Goal: Task Accomplishment & Management: Manage account settings

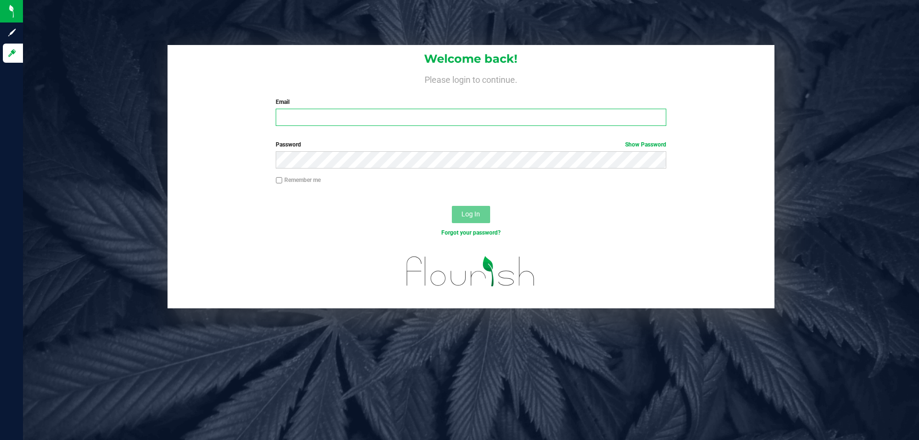
click at [366, 116] on input "Email" at bounding box center [471, 117] width 390 height 17
type input "[EMAIL_ADDRESS][DOMAIN_NAME]"
click at [484, 209] on button "Log In" at bounding box center [471, 214] width 38 height 17
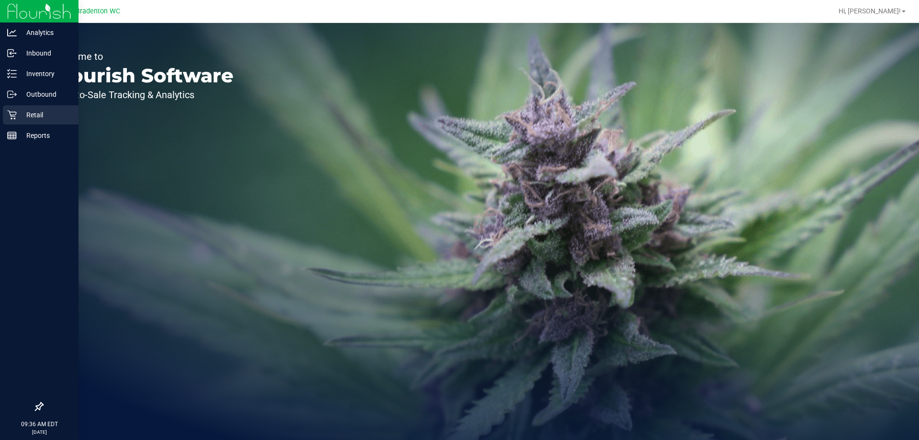
click at [8, 119] on icon at bounding box center [12, 115] width 10 height 10
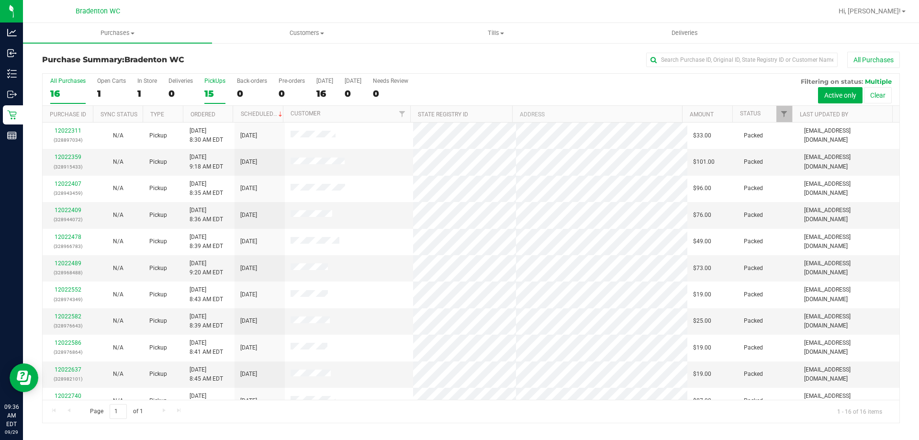
click at [209, 90] on div "15" at bounding box center [214, 93] width 21 height 11
click at [0, 0] on input "PickUps 15" at bounding box center [0, 0] width 0 height 0
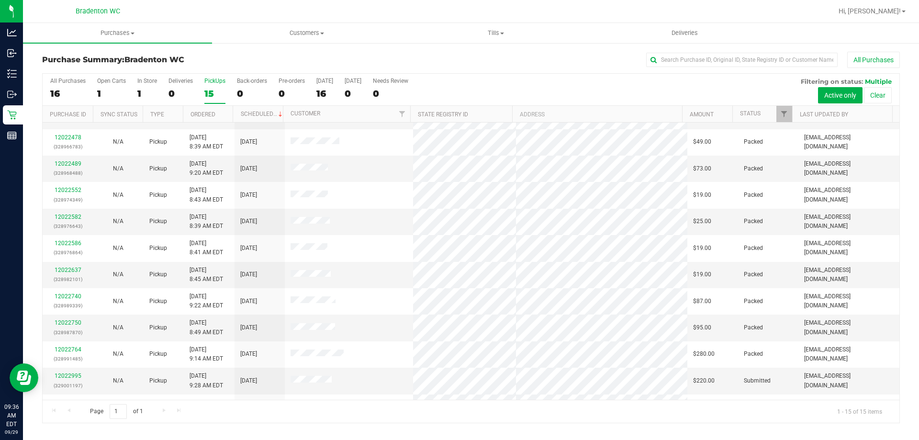
scroll to position [120, 0]
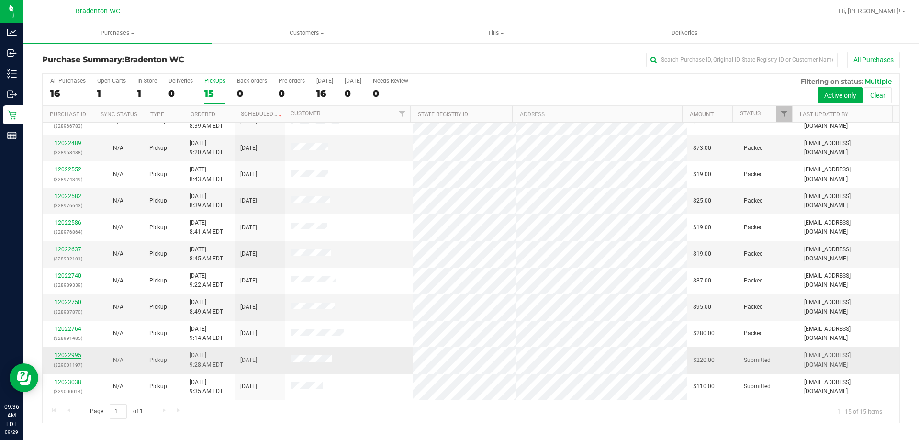
click at [67, 357] on link "12022995" at bounding box center [68, 355] width 27 height 7
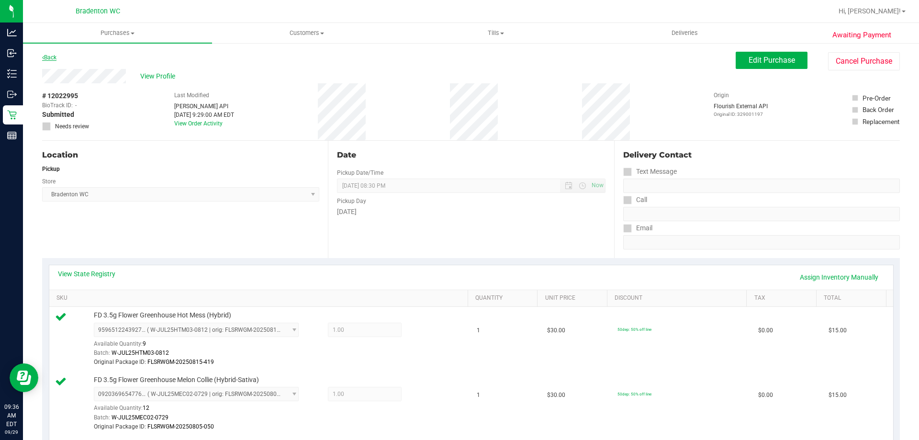
click at [43, 57] on icon at bounding box center [43, 58] width 2 height 6
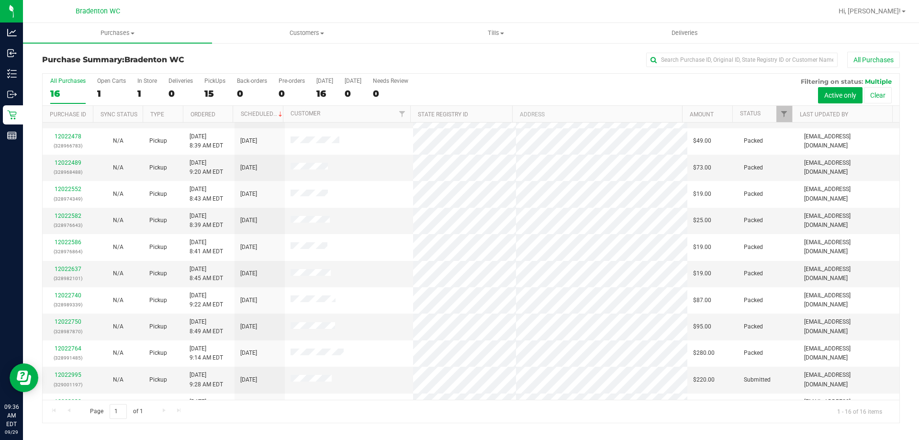
scroll to position [147, 0]
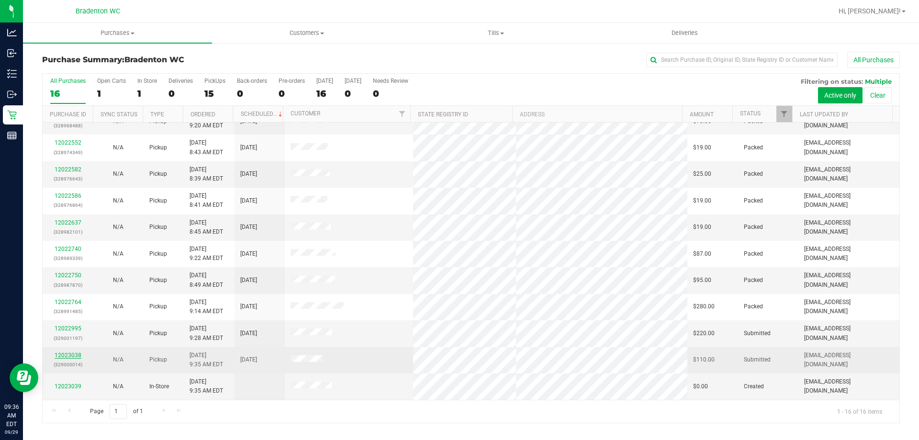
click at [74, 354] on link "12023038" at bounding box center [68, 355] width 27 height 7
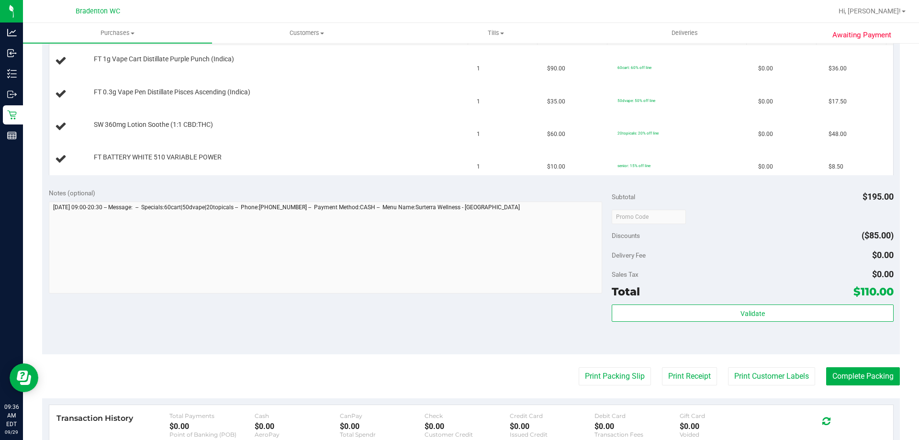
scroll to position [273, 0]
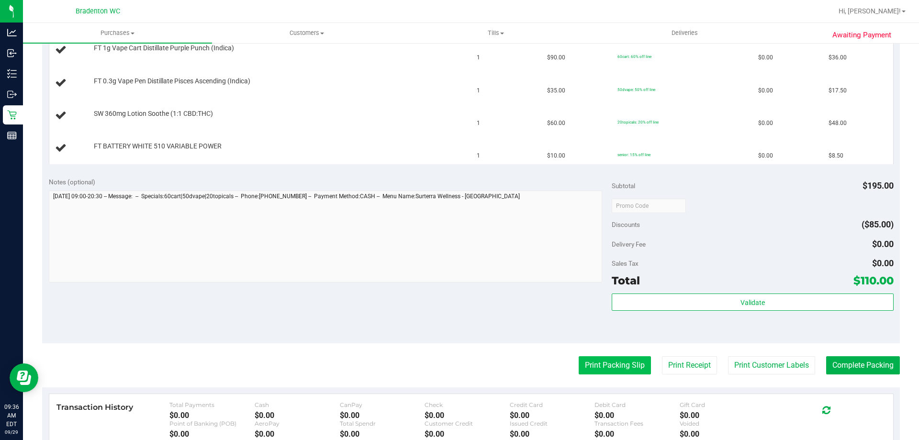
click at [606, 367] on button "Print Packing Slip" at bounding box center [615, 365] width 72 height 18
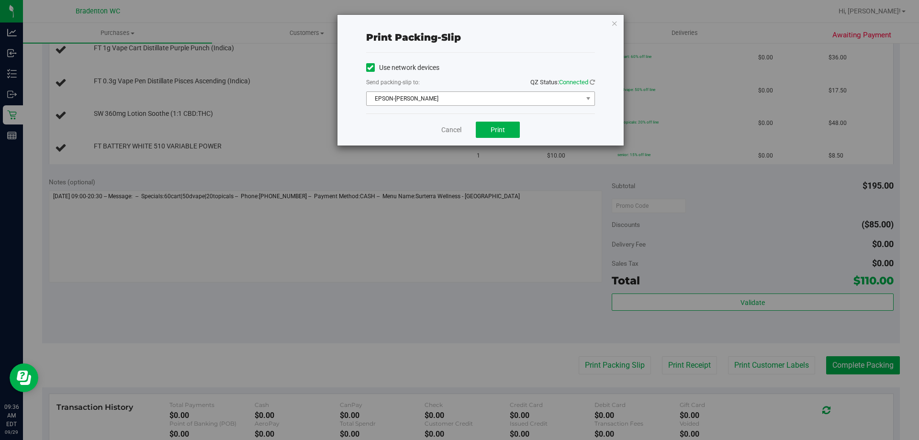
click at [516, 98] on span "EPSON-[PERSON_NAME]" at bounding box center [475, 98] width 216 height 13
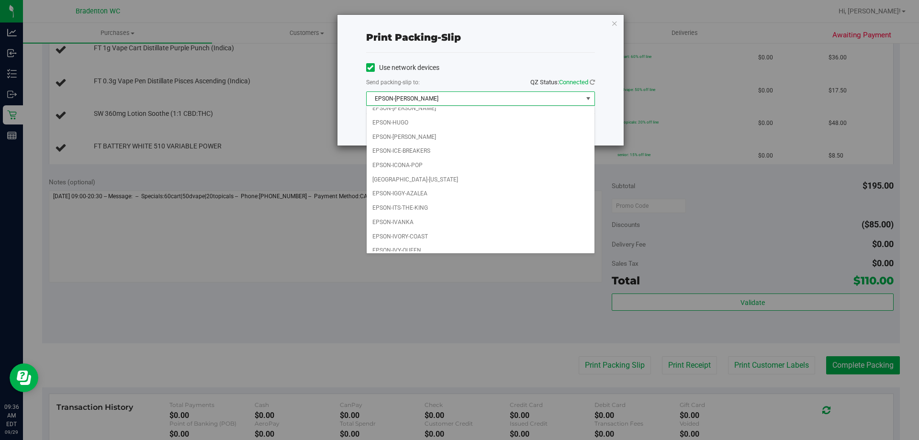
scroll to position [27, 0]
click at [425, 243] on li "EPSON-IVY-QUEEN" at bounding box center [481, 244] width 228 height 14
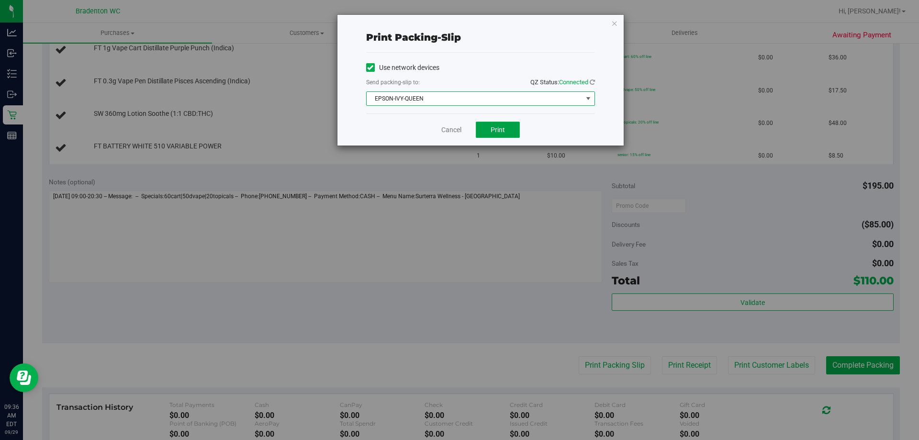
click at [507, 134] on button "Print" at bounding box center [498, 130] width 44 height 16
click at [614, 22] on icon "button" at bounding box center [614, 22] width 7 height 11
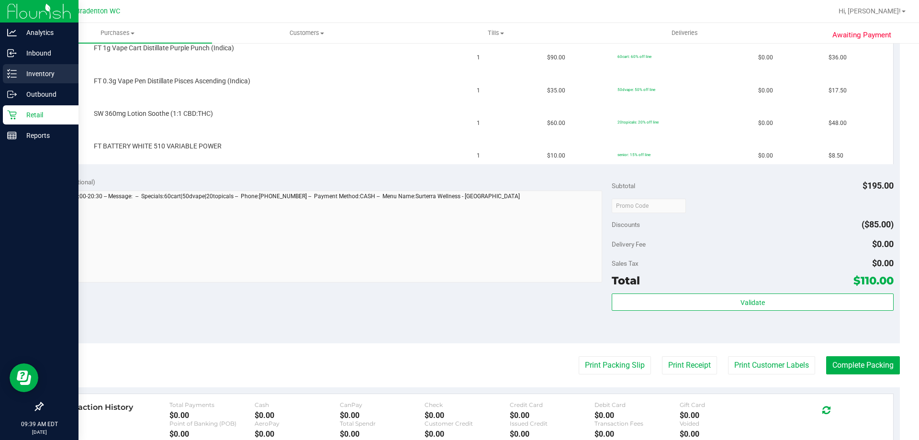
click at [21, 73] on p "Inventory" at bounding box center [45, 73] width 57 height 11
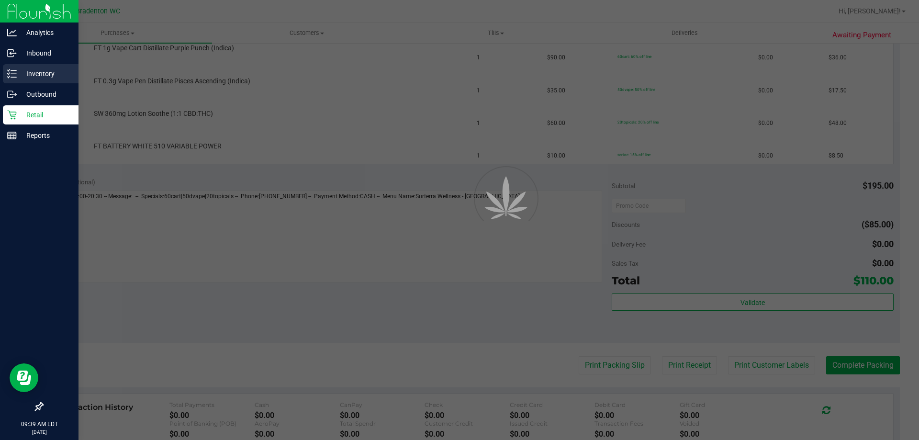
click at [53, 73] on p "Inventory" at bounding box center [45, 73] width 57 height 11
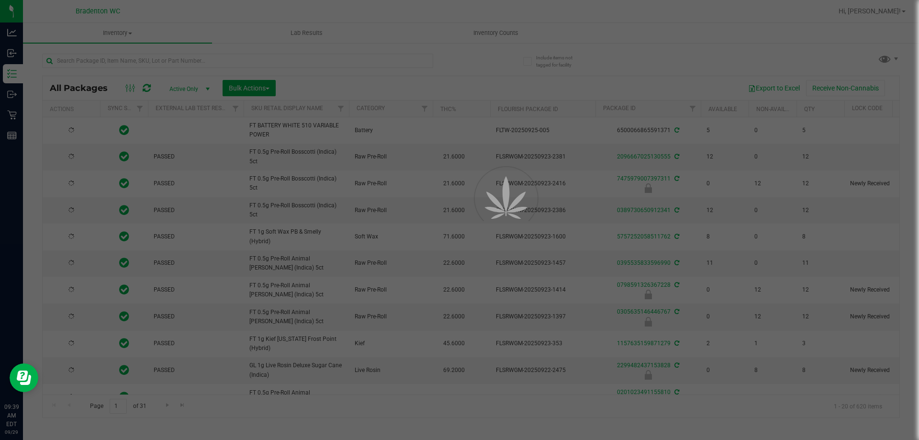
click at [232, 59] on div at bounding box center [459, 220] width 919 height 440
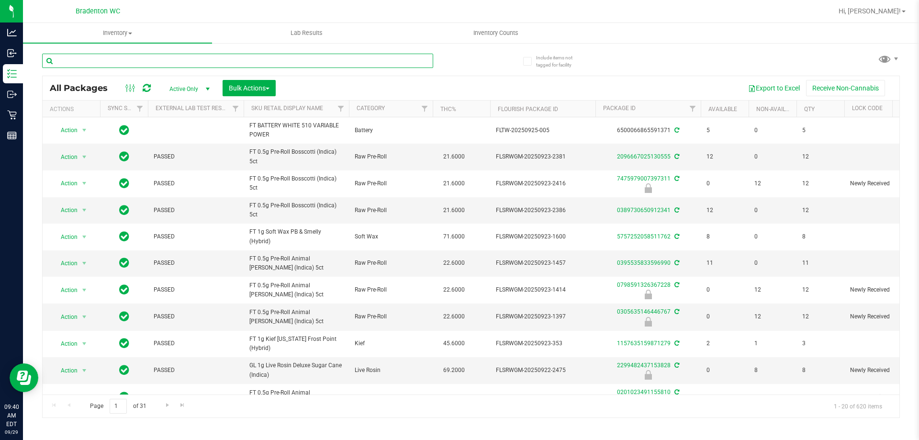
click at [272, 57] on input "text" at bounding box center [237, 61] width 391 height 14
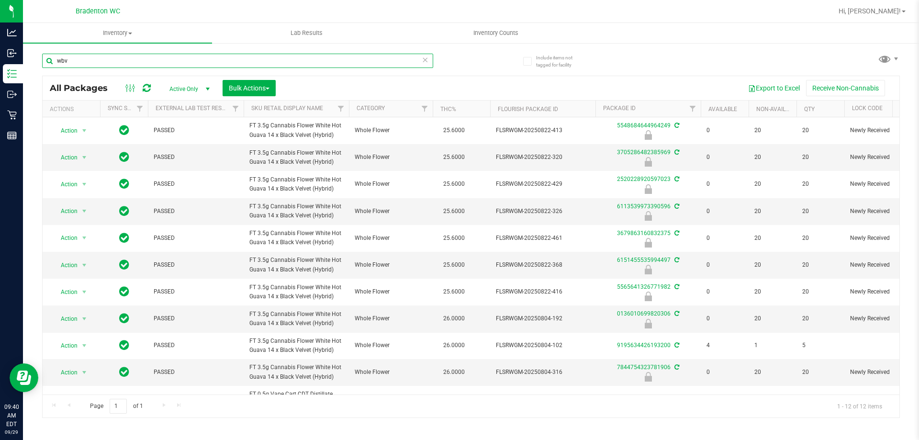
type input "wbv"
click at [423, 60] on icon at bounding box center [425, 59] width 7 height 11
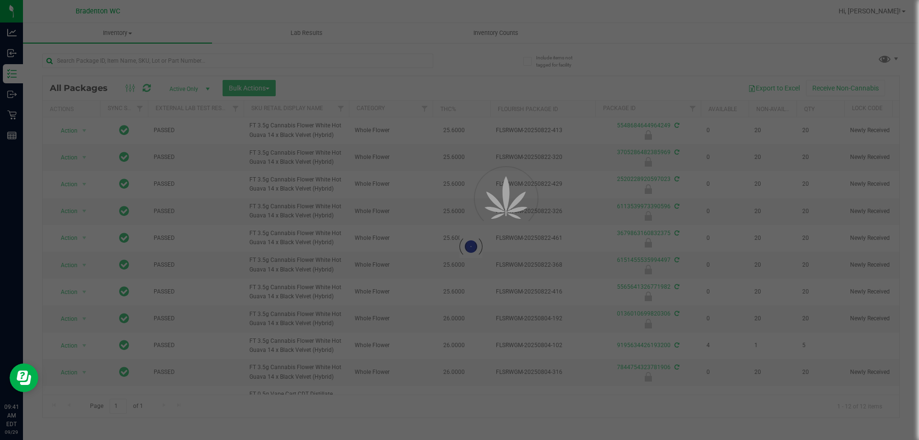
click at [427, 60] on div at bounding box center [459, 220] width 919 height 440
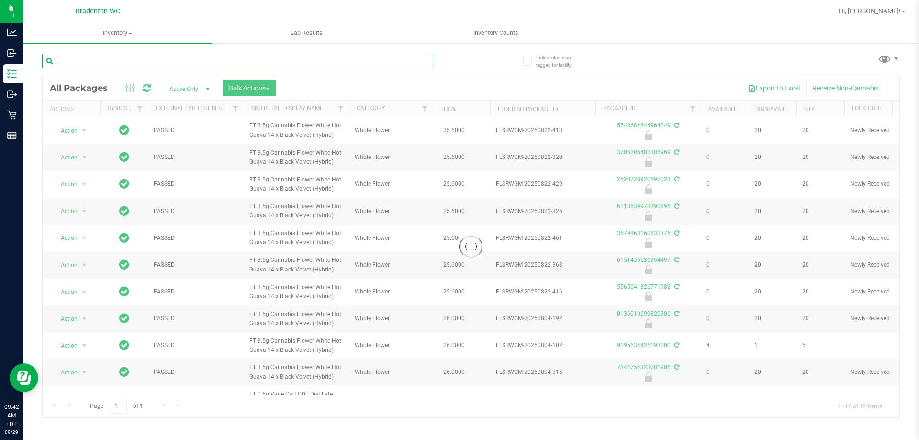
click at [392, 62] on input "text" at bounding box center [237, 61] width 391 height 14
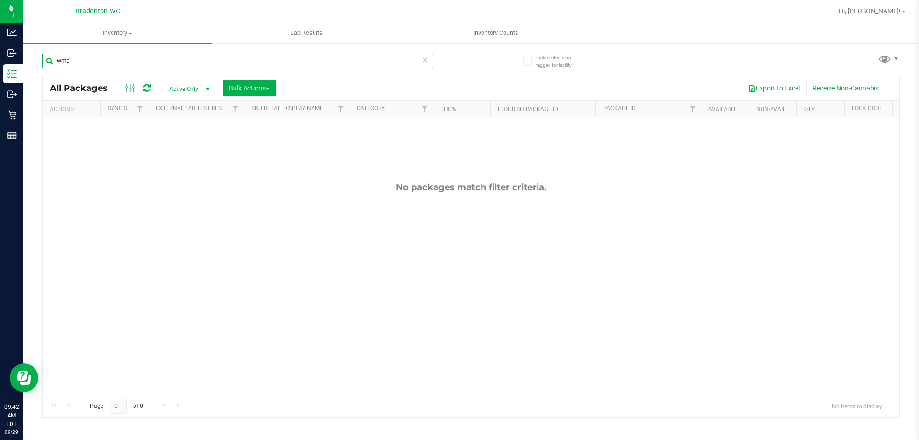
type input "wmc"
click at [425, 61] on icon at bounding box center [425, 59] width 7 height 11
click at [418, 61] on input "text" at bounding box center [237, 61] width 391 height 14
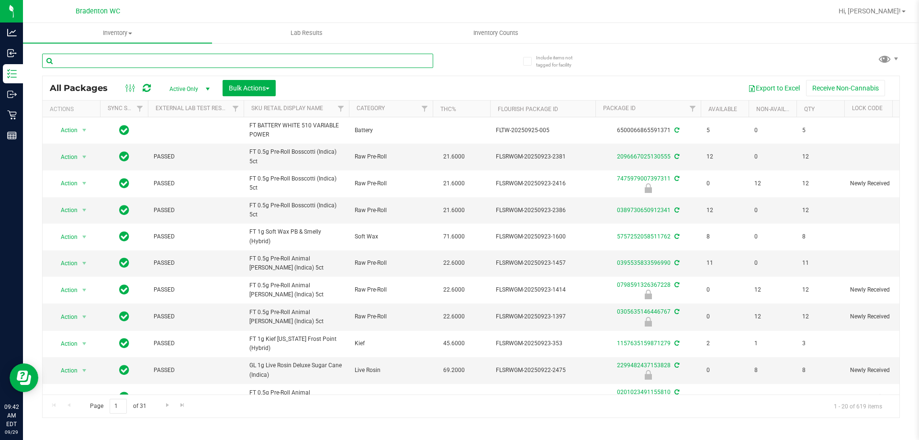
click at [409, 56] on input "text" at bounding box center [237, 61] width 391 height 14
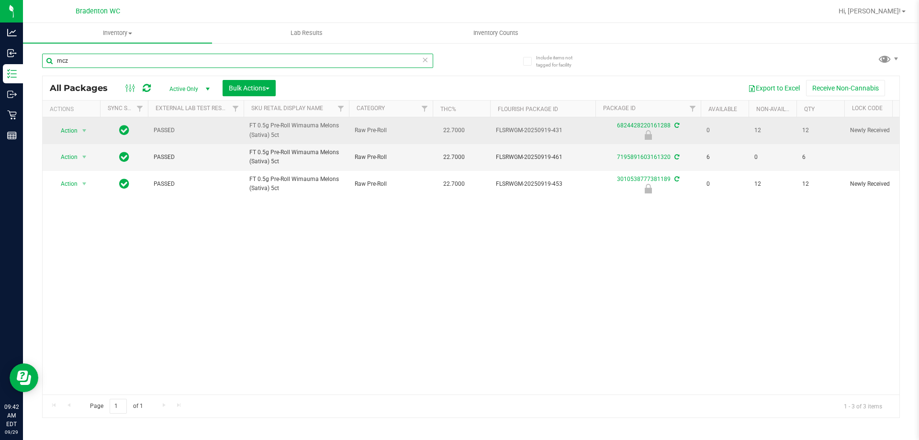
type input "mcz"
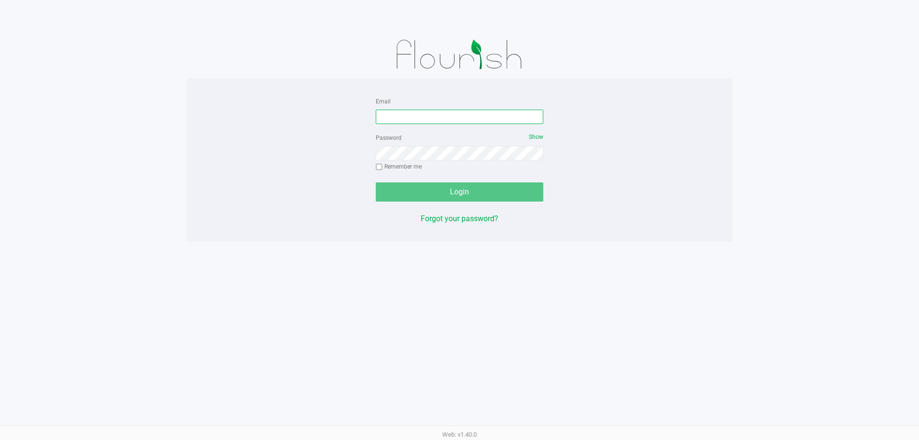
click at [422, 121] on input "Email" at bounding box center [460, 117] width 168 height 14
type input "[EMAIL_ADDRESS][DOMAIN_NAME]"
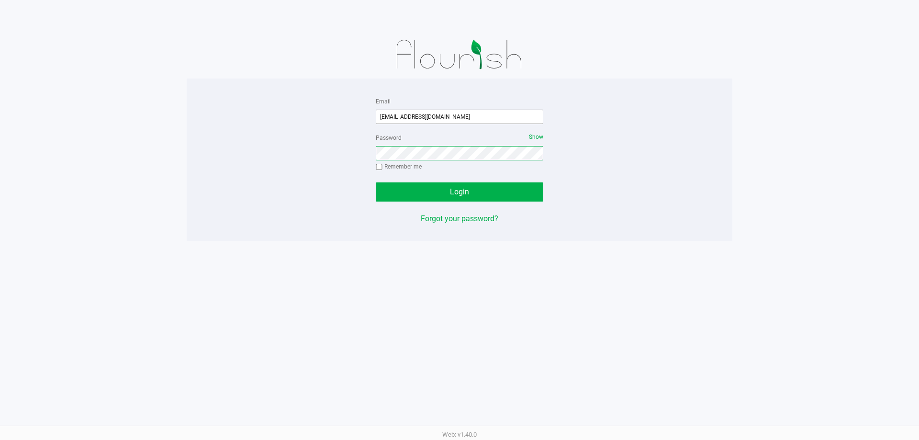
click at [376, 182] on button "Login" at bounding box center [460, 191] width 168 height 19
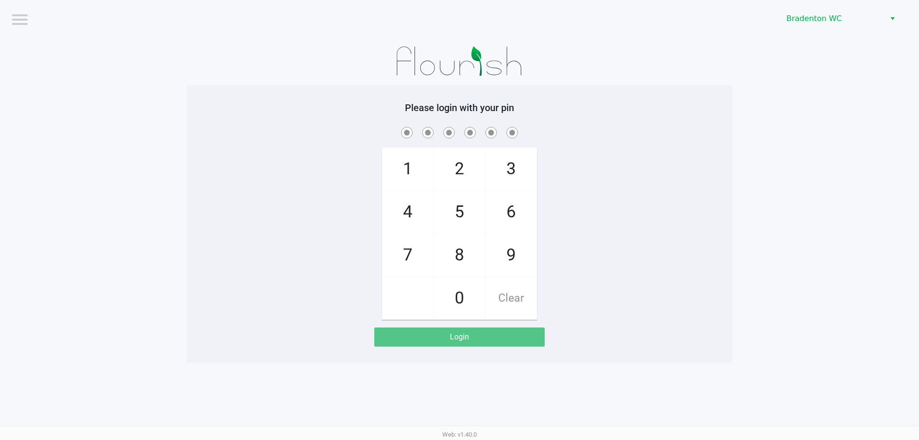
click at [456, 181] on span "2" at bounding box center [459, 169] width 51 height 42
checkbox input "true"
click at [456, 181] on span "2" at bounding box center [459, 169] width 51 height 42
checkbox input "true"
click at [456, 181] on span "2" at bounding box center [459, 169] width 51 height 42
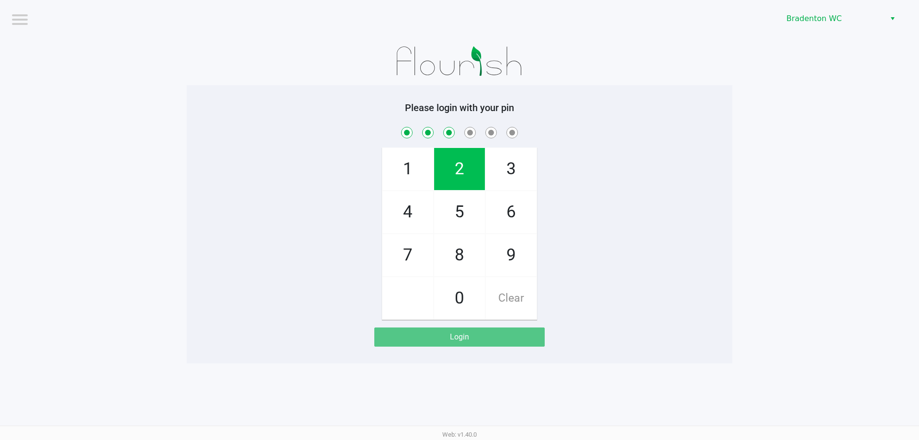
checkbox input "true"
click at [456, 181] on span "2" at bounding box center [459, 169] width 51 height 42
checkbox input "true"
click at [496, 254] on span "9" at bounding box center [511, 255] width 51 height 42
checkbox input "true"
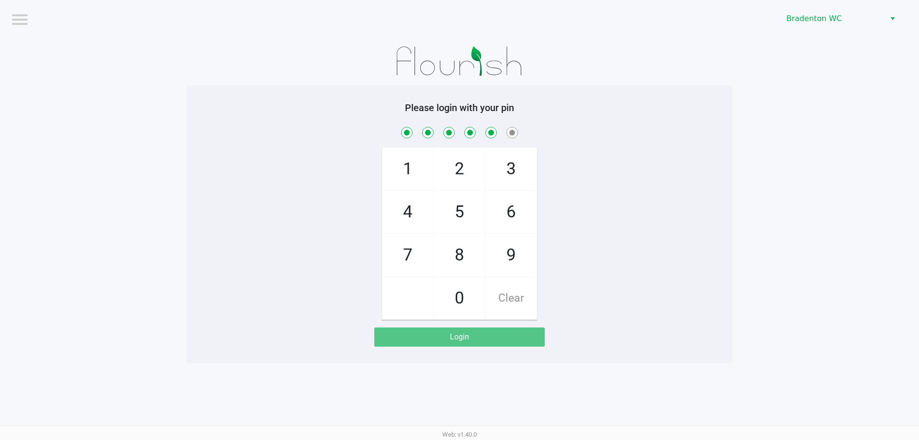
click at [498, 227] on span "6" at bounding box center [511, 212] width 51 height 42
checkbox input "true"
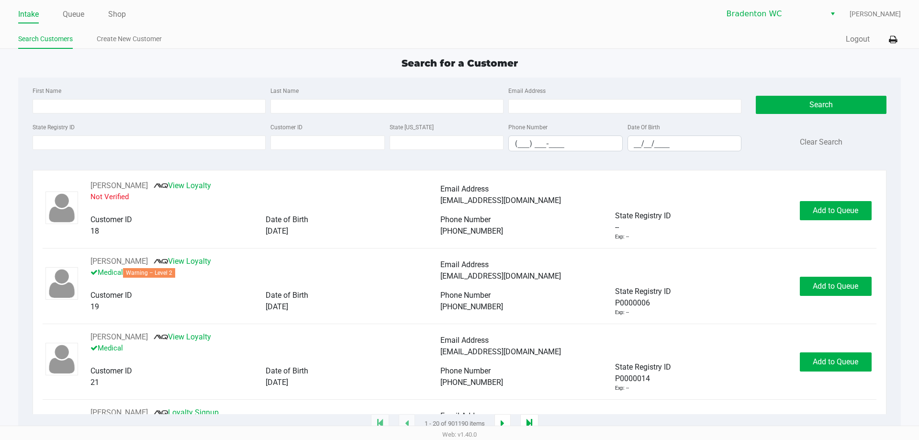
click at [352, 48] on div "Intake Queue Shop Bradenton WC Ashlyn Williams Search Customers Create New Cust…" at bounding box center [459, 24] width 919 height 49
click at [181, 111] on input "First Name" at bounding box center [149, 106] width 233 height 14
type input "Camilo"
click at [431, 105] on input "Last Name" at bounding box center [386, 106] width 233 height 14
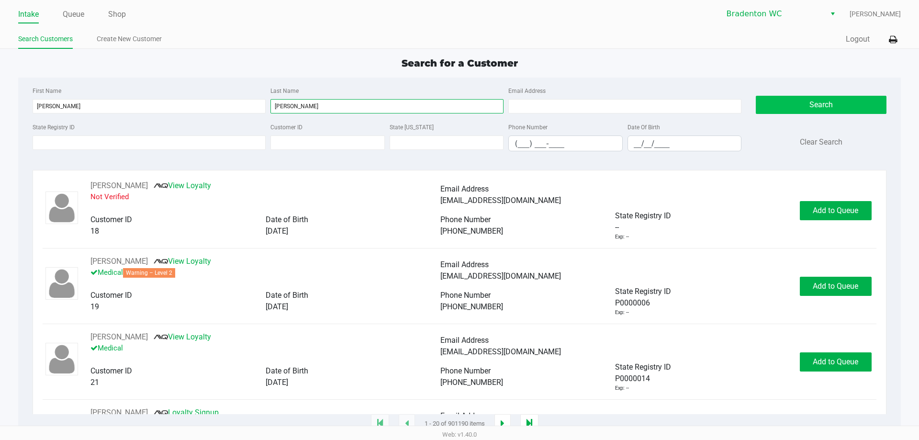
type input "Perez hondal"
click at [824, 110] on button "Search" at bounding box center [821, 105] width 130 height 18
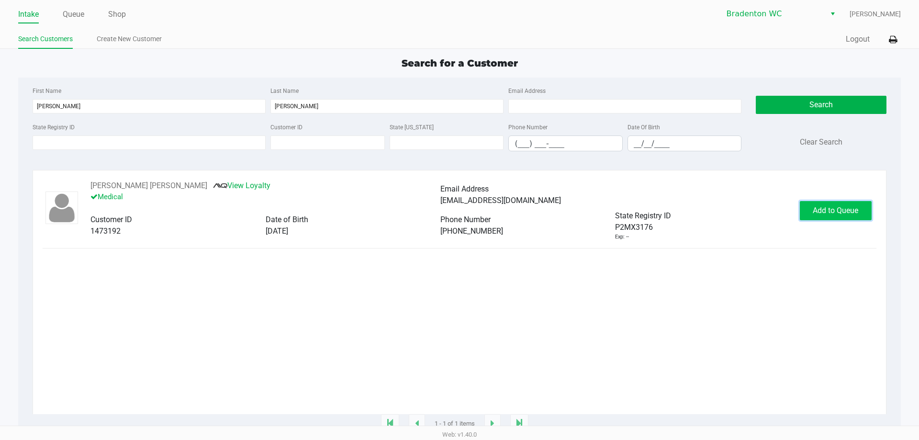
click at [840, 216] on button "Add to Queue" at bounding box center [836, 210] width 72 height 19
click at [891, 40] on icon at bounding box center [893, 39] width 8 height 7
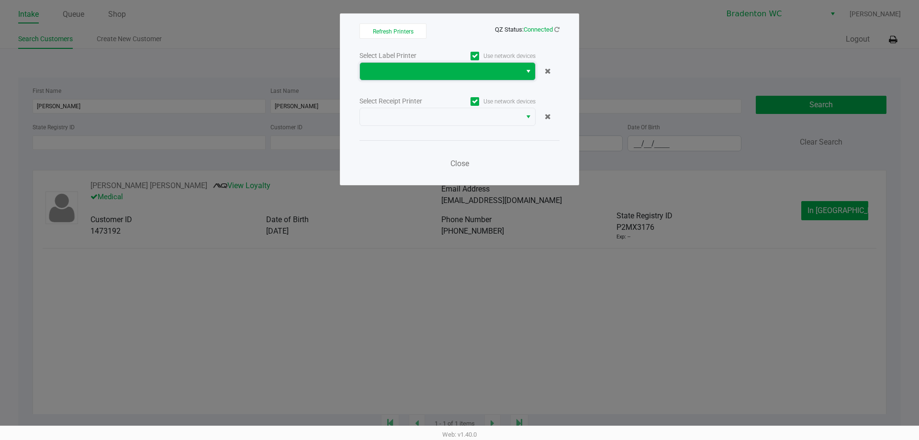
click at [481, 72] on span at bounding box center [441, 71] width 150 height 11
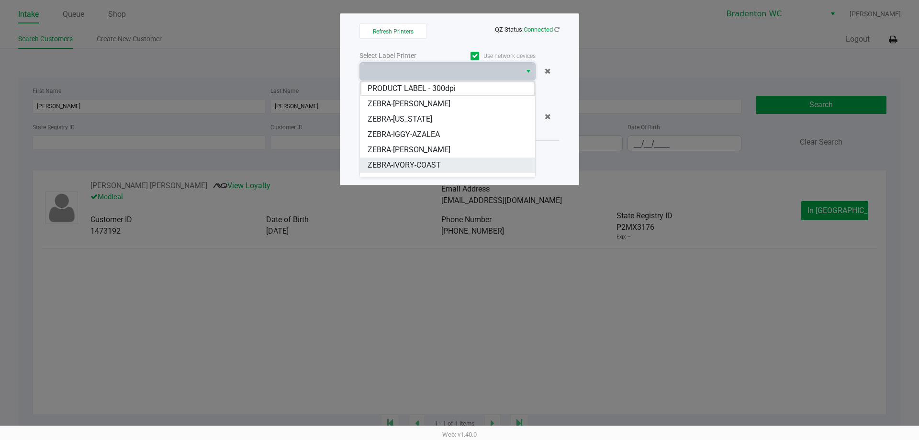
scroll to position [48, 0]
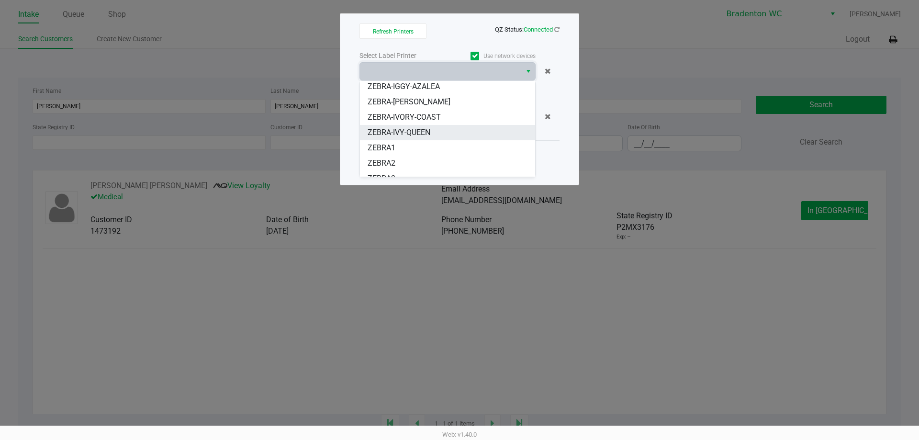
click at [425, 134] on span "ZEBRA-IVY-QUEEN" at bounding box center [399, 132] width 63 height 11
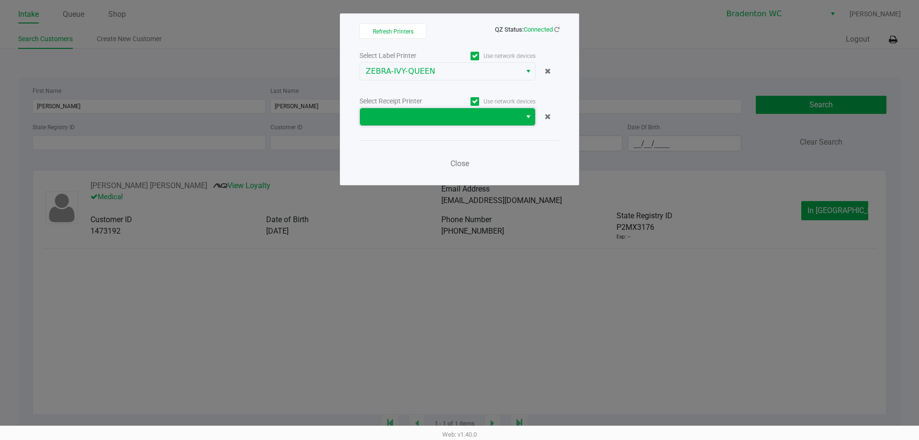
click at [410, 125] on span at bounding box center [440, 116] width 161 height 17
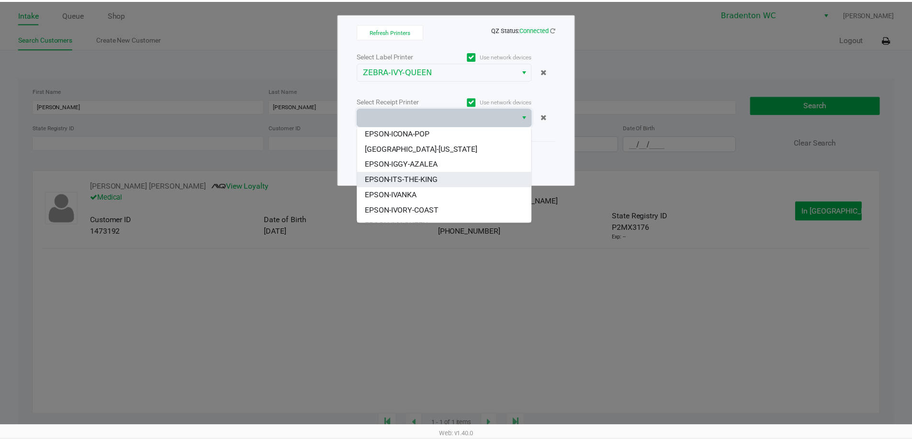
scroll to position [88, 0]
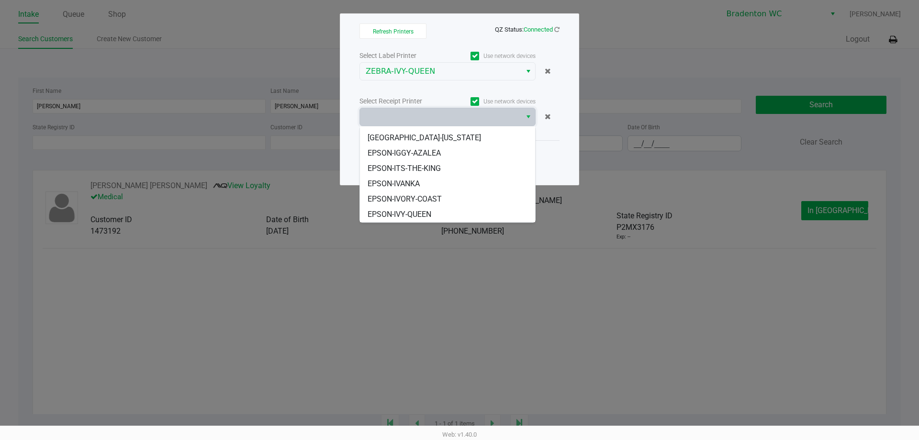
click at [424, 211] on span "EPSON-IVY-QUEEN" at bounding box center [400, 214] width 64 height 11
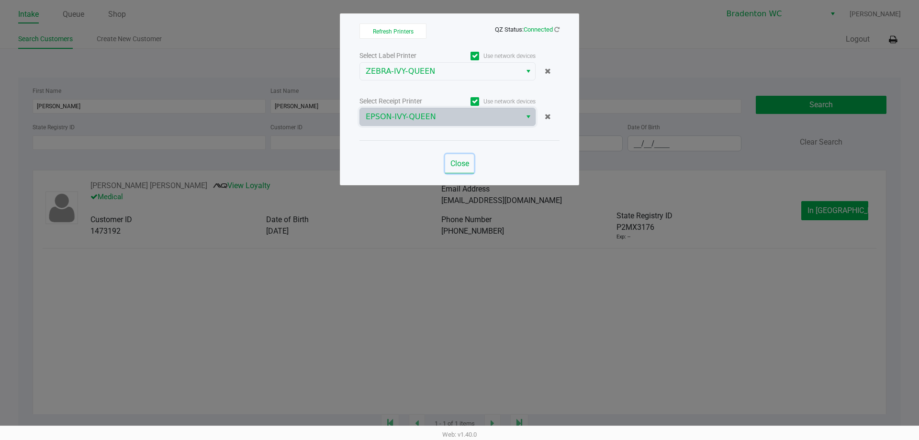
click at [458, 168] on button "Close" at bounding box center [459, 163] width 29 height 19
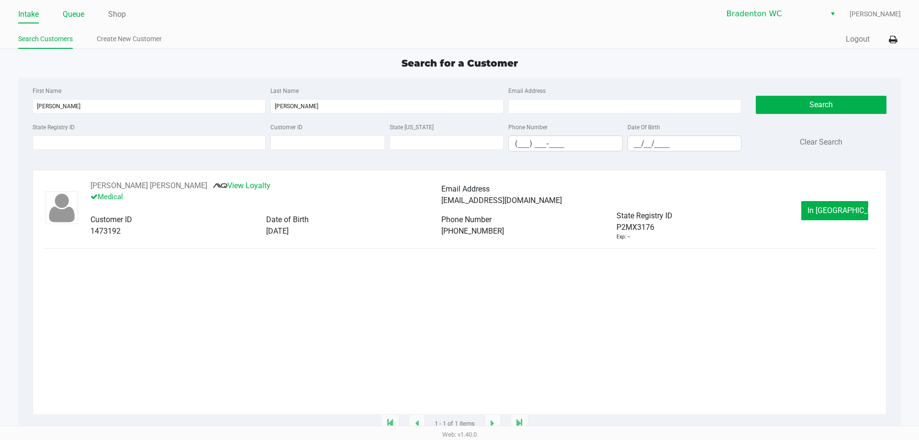
click at [67, 18] on link "Queue" at bounding box center [74, 14] width 22 height 13
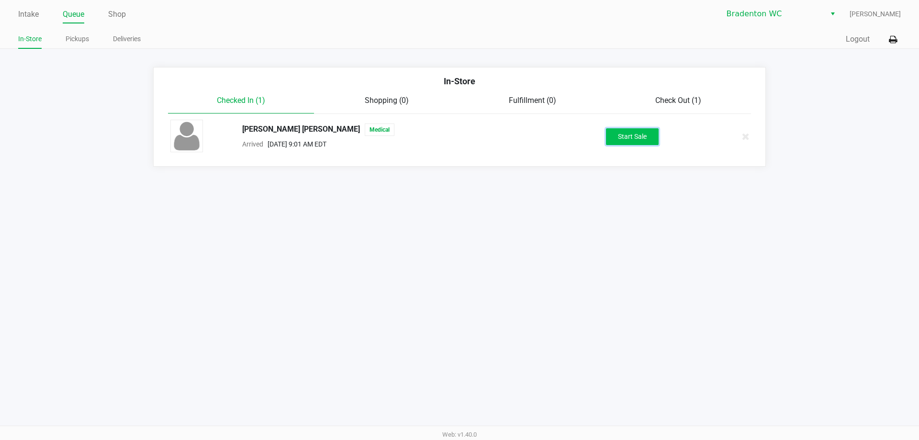
click at [638, 138] on button "Start Sale" at bounding box center [632, 136] width 53 height 17
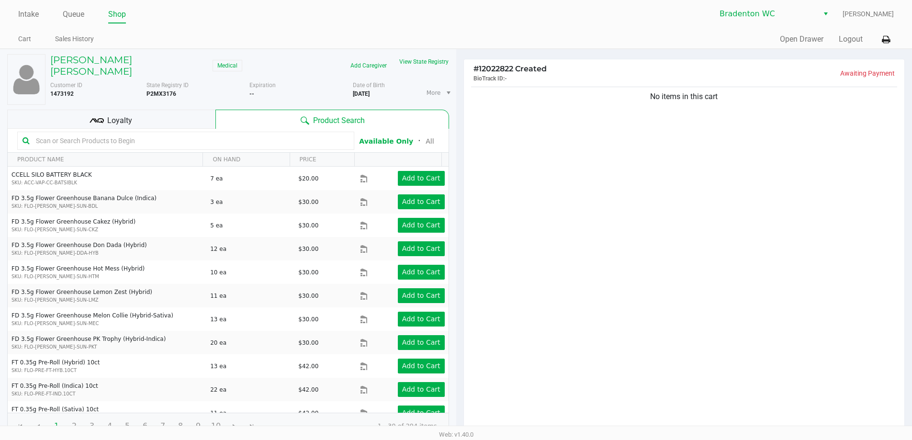
click at [63, 134] on input "text" at bounding box center [190, 141] width 317 height 14
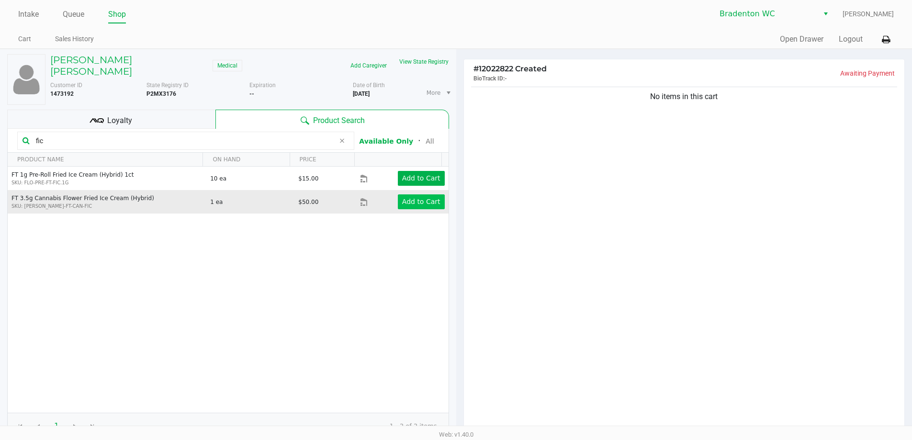
type input "fic"
click at [415, 198] on app-button-loader "Add to Cart" at bounding box center [421, 202] width 38 height 8
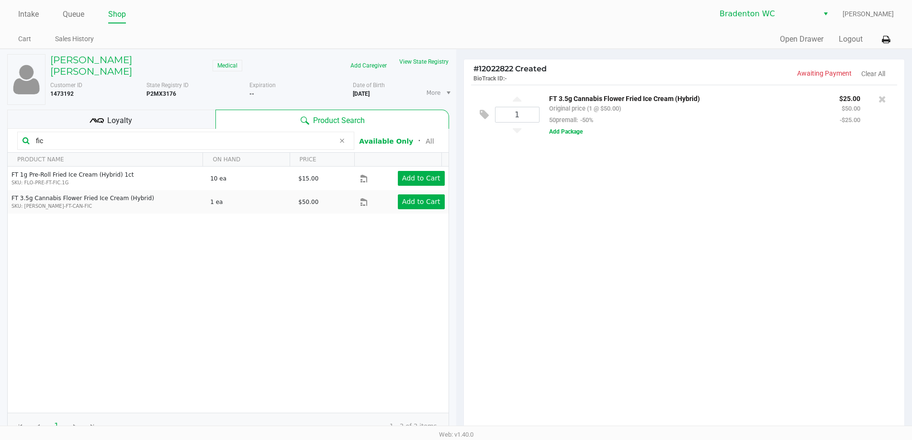
click at [675, 297] on div "1 FT 3.5g Cannabis Flower Fried Ice Cream (Hybrid) Original price (1 @ $50.00) …" at bounding box center [684, 258] width 441 height 347
click at [93, 114] on icon at bounding box center [97, 120] width 14 height 14
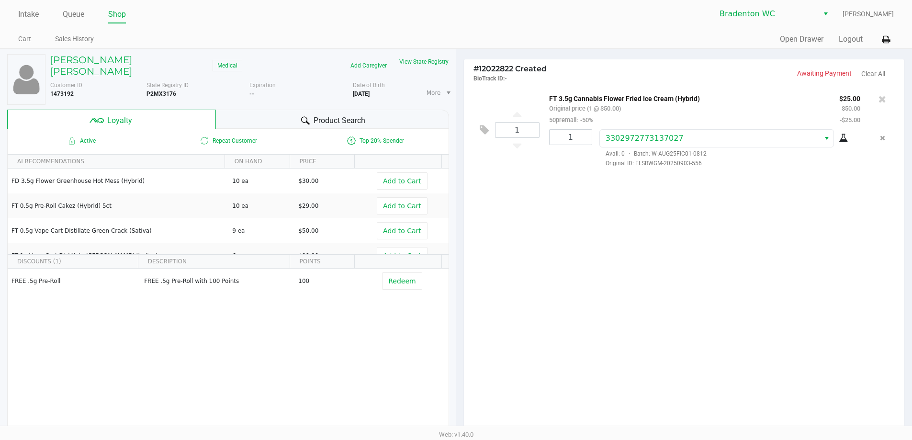
scroll to position [0, 0]
click at [884, 95] on icon at bounding box center [882, 99] width 8 height 10
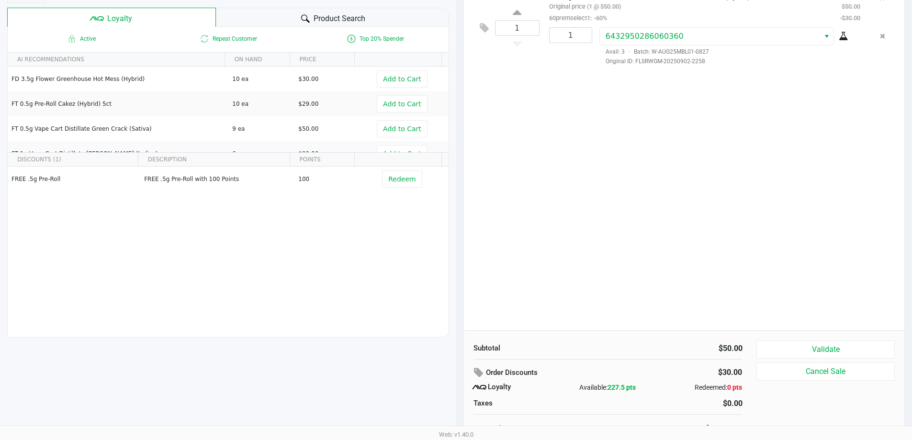
scroll to position [110, 0]
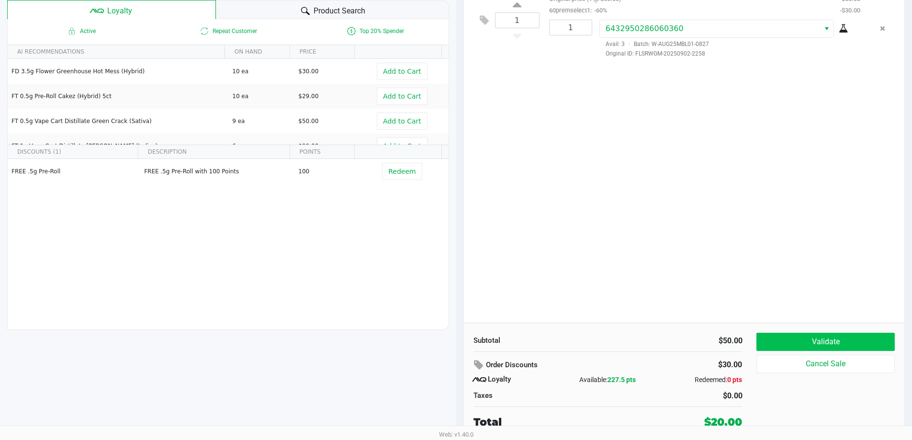
click at [831, 342] on button "Validate" at bounding box center [825, 342] width 138 height 18
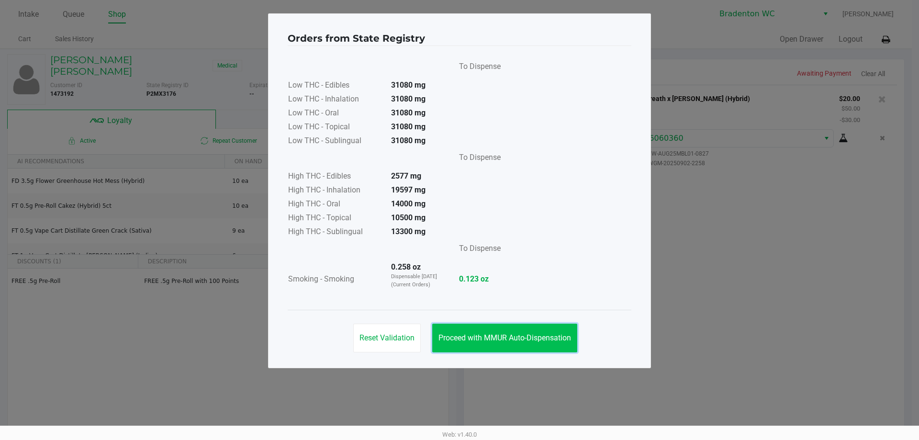
click at [530, 329] on button "Proceed with MMUR Auto-Dispensation" at bounding box center [504, 338] width 145 height 29
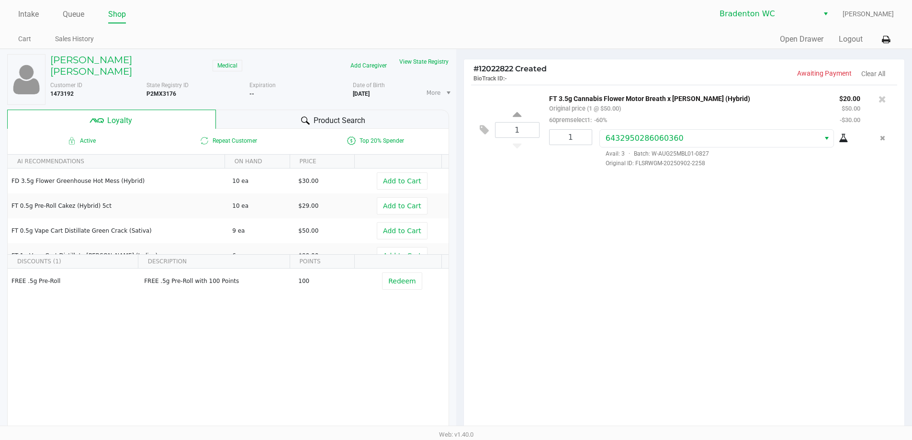
scroll to position [110, 0]
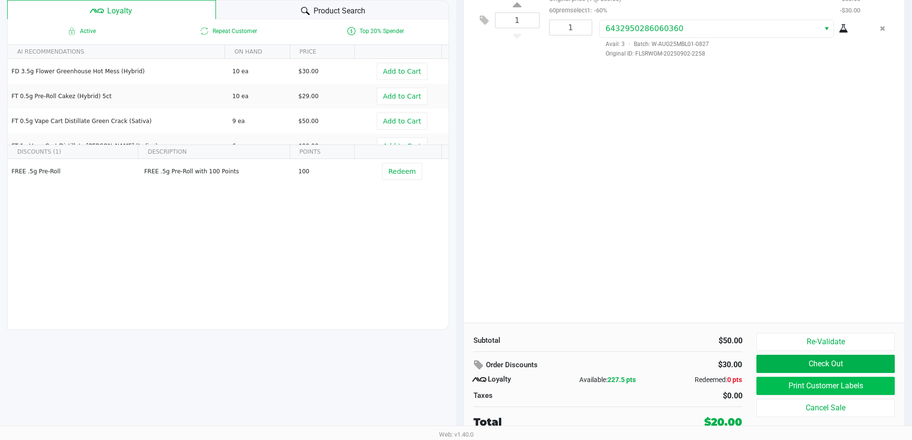
click at [839, 387] on button "Print Customer Labels" at bounding box center [825, 386] width 138 height 18
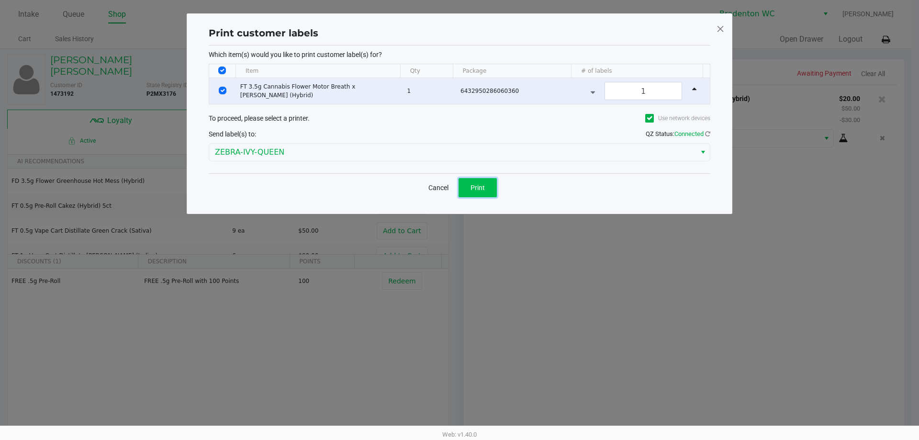
click at [485, 191] on button "Print" at bounding box center [478, 187] width 38 height 19
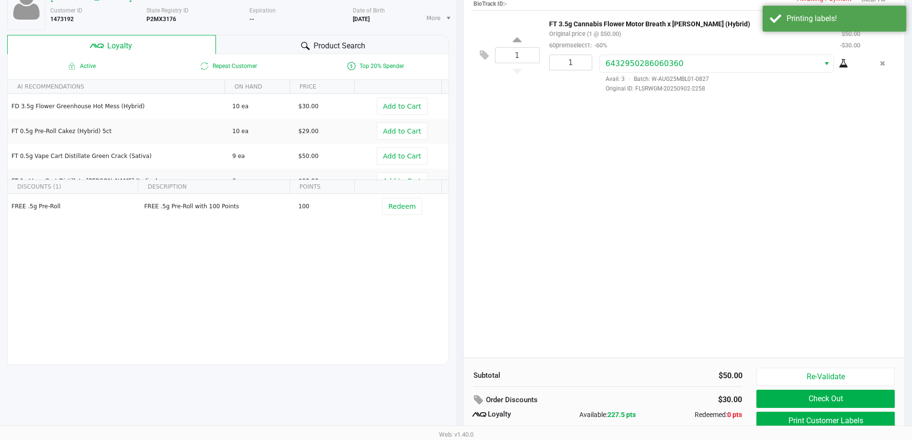
scroll to position [110, 0]
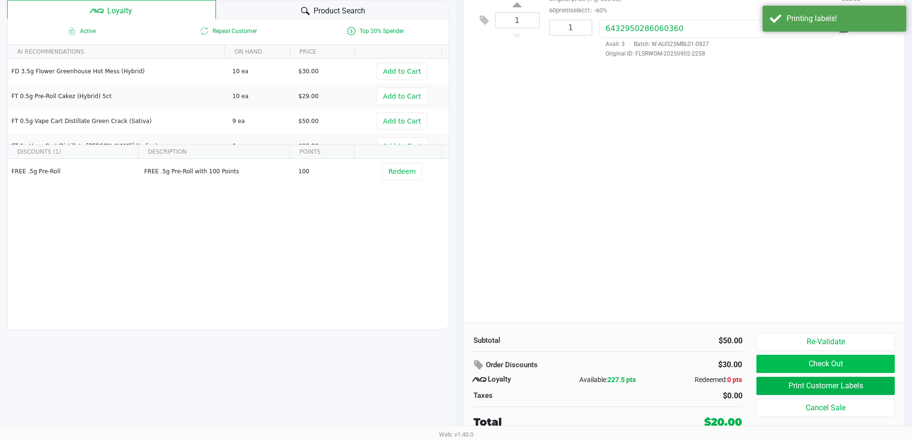
click at [845, 362] on button "Check Out" at bounding box center [825, 364] width 138 height 18
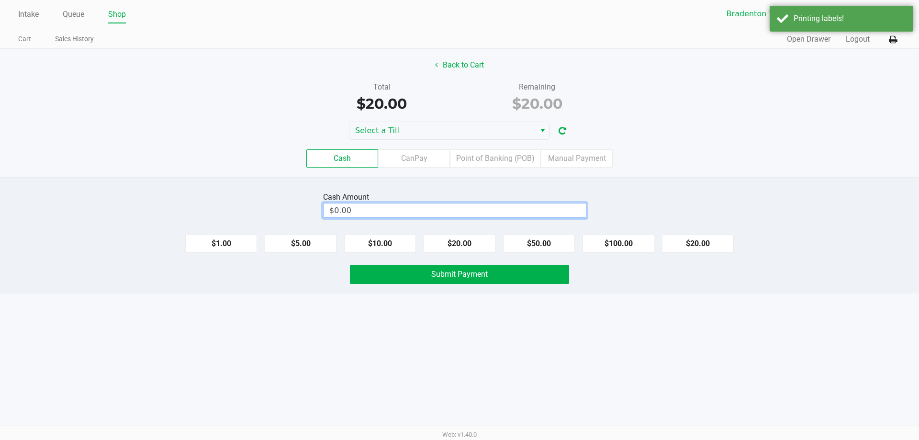
click at [500, 209] on input "$0.00" at bounding box center [455, 210] width 262 height 14
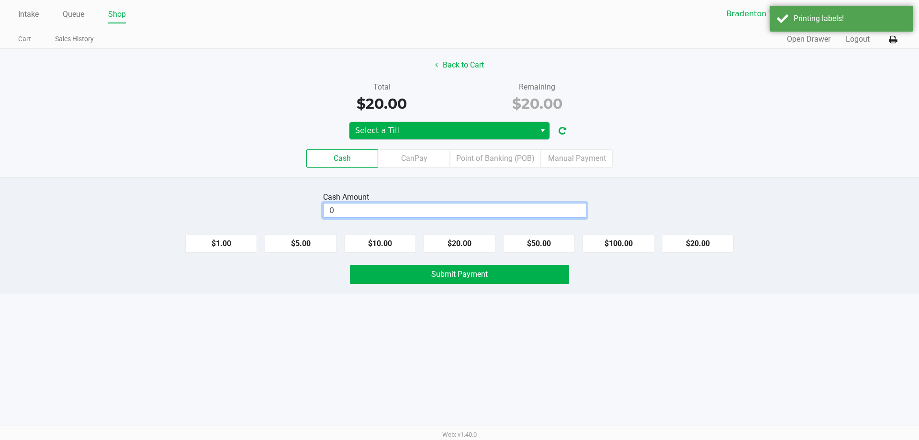
click at [487, 134] on span "Select a Till" at bounding box center [442, 130] width 175 height 11
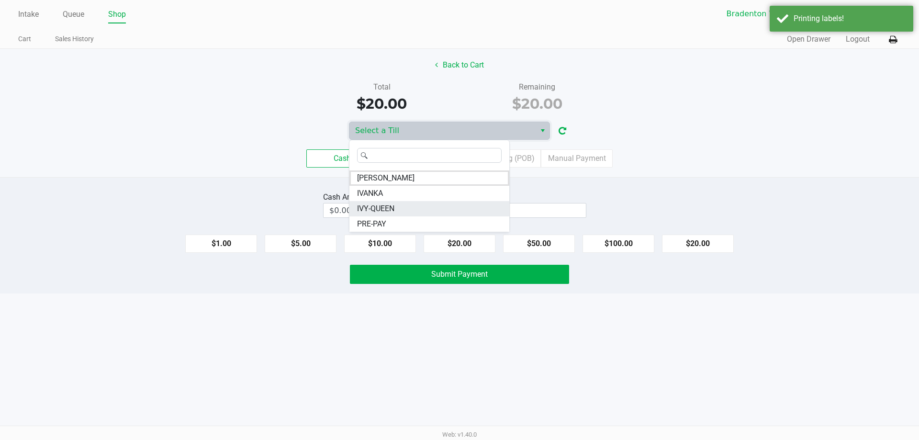
click at [411, 206] on li "IVY-QUEEN" at bounding box center [429, 208] width 160 height 15
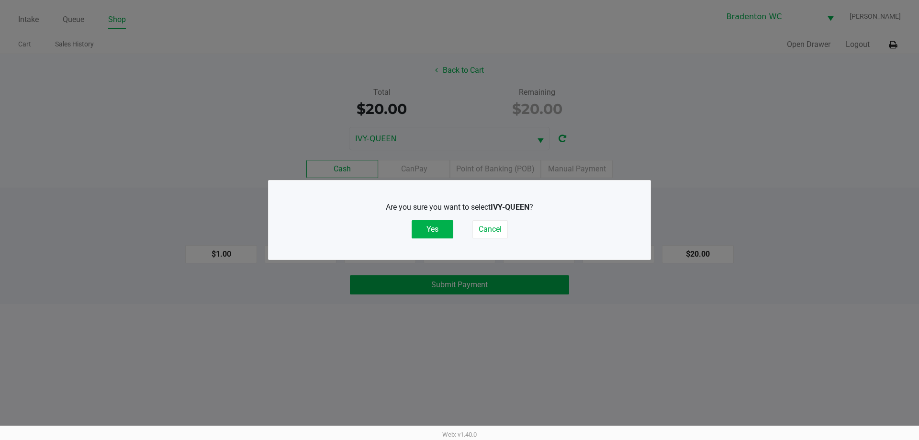
click at [436, 234] on button "Yes" at bounding box center [433, 229] width 42 height 18
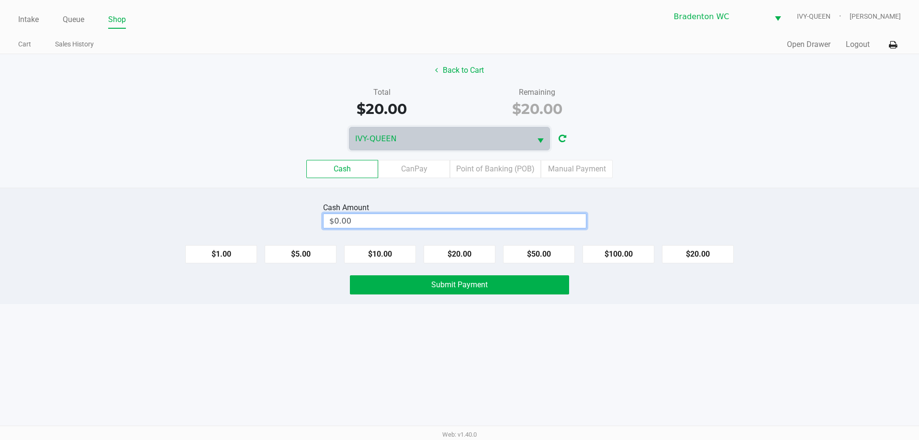
click at [453, 218] on input "$0.00" at bounding box center [455, 221] width 262 height 14
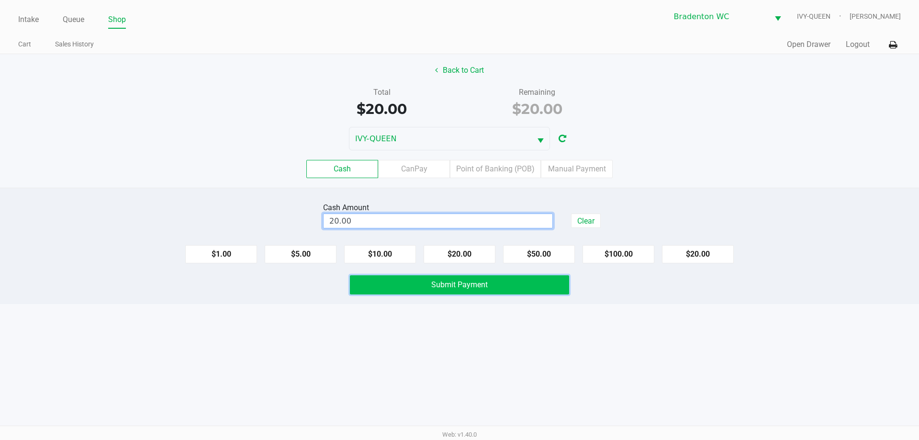
click at [477, 277] on button "Submit Payment" at bounding box center [459, 284] width 219 height 19
type input "$20.00"
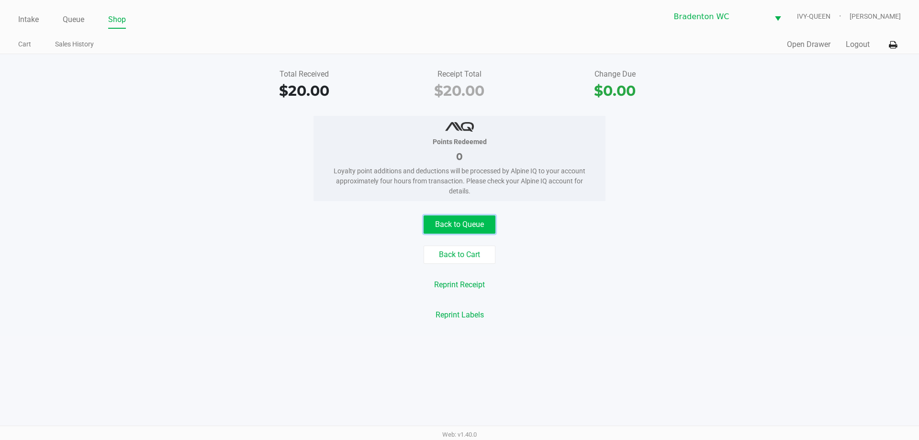
click at [466, 223] on button "Back to Queue" at bounding box center [460, 224] width 72 height 18
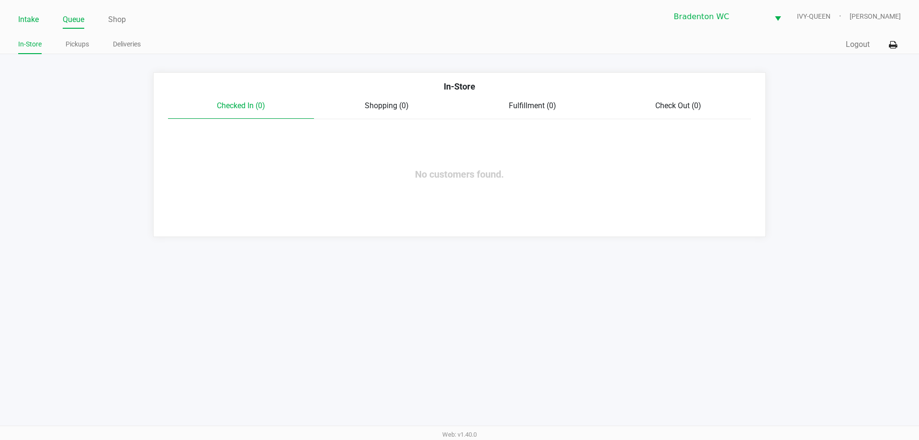
click at [31, 18] on link "Intake" at bounding box center [28, 19] width 21 height 13
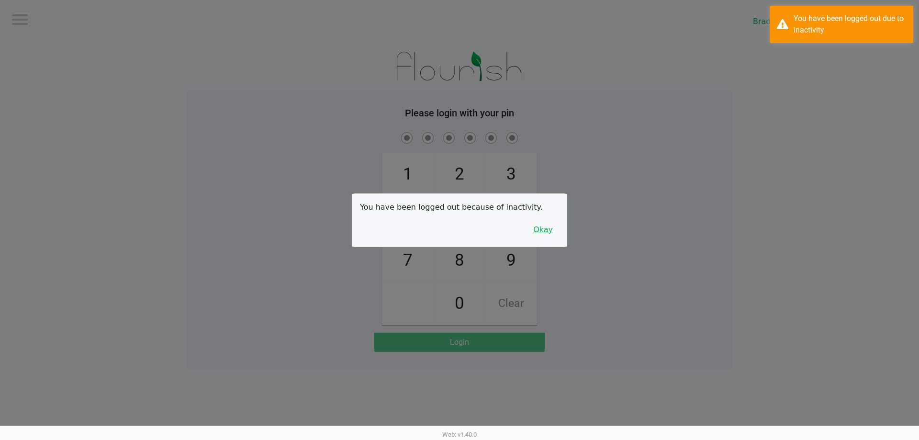
click at [552, 230] on button "Okay" at bounding box center [543, 230] width 32 height 18
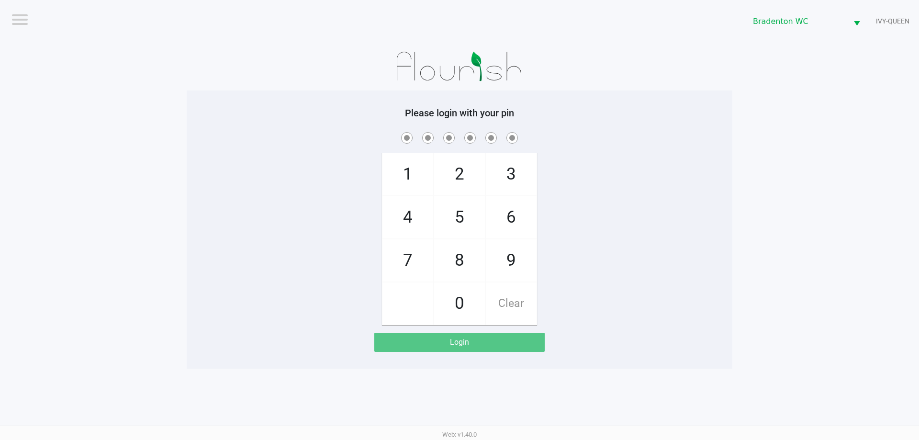
click at [457, 183] on span "2" at bounding box center [459, 174] width 51 height 42
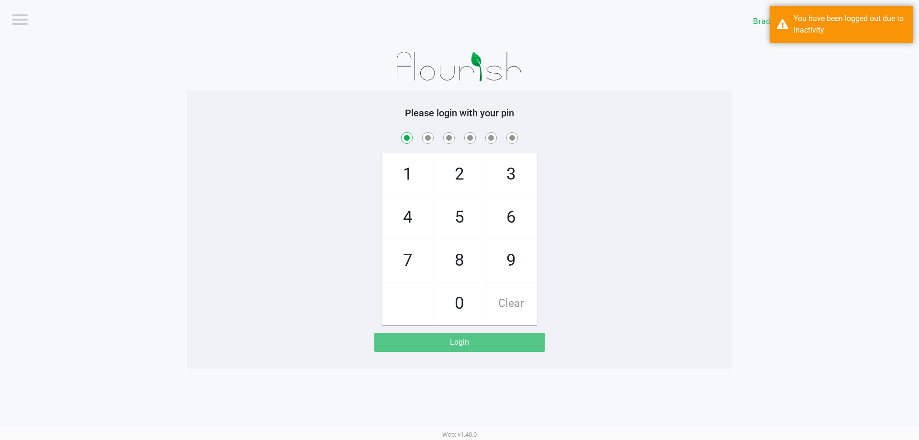
checkbox input "true"
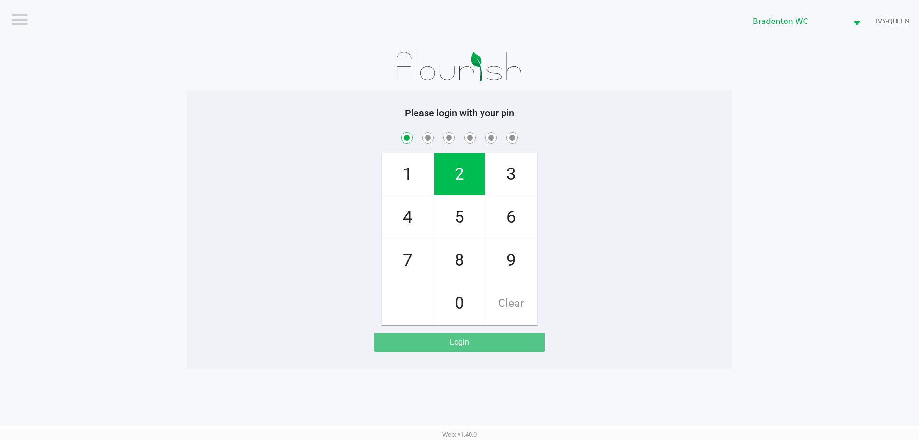
click at [462, 181] on span "2" at bounding box center [459, 174] width 51 height 42
checkbox input "true"
click at [464, 176] on span "2" at bounding box center [459, 174] width 51 height 42
checkbox input "true"
click at [451, 172] on span "2" at bounding box center [459, 174] width 51 height 42
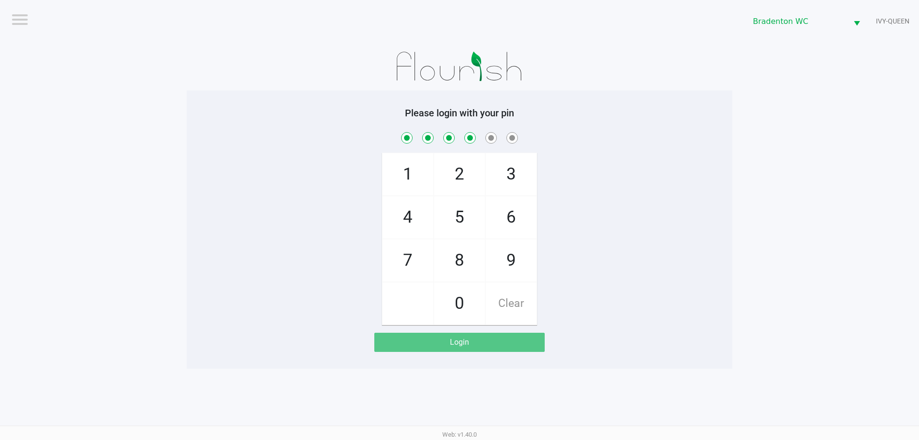
checkbox input "true"
click at [511, 257] on span "9" at bounding box center [511, 260] width 51 height 42
checkbox input "true"
click at [515, 217] on span "6" at bounding box center [511, 217] width 51 height 42
checkbox input "true"
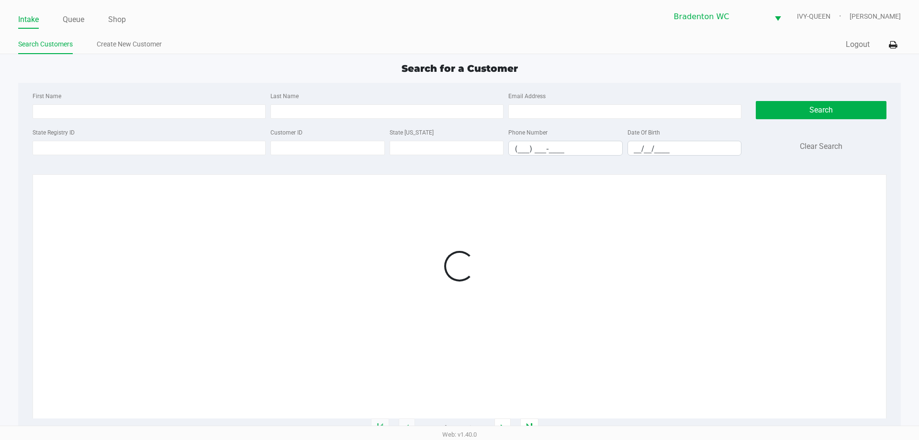
click at [364, 50] on ul "Search Customers Create New Customer" at bounding box center [238, 45] width 441 height 16
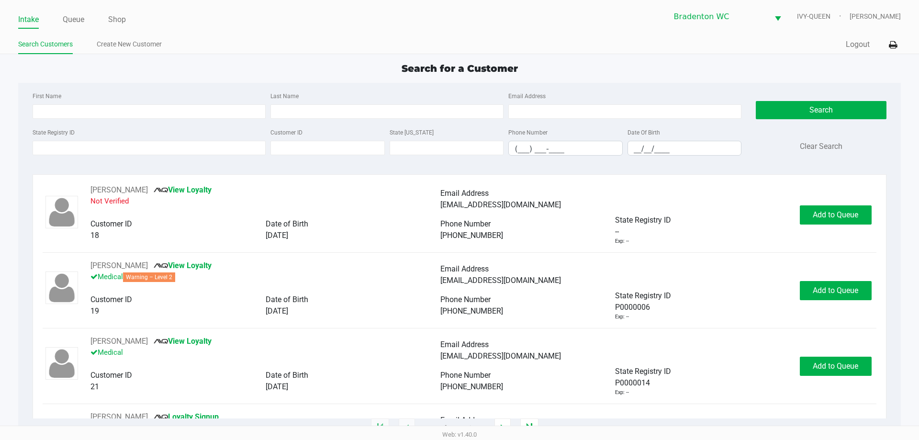
type input "MELISSA"
type input "HYNTON"
type input "06/14/1966"
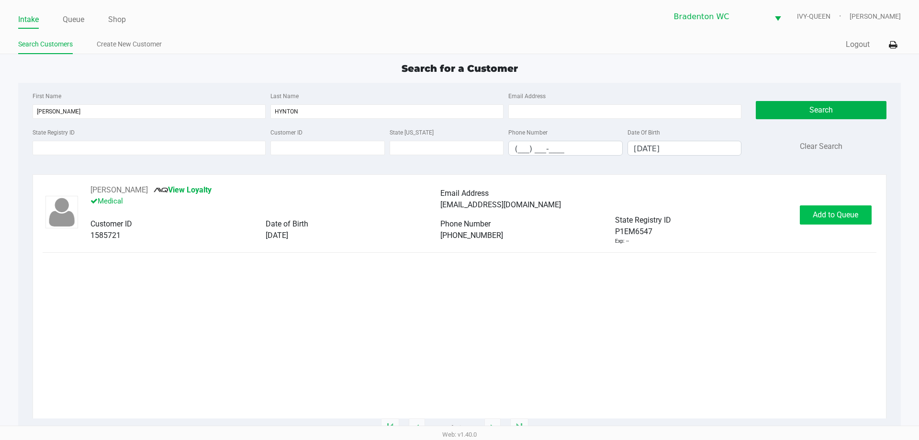
click at [825, 205] on button "Add to Queue" at bounding box center [836, 214] width 72 height 19
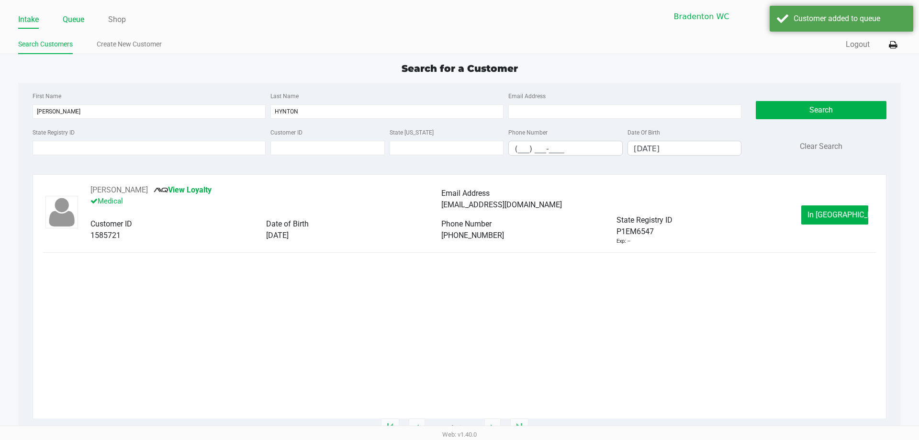
click at [71, 21] on link "Queue" at bounding box center [74, 19] width 22 height 13
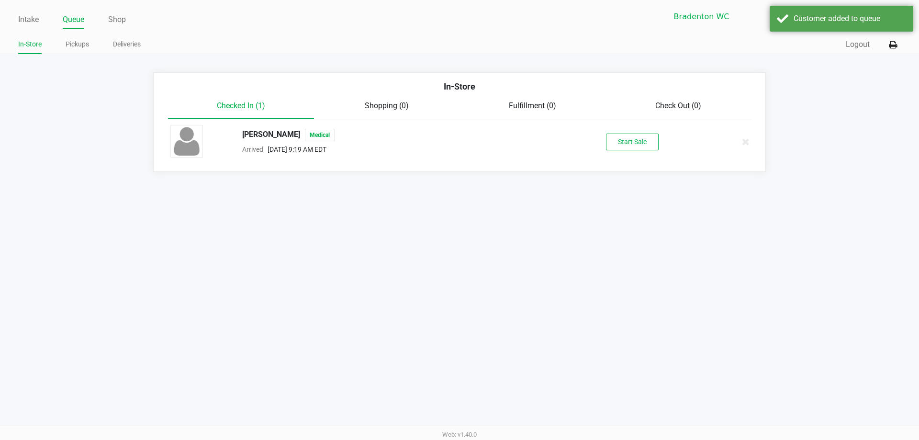
click at [626, 134] on button "Start Sale" at bounding box center [632, 142] width 53 height 17
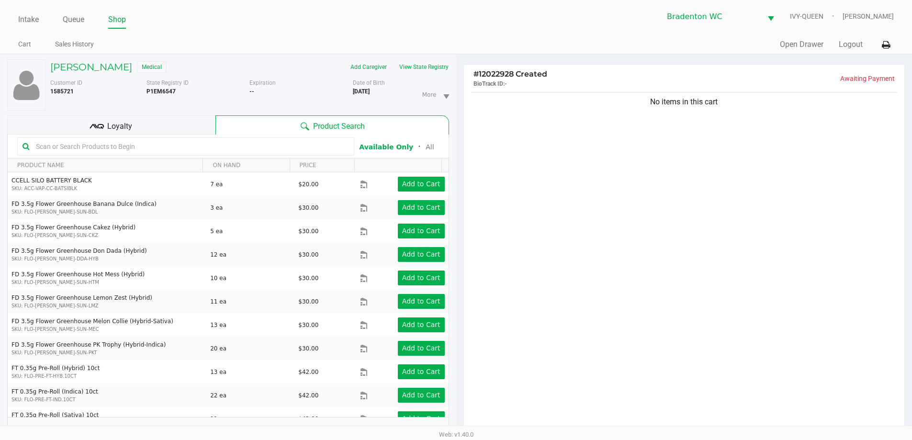
click at [131, 145] on input "text" at bounding box center [190, 146] width 317 height 14
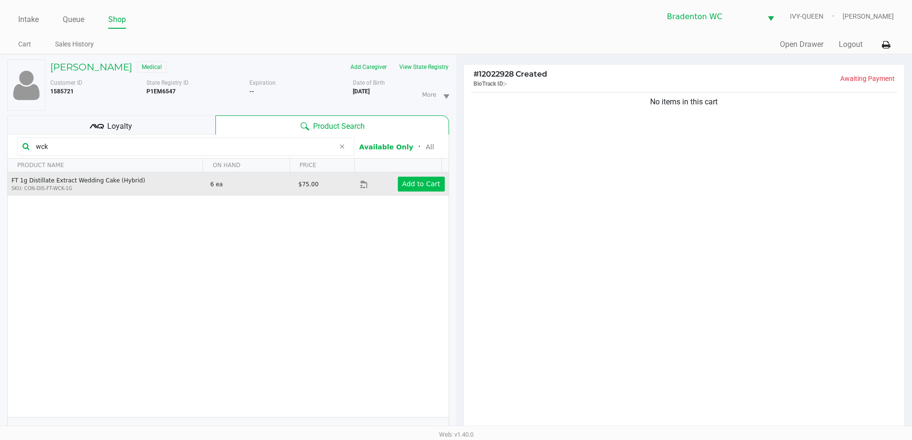
type input "wck"
click at [404, 188] on app-button-loader "Add to Cart" at bounding box center [421, 184] width 38 height 8
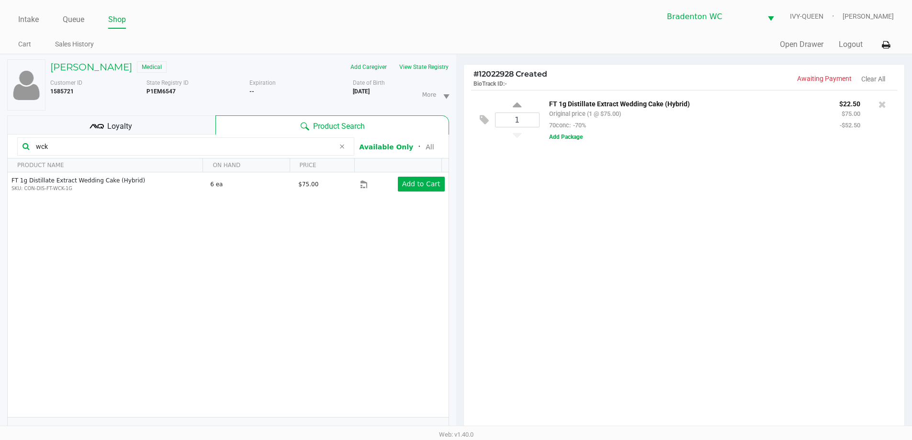
click at [343, 143] on icon at bounding box center [342, 147] width 6 height 8
click at [320, 145] on input "text" at bounding box center [190, 146] width 317 height 14
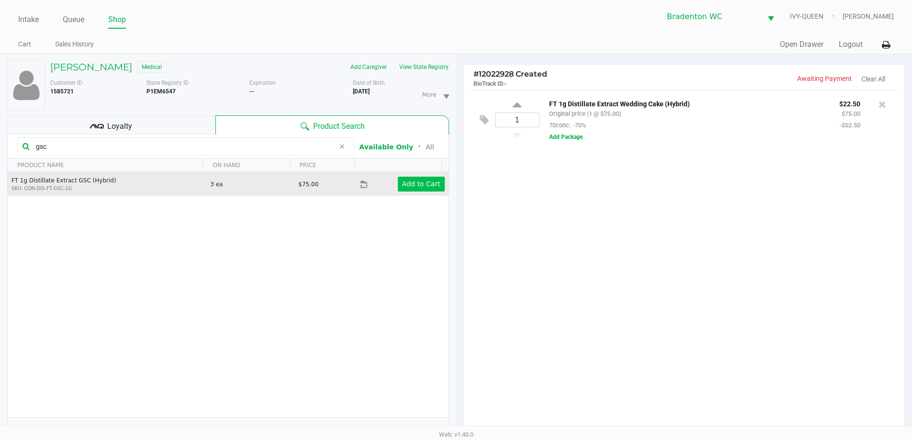
type input "gsc"
click at [418, 185] on app-button-loader "Add to Cart" at bounding box center [421, 184] width 38 height 8
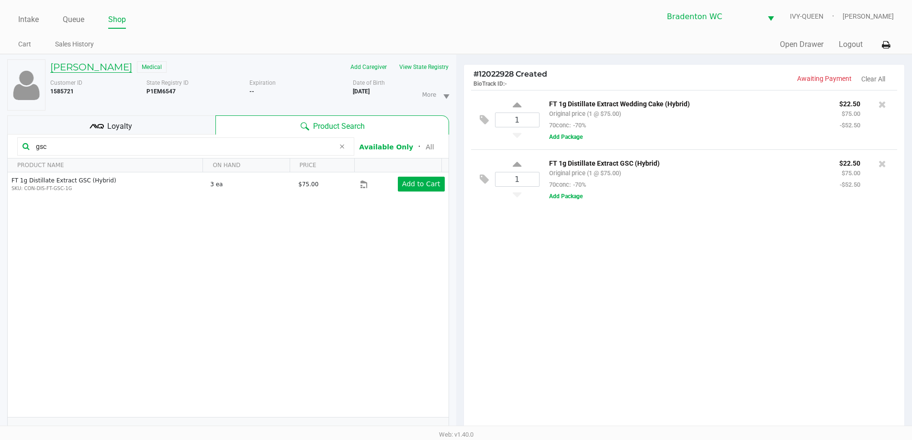
click at [115, 65] on h5 "MELISSA HYNTON" at bounding box center [91, 66] width 82 height 11
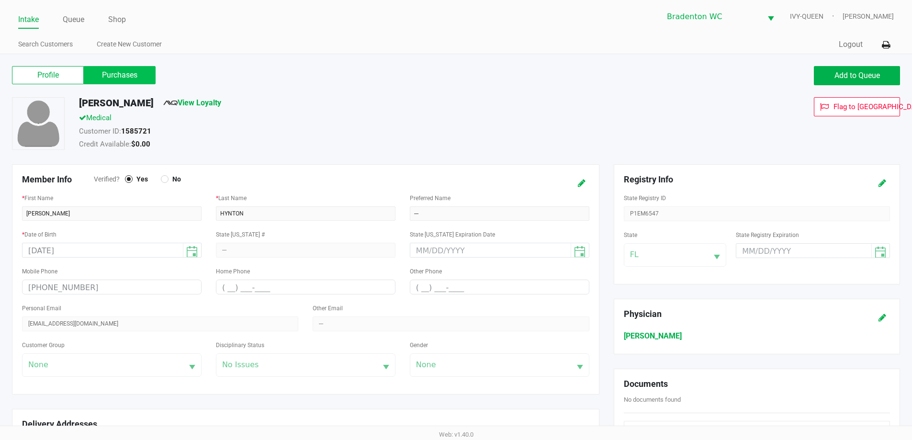
click at [132, 77] on label "Purchases" at bounding box center [120, 75] width 72 height 18
click at [0, 0] on 1 "Purchases" at bounding box center [0, 0] width 0 height 0
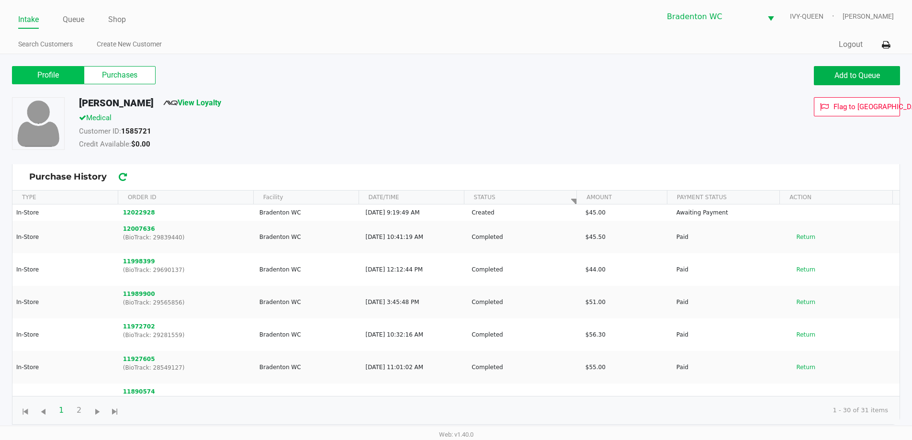
click at [67, 77] on label "Profile" at bounding box center [48, 75] width 72 height 18
click at [0, 0] on 0 "Profile" at bounding box center [0, 0] width 0 height 0
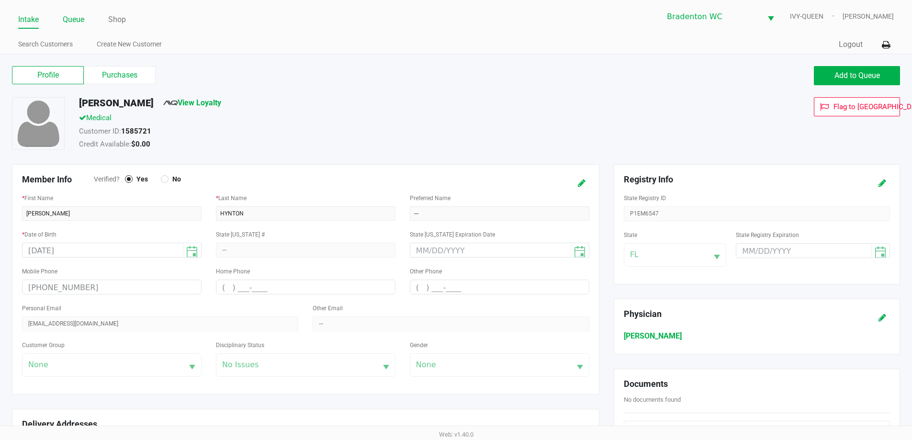
click at [76, 20] on link "Queue" at bounding box center [74, 19] width 22 height 13
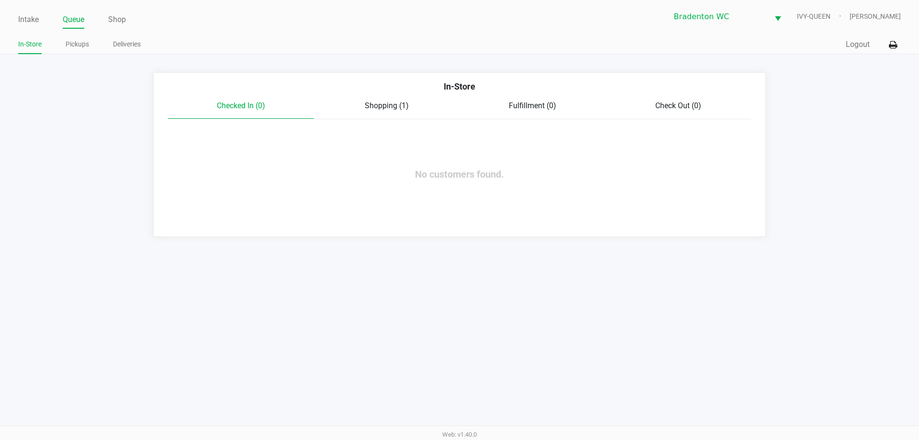
click at [357, 98] on div "In-Store" at bounding box center [459, 90] width 597 height 20
click at [367, 106] on span "Shopping (1)" at bounding box center [387, 105] width 44 height 9
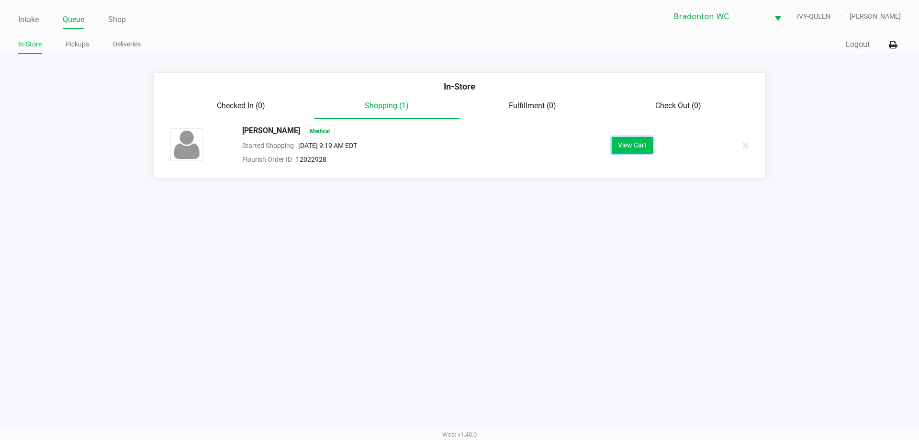
click at [644, 146] on button "View Cart" at bounding box center [632, 145] width 41 height 17
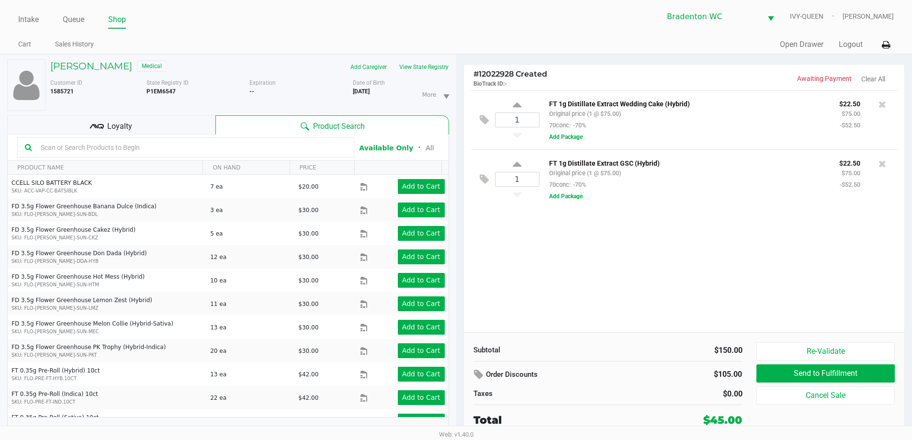
click at [162, 139] on div at bounding box center [185, 147] width 337 height 20
click at [163, 146] on input "text" at bounding box center [192, 147] width 310 height 14
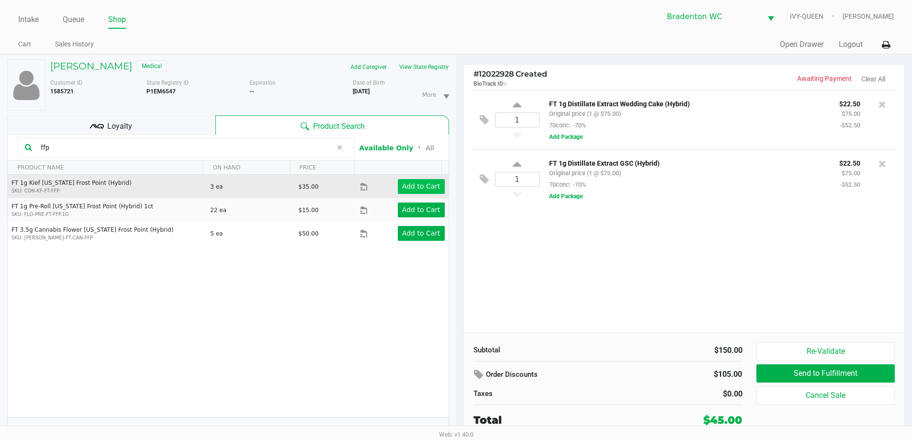
type input "ffp"
click at [409, 188] on app-button-loader "Add to Cart" at bounding box center [421, 186] width 38 height 8
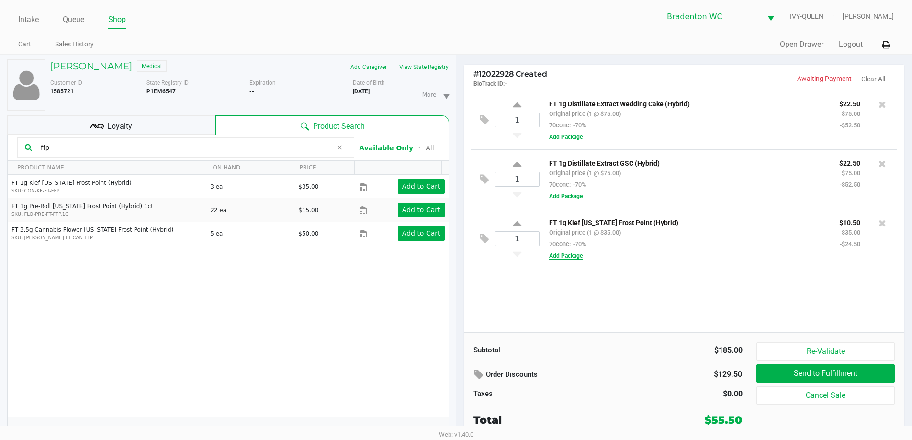
click at [578, 258] on button "Add Package" at bounding box center [566, 255] width 34 height 9
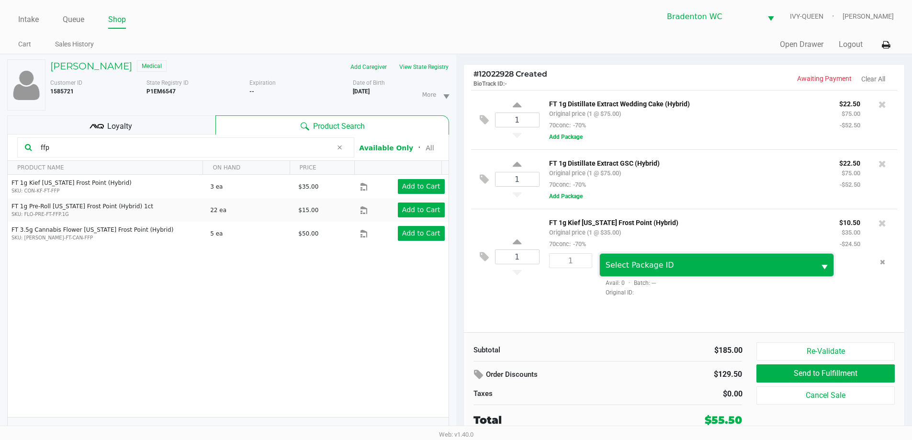
click at [667, 263] on span "Select Package ID" at bounding box center [707, 264] width 204 height 11
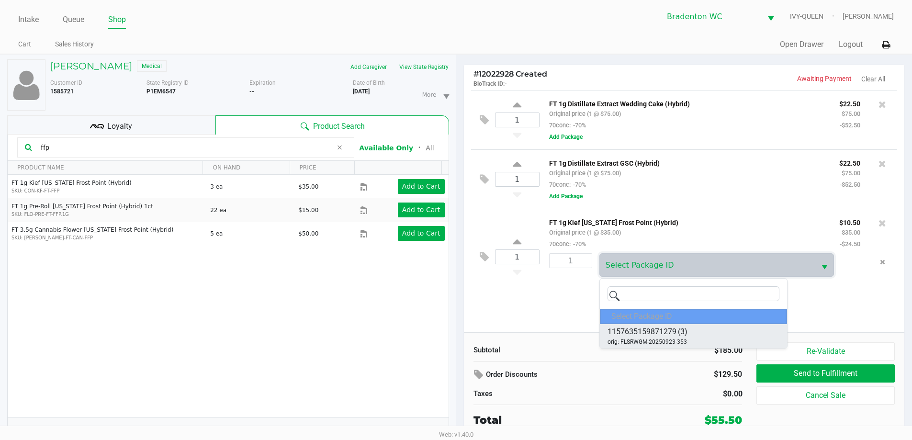
click at [657, 341] on span "orig: FLSRWGM-20250923-353" at bounding box center [646, 341] width 79 height 9
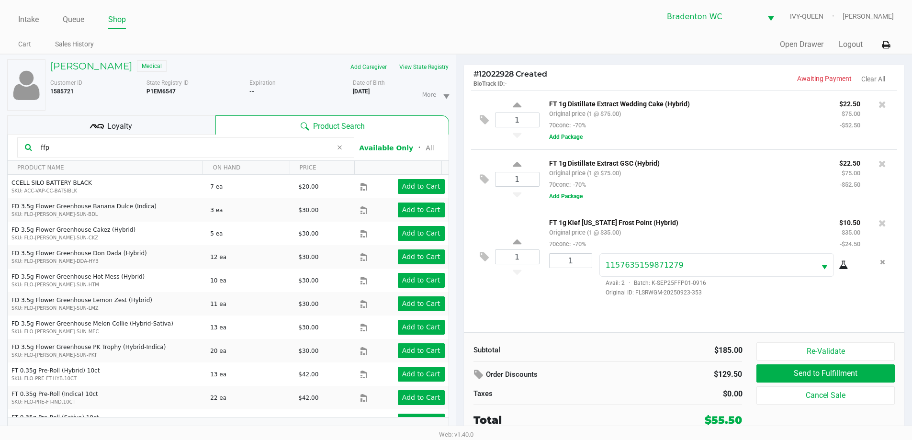
click at [846, 268] on icon at bounding box center [844, 265] width 10 height 8
click at [334, 144] on span at bounding box center [339, 147] width 14 height 11
click at [334, 145] on input "text" at bounding box center [192, 147] width 310 height 14
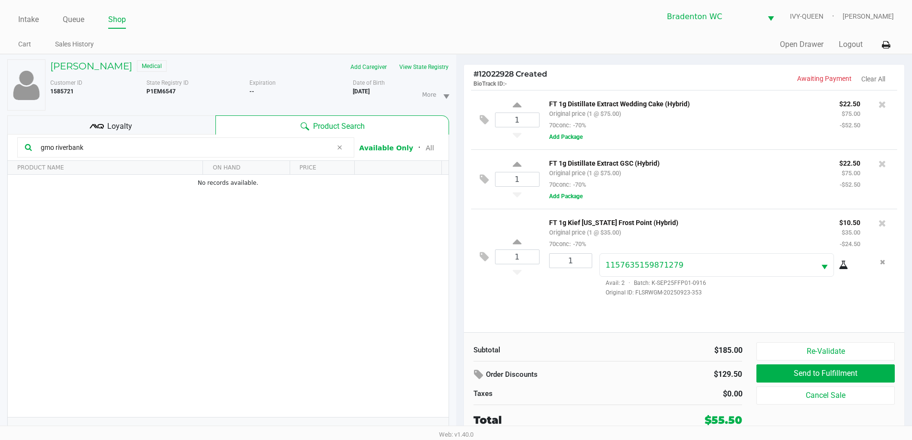
type input "gmo riverbank"
click at [342, 146] on icon at bounding box center [339, 148] width 6 height 8
click at [882, 228] on icon at bounding box center [882, 223] width 8 height 10
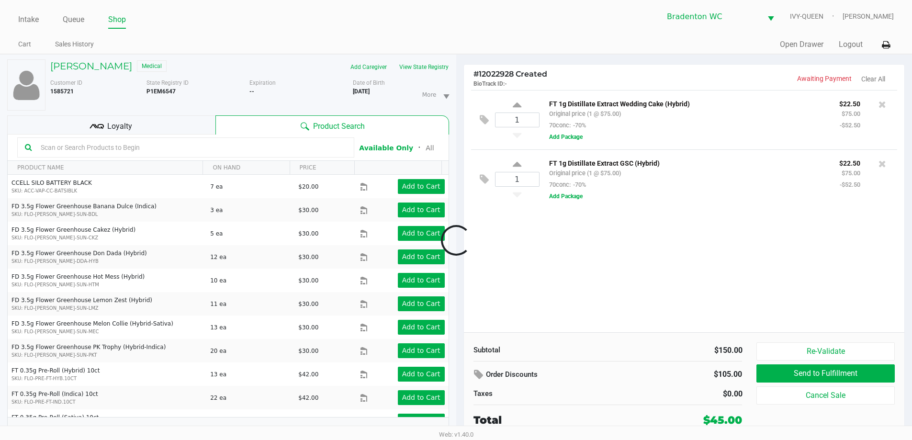
click at [73, 145] on div at bounding box center [456, 240] width 912 height 277
click at [73, 145] on input "text" at bounding box center [192, 147] width 310 height 14
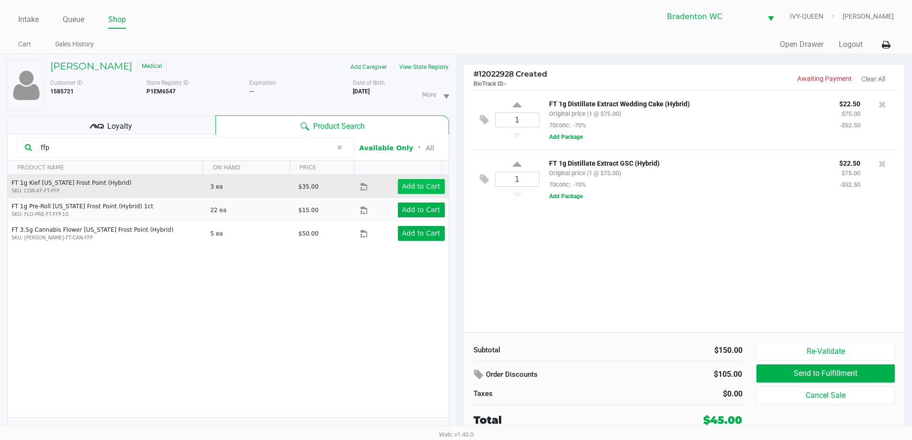
type input "ffp"
click at [405, 182] on app-button-loader "Add to Cart" at bounding box center [421, 186] width 38 height 8
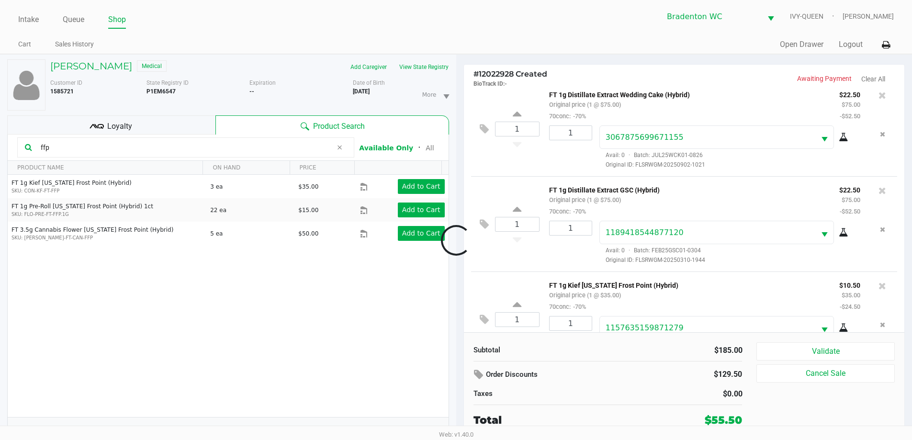
scroll to position [45, 0]
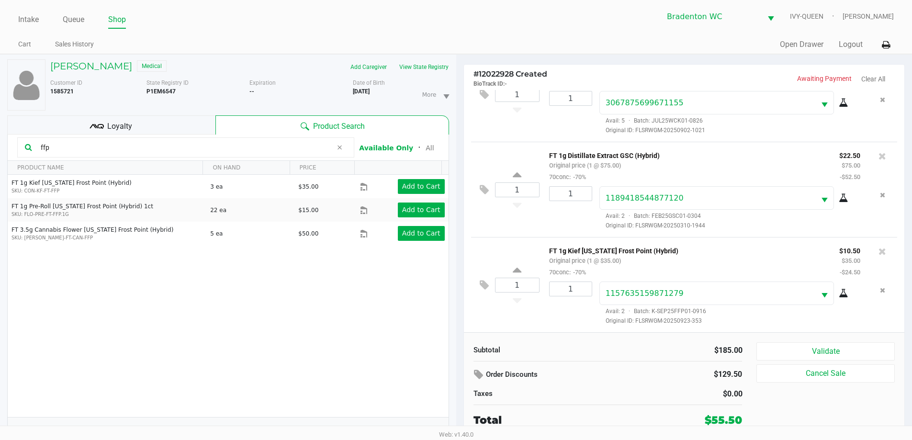
click at [143, 122] on div "Loyalty" at bounding box center [111, 124] width 208 height 19
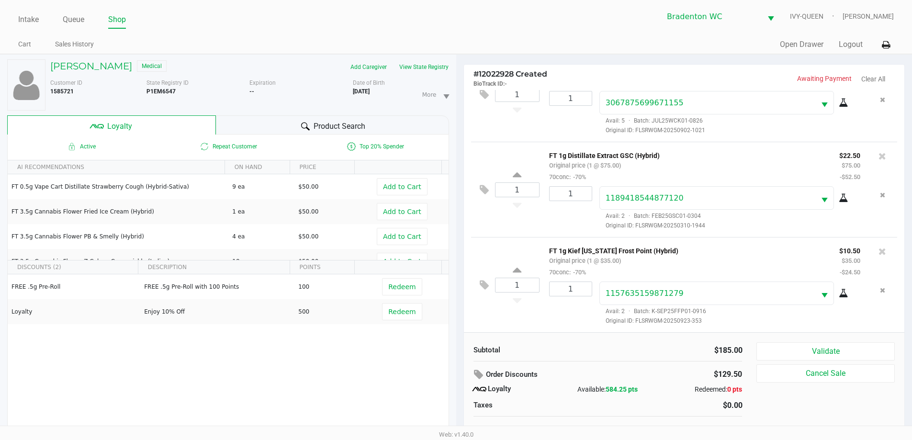
scroll to position [10, 0]
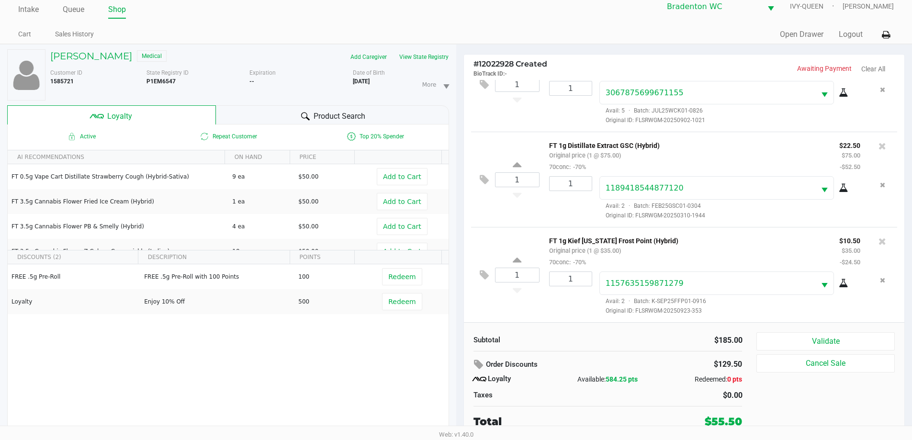
click at [835, 344] on button "Validate" at bounding box center [825, 341] width 138 height 18
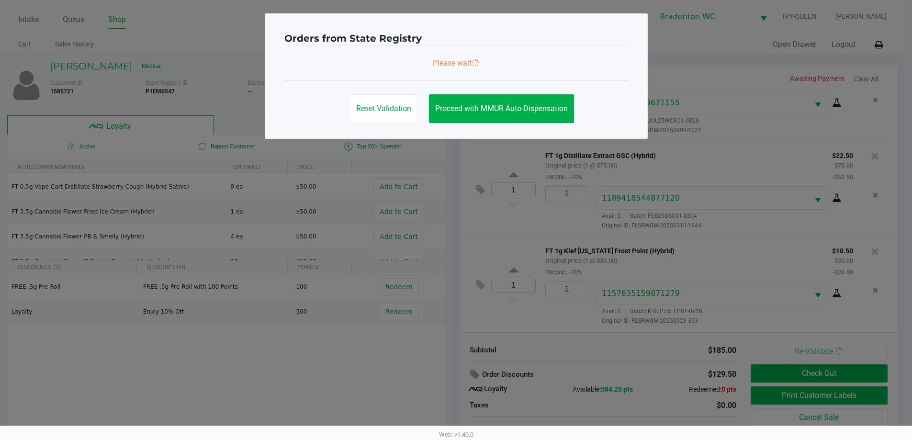
scroll to position [0, 0]
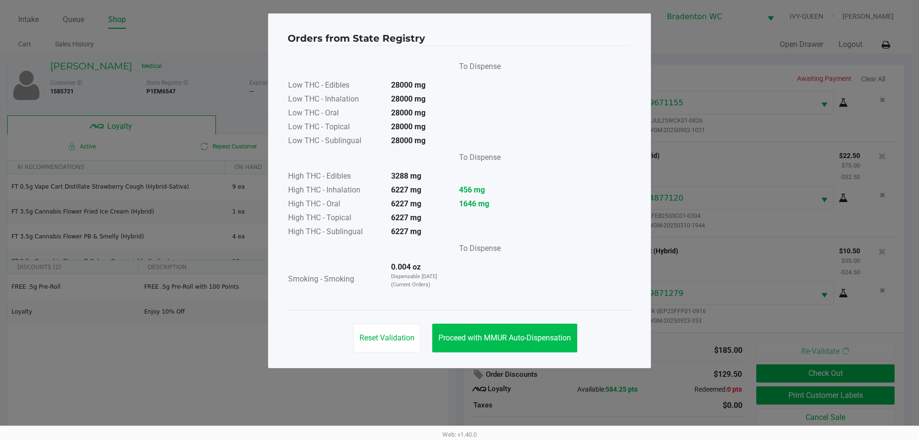
click at [494, 332] on button "Proceed with MMUR Auto-Dispensation" at bounding box center [504, 338] width 145 height 29
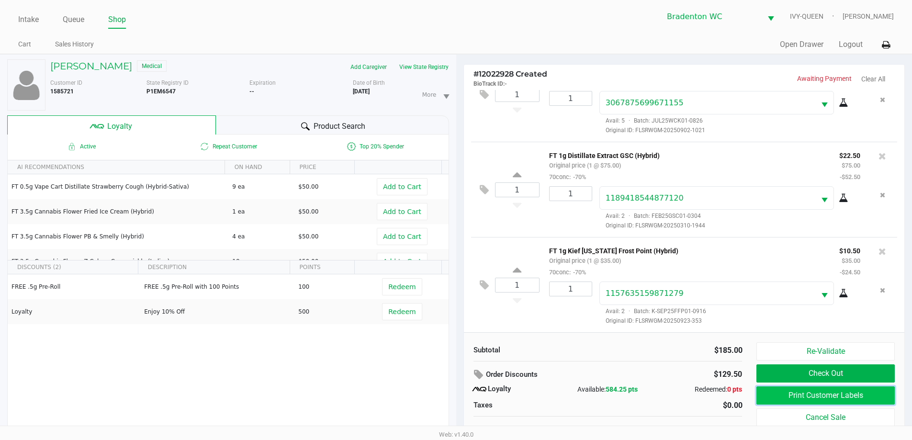
click at [831, 398] on button "Print Customer Labels" at bounding box center [825, 395] width 138 height 18
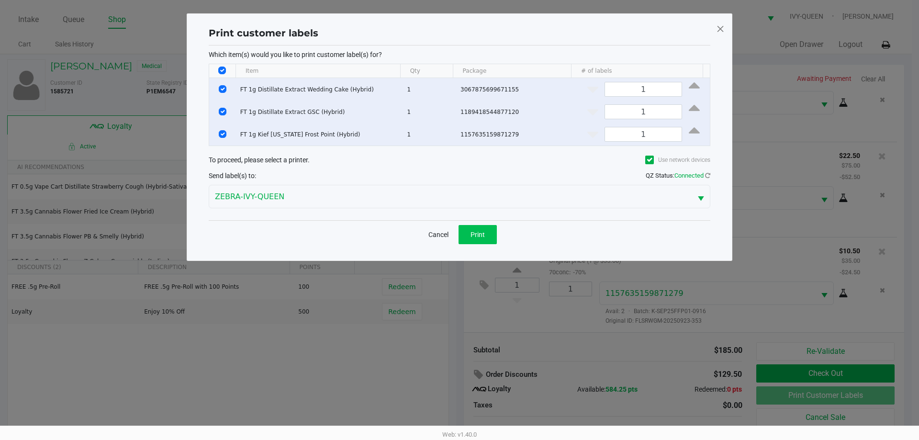
click at [481, 239] on button "Print" at bounding box center [478, 234] width 38 height 19
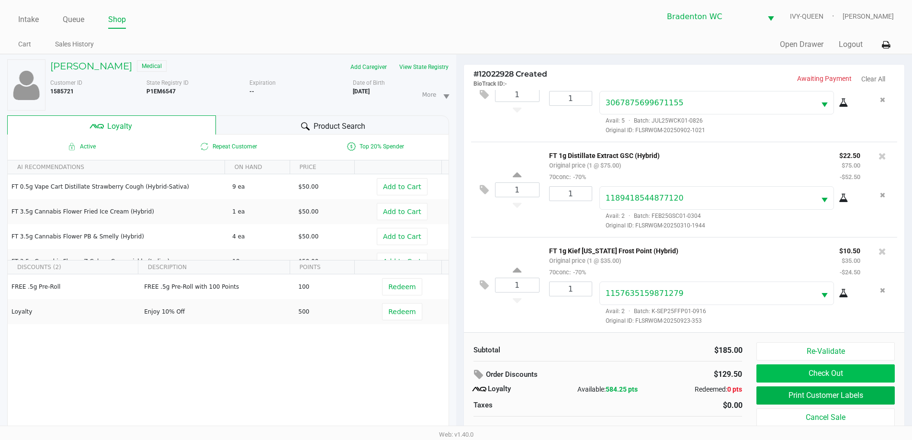
click at [847, 378] on button "Check Out" at bounding box center [825, 373] width 138 height 18
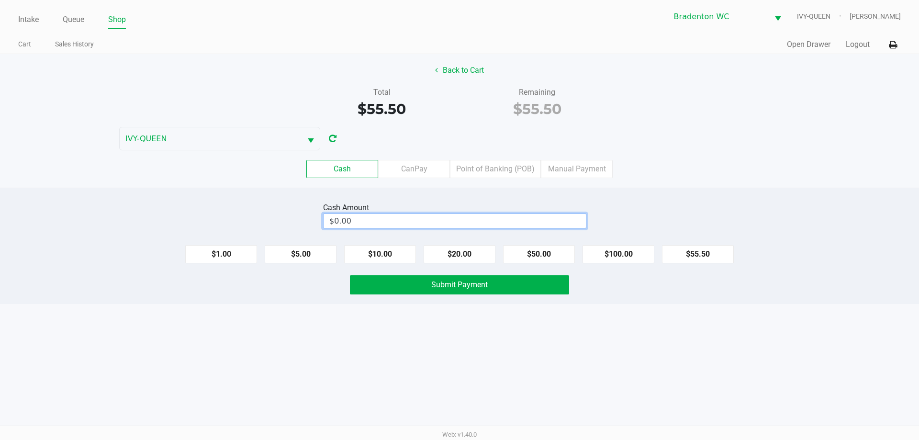
click at [405, 221] on input "$0.00" at bounding box center [455, 221] width 262 height 14
click at [471, 288] on span "Submit Payment" at bounding box center [459, 284] width 56 height 9
type input "$60.00"
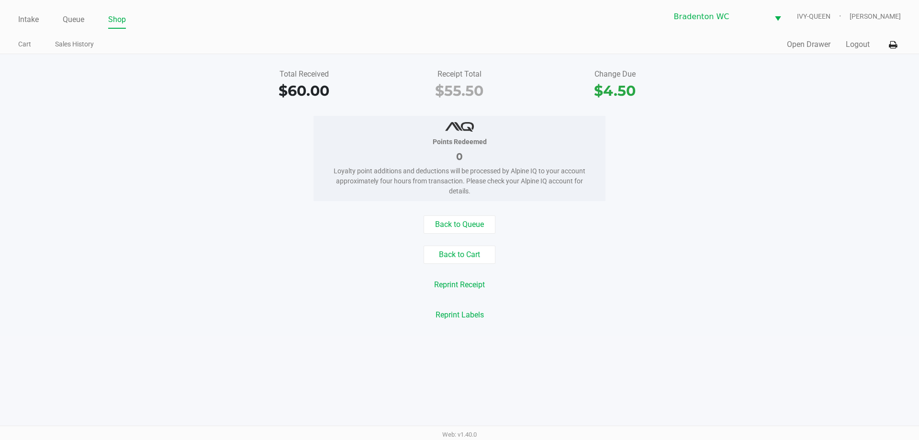
click at [466, 228] on button "Back to Queue" at bounding box center [460, 224] width 72 height 18
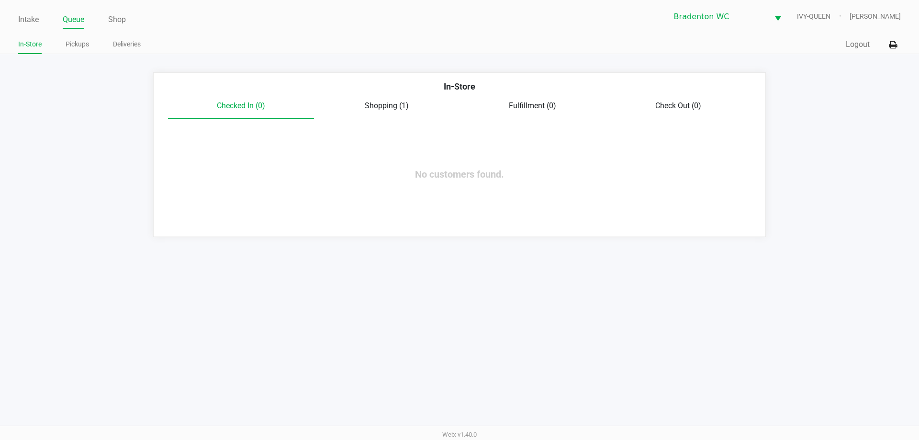
click at [32, 20] on link "Intake" at bounding box center [28, 19] width 21 height 13
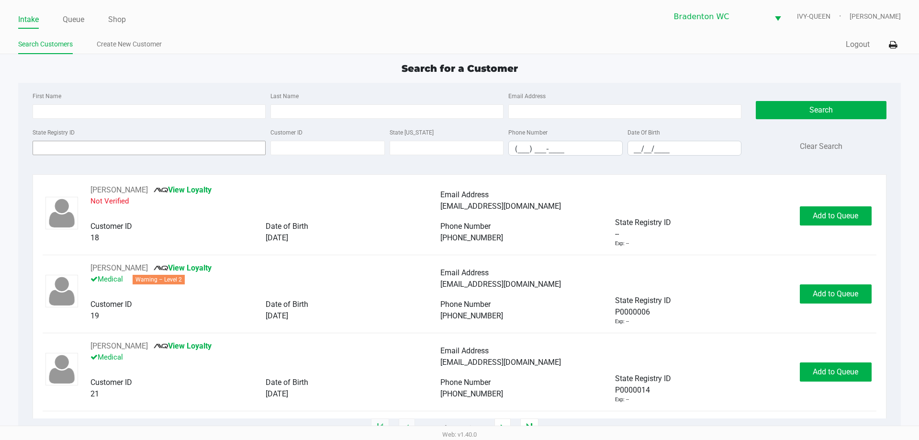
click at [226, 147] on input "State Registry ID" at bounding box center [149, 148] width 233 height 14
type input "p2xk0651"
click at [821, 112] on button "Search" at bounding box center [821, 110] width 130 height 18
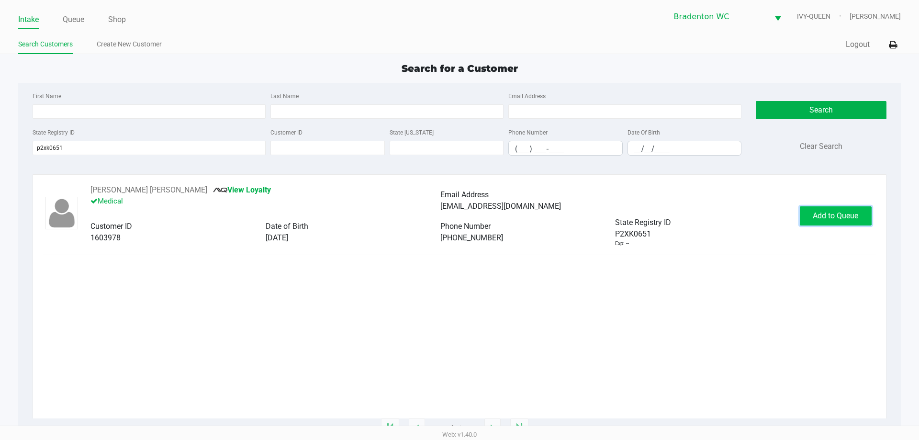
click at [836, 218] on span "Add to Queue" at bounding box center [835, 215] width 45 height 9
click at [67, 18] on link "Queue" at bounding box center [74, 19] width 22 height 13
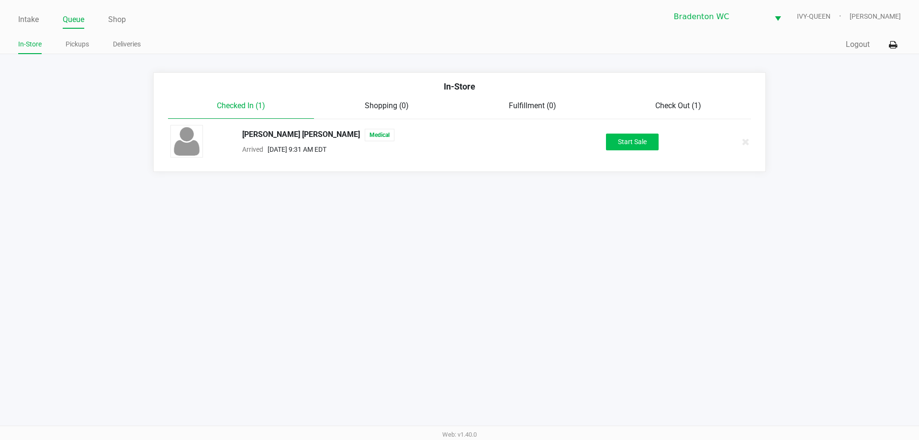
click at [638, 143] on button "Start Sale" at bounding box center [632, 142] width 53 height 17
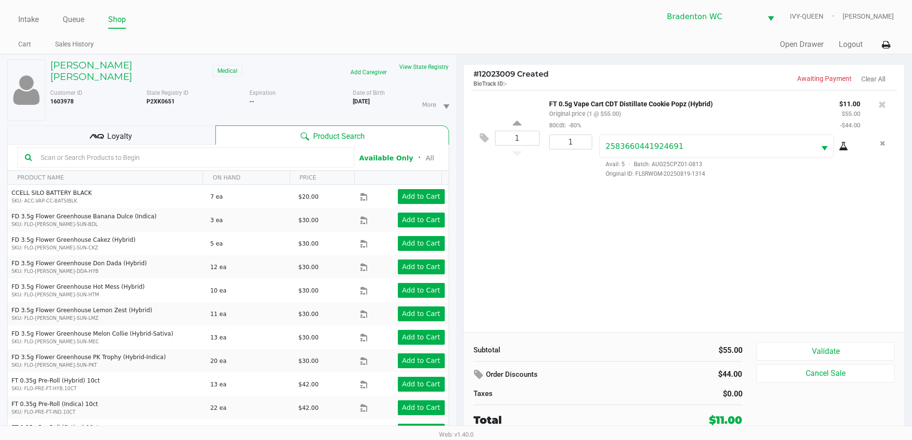
scroll to position [10, 0]
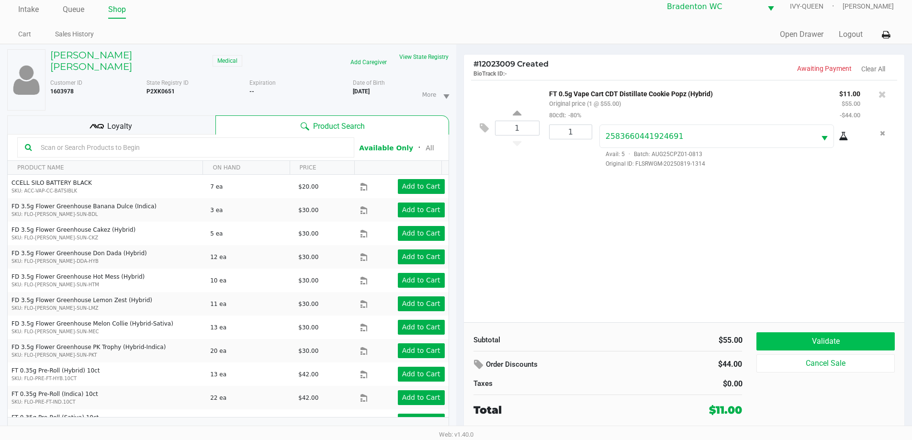
click at [826, 334] on button "Validate" at bounding box center [825, 341] width 138 height 18
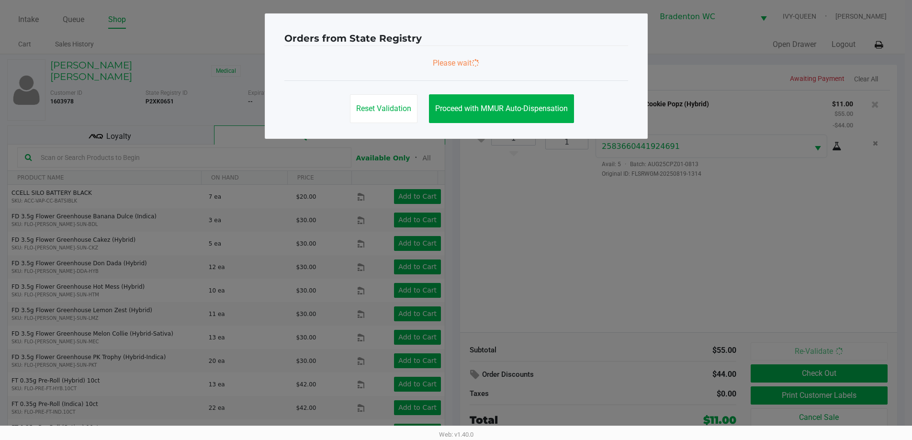
scroll to position [0, 0]
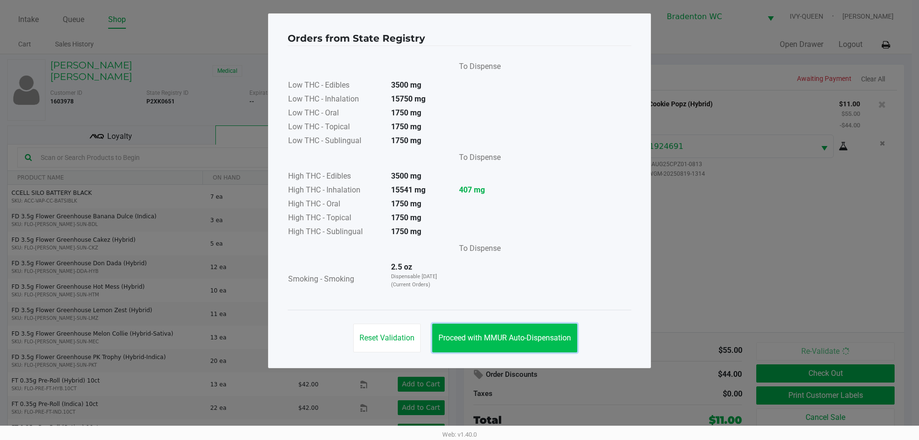
click at [539, 341] on span "Proceed with MMUR Auto-Dispensation" at bounding box center [504, 337] width 133 height 9
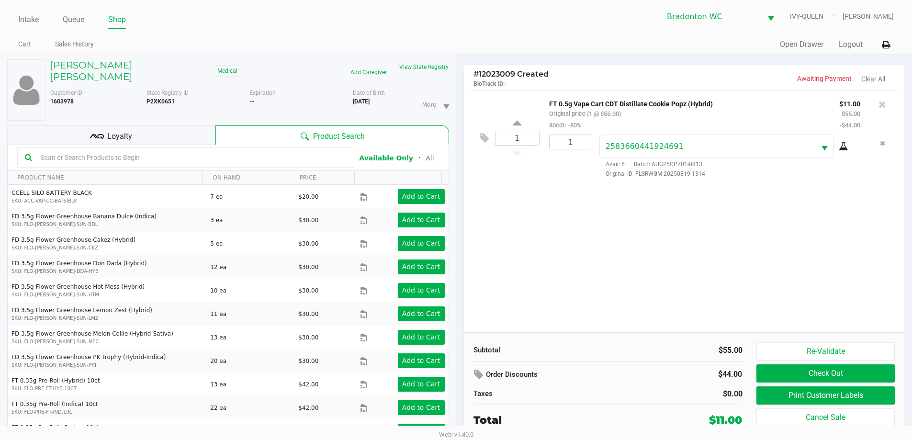
click at [813, 389] on button "Print Customer Labels" at bounding box center [825, 395] width 138 height 18
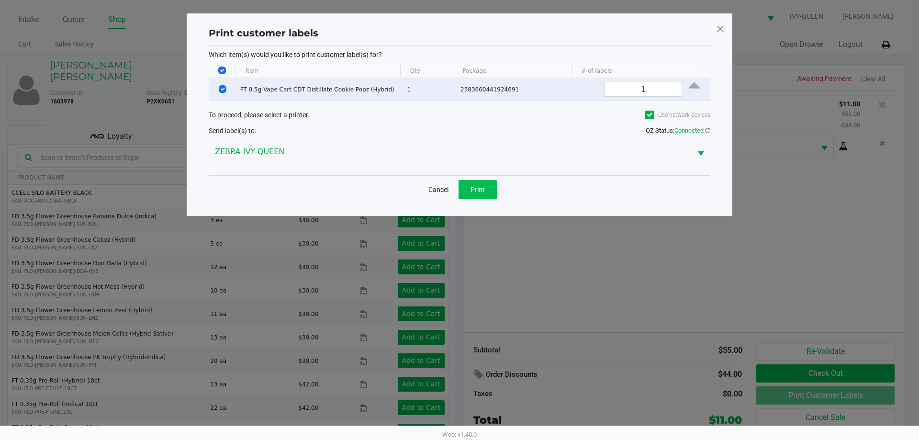
click at [483, 184] on button "Print" at bounding box center [478, 189] width 38 height 19
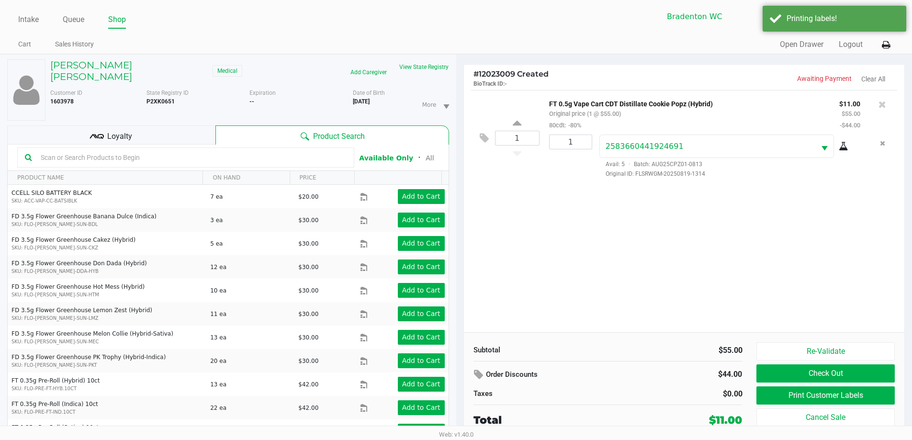
scroll to position [10, 0]
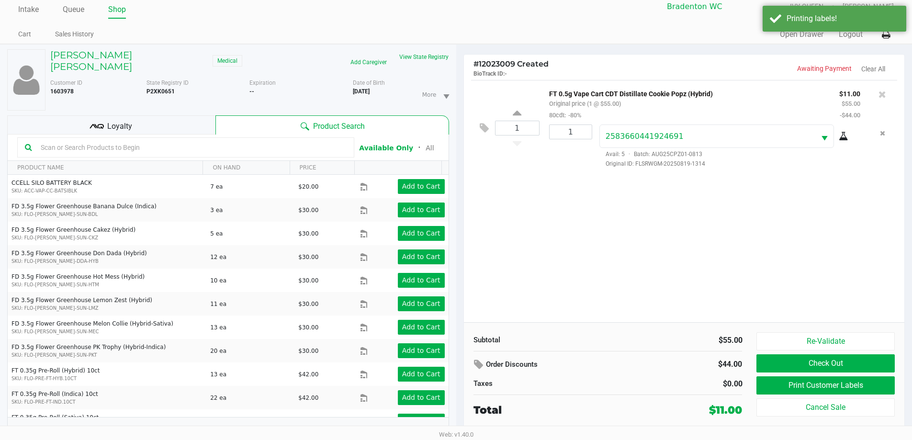
click at [825, 369] on button "Check Out" at bounding box center [825, 363] width 138 height 18
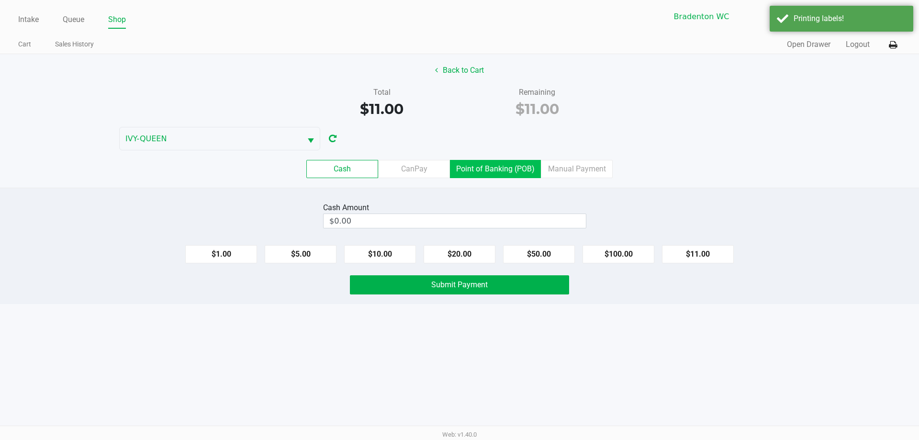
click at [493, 176] on label "Point of Banking (POB)" at bounding box center [495, 169] width 91 height 18
click at [0, 0] on 7 "Point of Banking (POB)" at bounding box center [0, 0] width 0 height 0
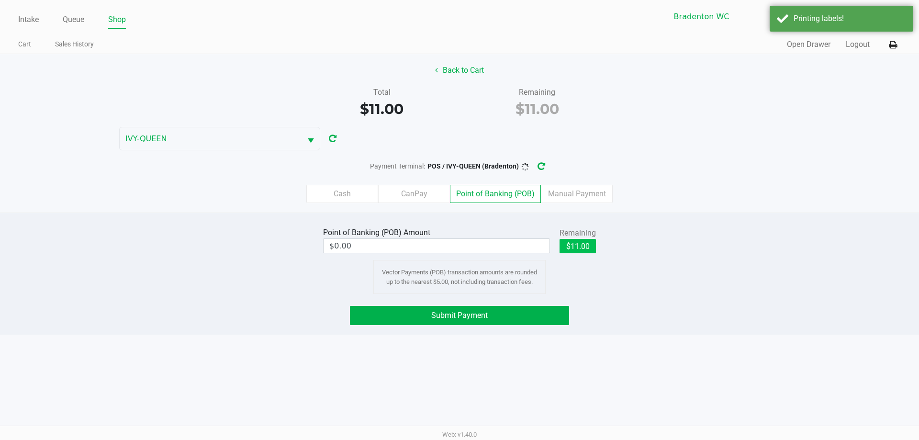
click at [578, 247] on button "$11.00" at bounding box center [577, 246] width 36 height 14
type input "$11.00"
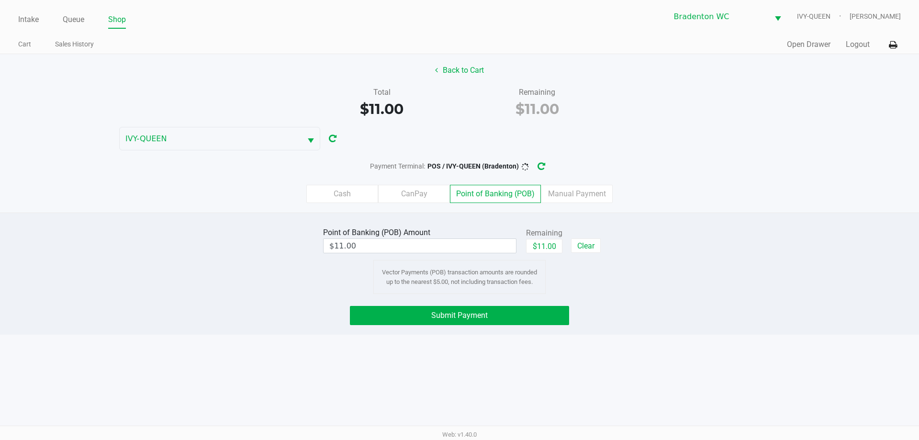
click at [451, 288] on div "Vector Payments (POB) transaction amounts are rounded up to the nearest $5.00, …" at bounding box center [459, 277] width 172 height 34
click at [469, 308] on button "Submit Payment" at bounding box center [459, 315] width 219 height 19
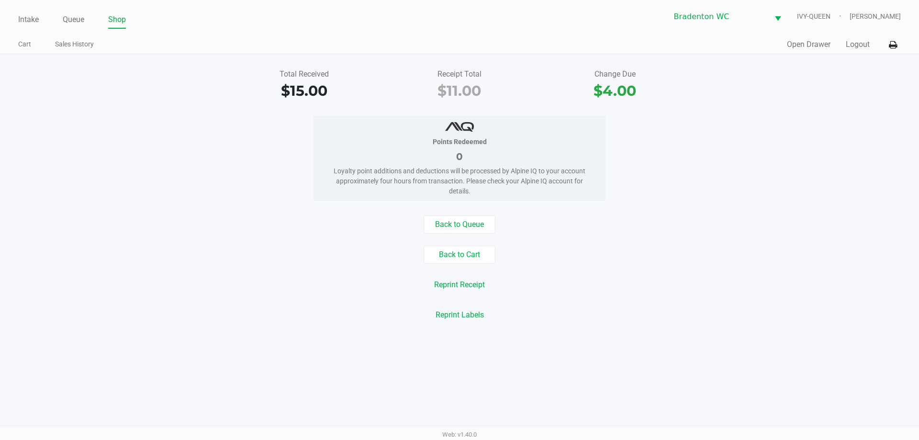
click at [473, 225] on button "Back to Queue" at bounding box center [460, 224] width 72 height 18
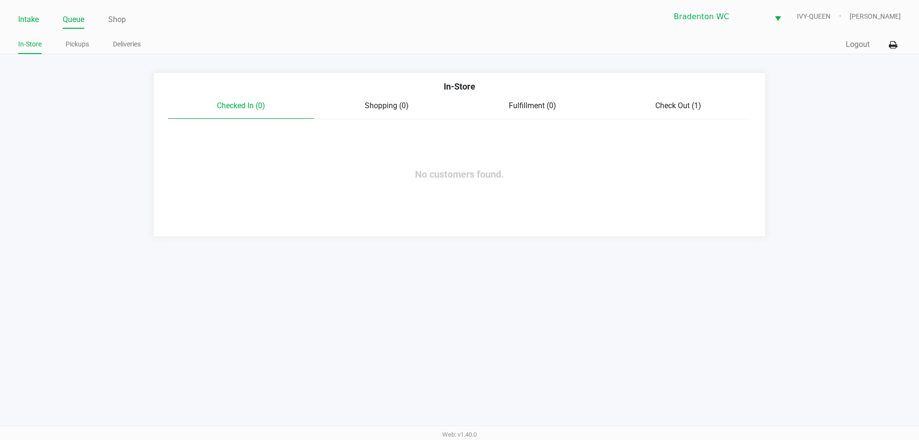
click at [34, 16] on link "Intake" at bounding box center [28, 19] width 21 height 13
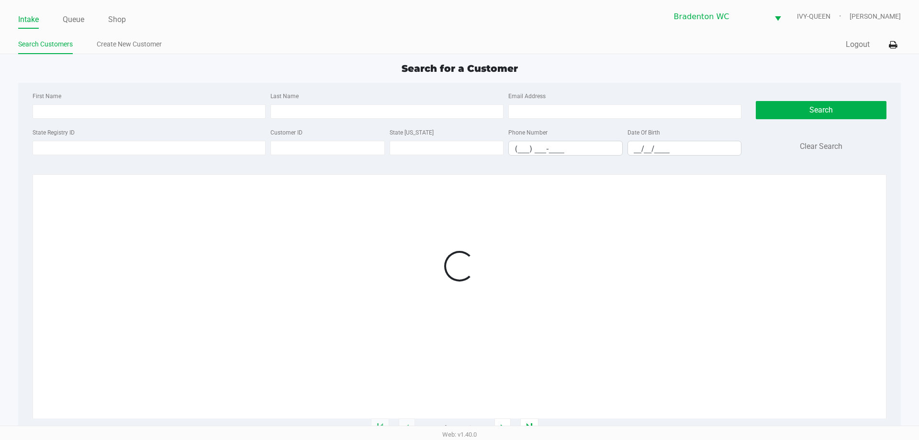
click at [38, 16] on link "Intake" at bounding box center [28, 19] width 21 height 13
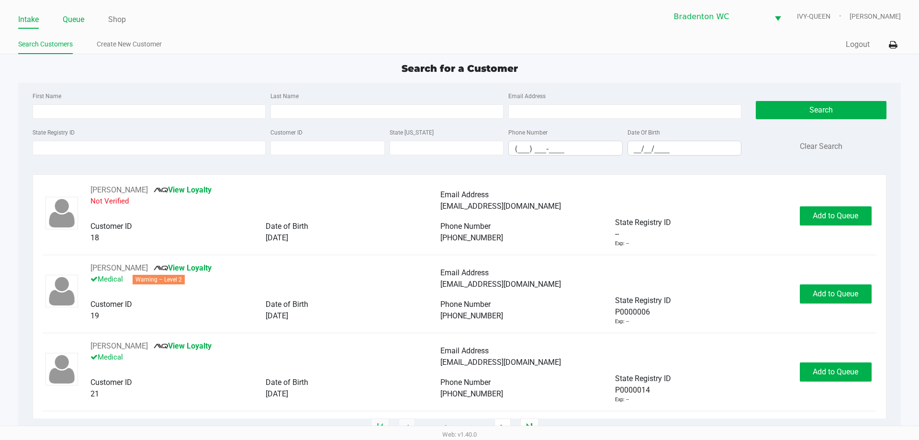
click at [75, 22] on link "Queue" at bounding box center [74, 19] width 22 height 13
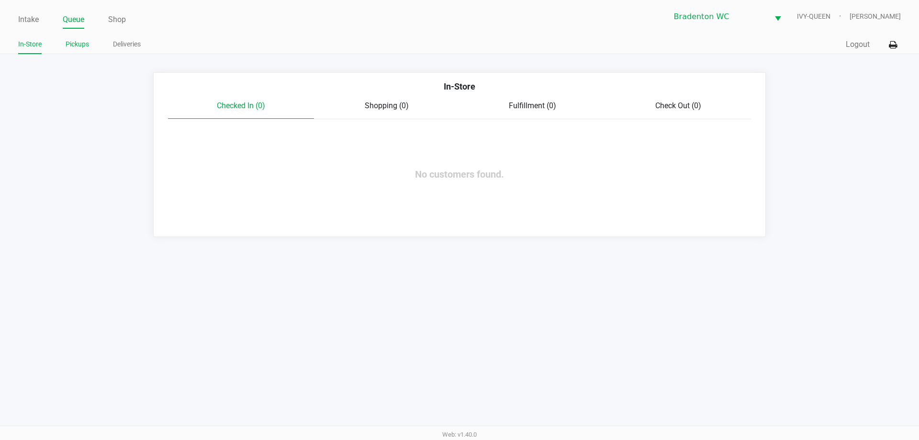
click at [79, 46] on link "Pickups" at bounding box center [77, 44] width 23 height 12
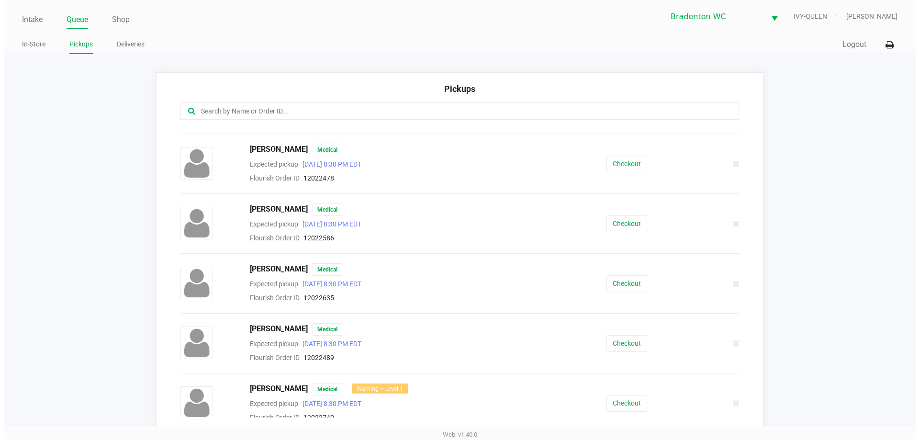
scroll to position [167, 0]
click at [610, 286] on button "Checkout" at bounding box center [623, 284] width 41 height 17
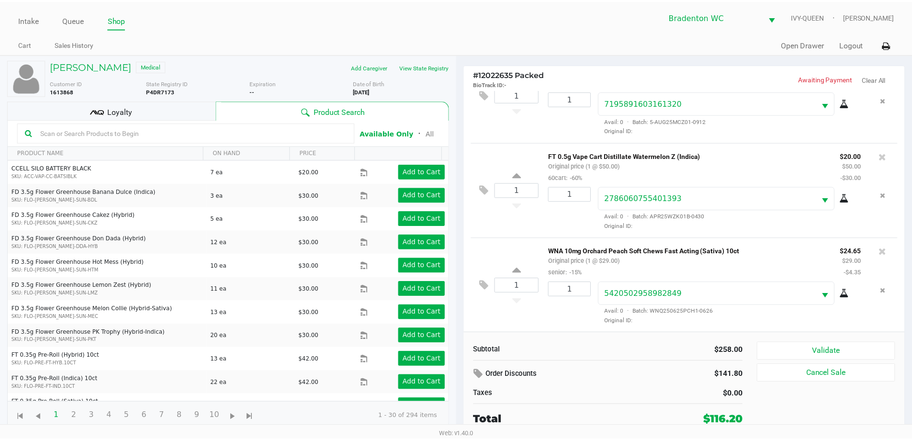
scroll to position [428, 0]
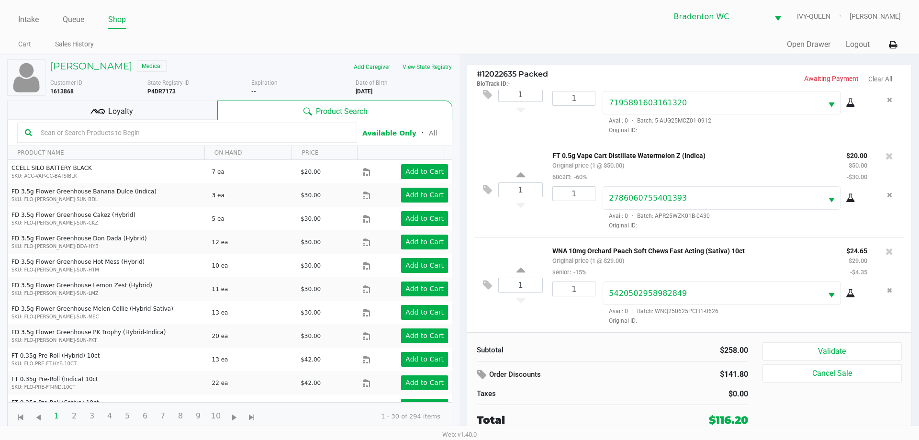
click at [860, 354] on button "Validate" at bounding box center [831, 351] width 139 height 18
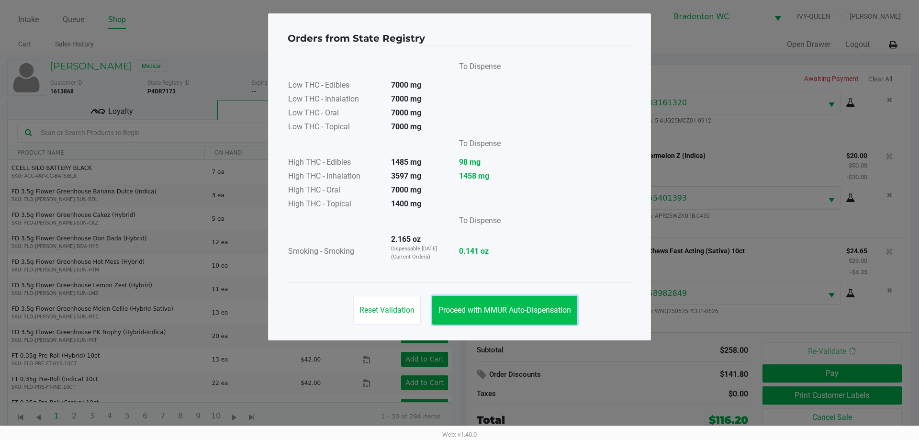
click at [529, 319] on button "Proceed with MMUR Auto-Dispensation" at bounding box center [504, 310] width 145 height 29
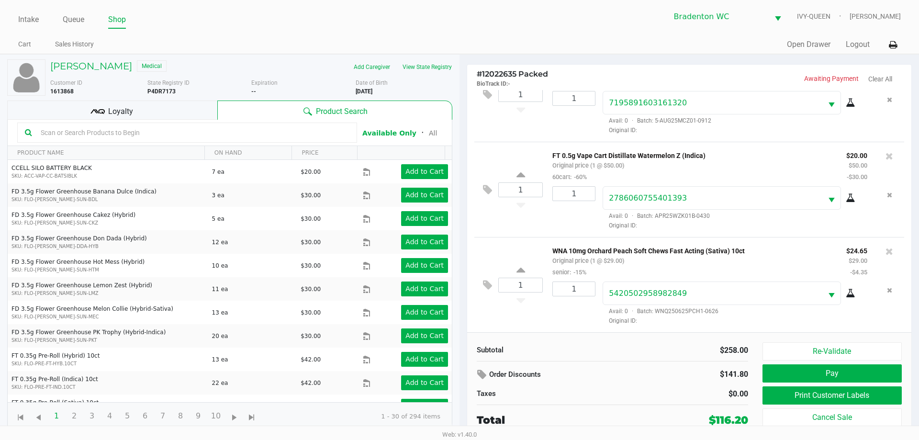
click at [117, 113] on span "Loyalty" at bounding box center [120, 111] width 25 height 11
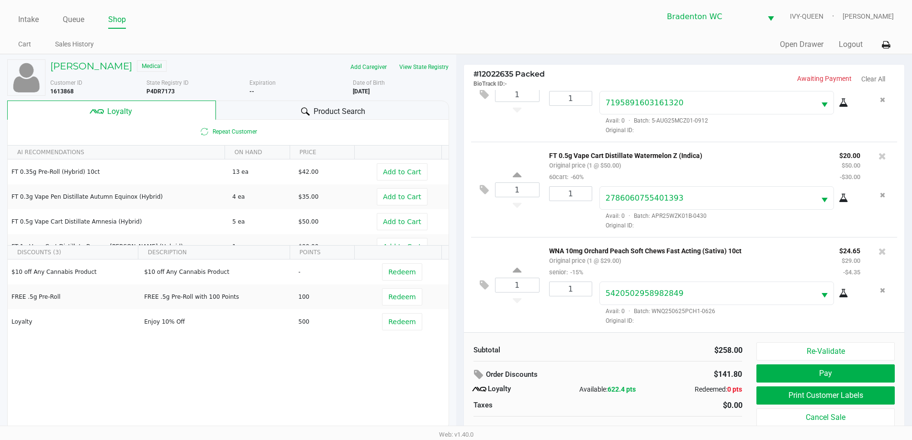
scroll to position [10, 0]
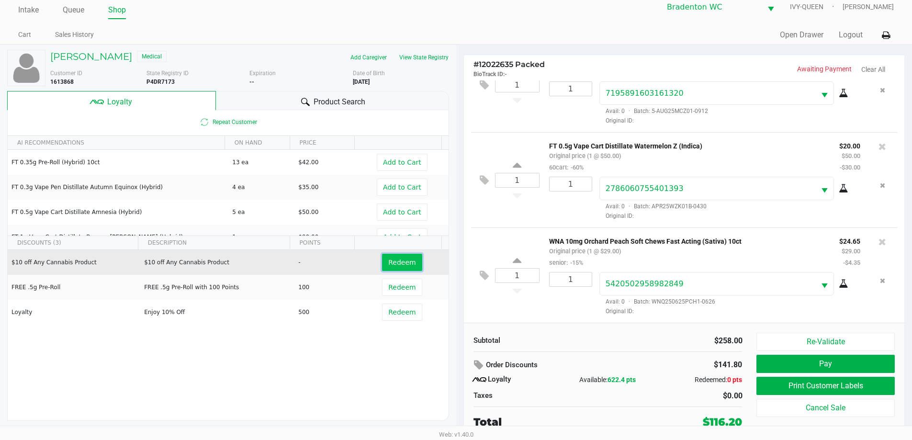
click at [396, 256] on button "Redeem" at bounding box center [402, 262] width 40 height 17
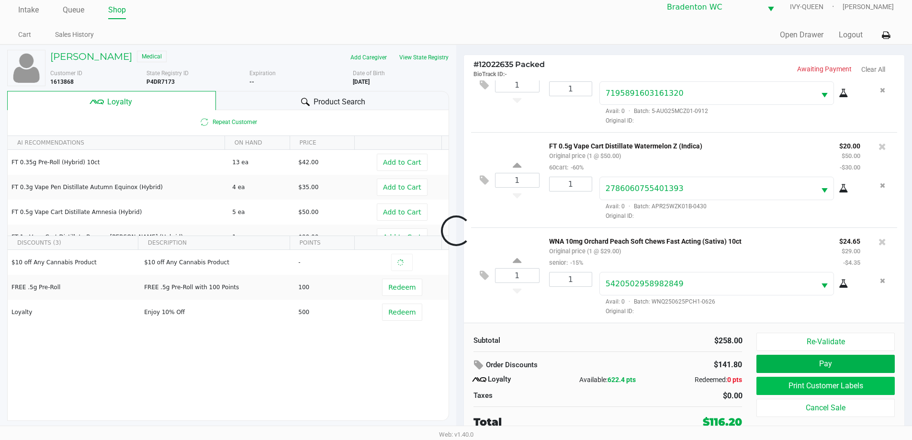
click at [832, 383] on button "Print Customer Labels" at bounding box center [825, 386] width 138 height 18
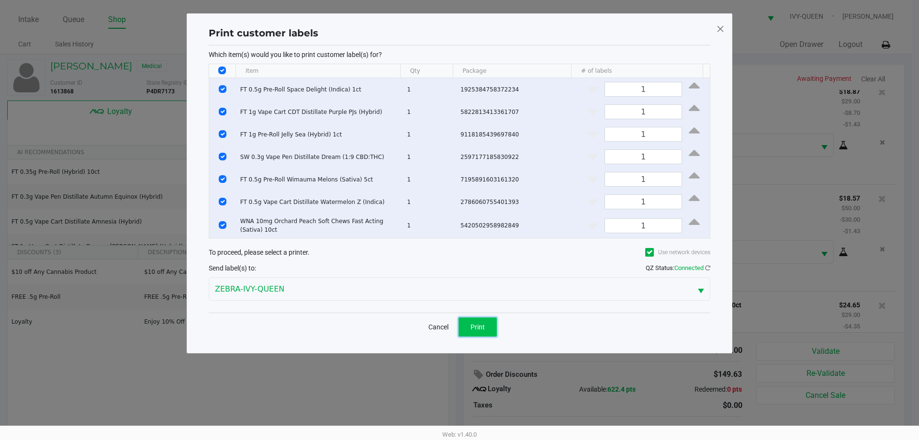
click at [485, 320] on button "Print" at bounding box center [478, 326] width 38 height 19
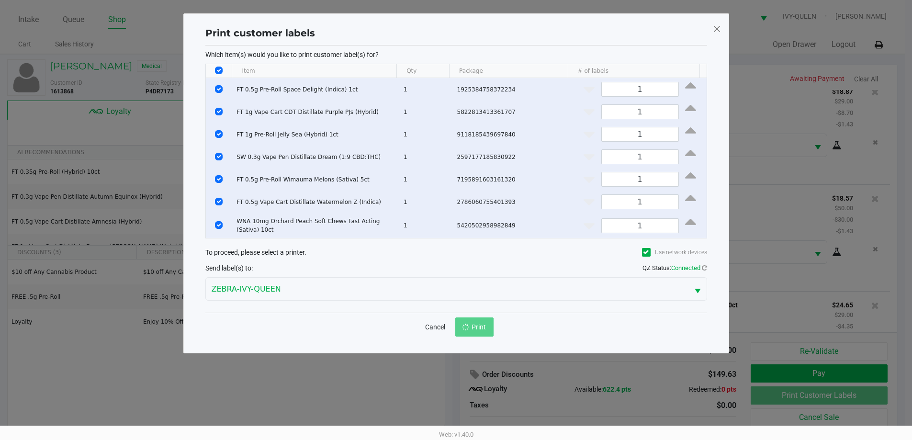
scroll to position [485, 0]
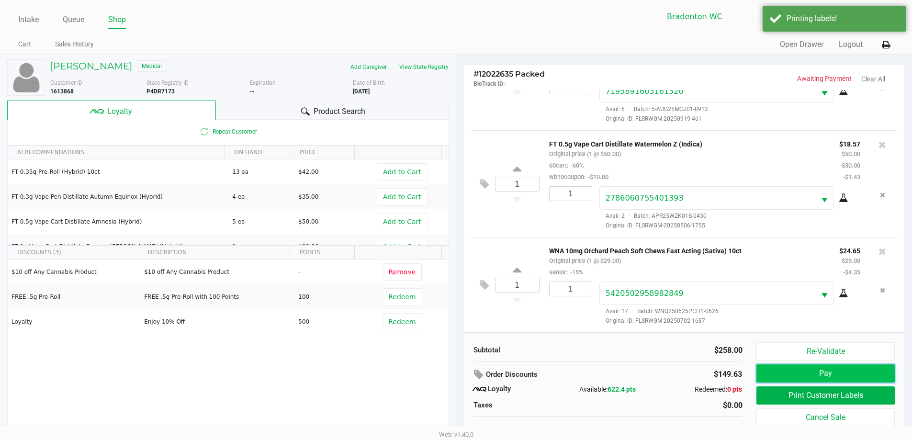
click at [831, 374] on button "Pay" at bounding box center [825, 373] width 138 height 18
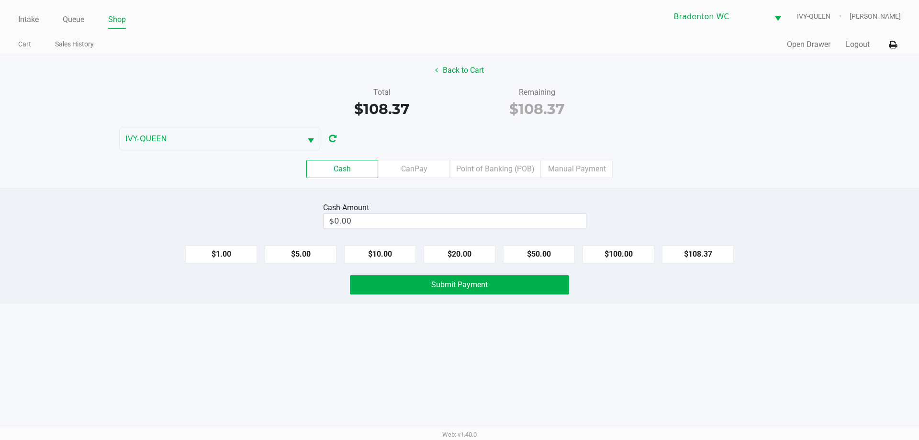
click at [506, 169] on label "Point of Banking (POB)" at bounding box center [495, 169] width 91 height 18
click at [0, 0] on 7 "Point of Banking (POB)" at bounding box center [0, 0] width 0 height 0
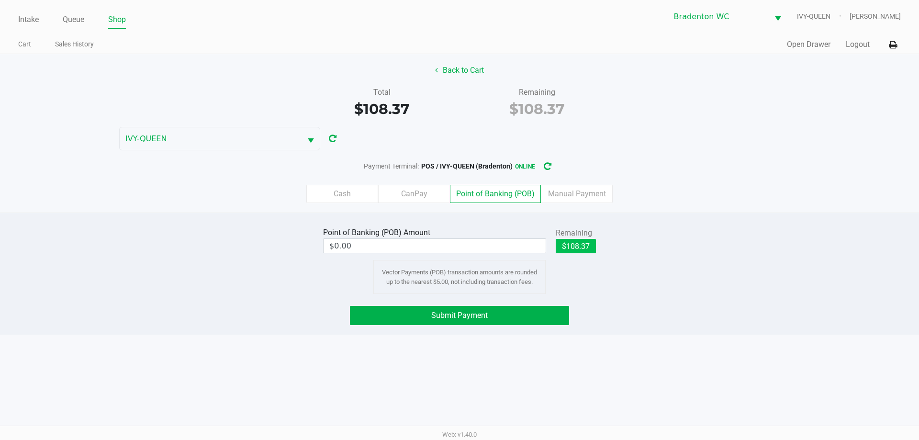
click at [581, 244] on button "$108.37" at bounding box center [576, 246] width 40 height 14
type input "$108.37"
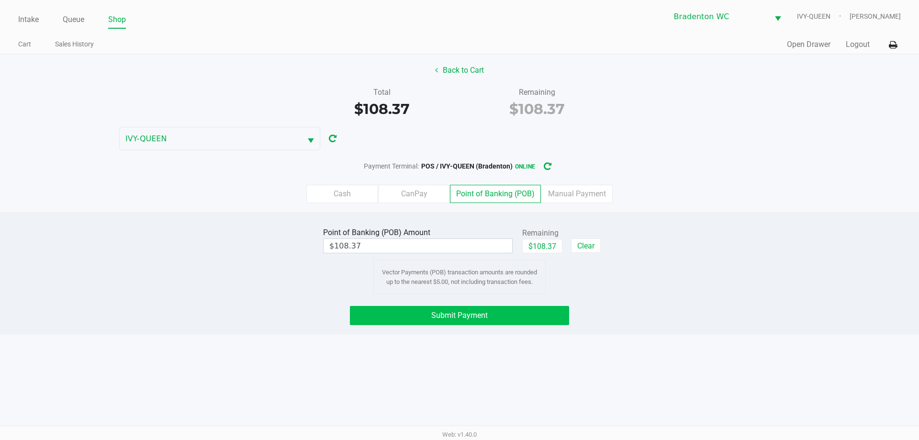
click at [480, 318] on span "Submit Payment" at bounding box center [459, 315] width 56 height 9
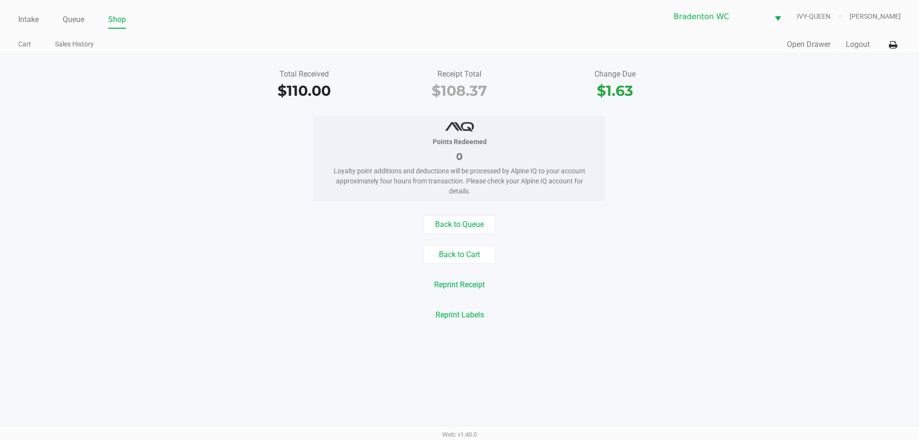
click at [458, 223] on button "Back to Queue" at bounding box center [460, 224] width 72 height 18
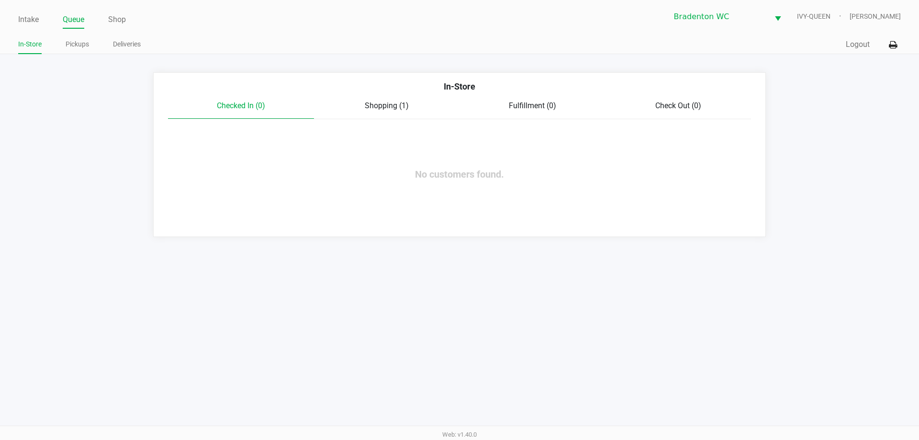
click at [32, 22] on link "Intake" at bounding box center [28, 19] width 21 height 13
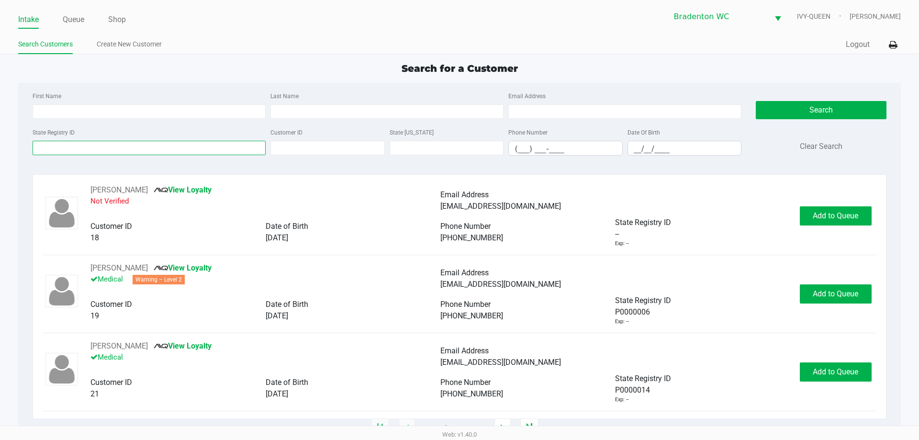
click at [201, 145] on input "State Registry ID" at bounding box center [149, 148] width 233 height 14
type input "p3hf4529"
click at [843, 109] on button "Search" at bounding box center [821, 110] width 130 height 18
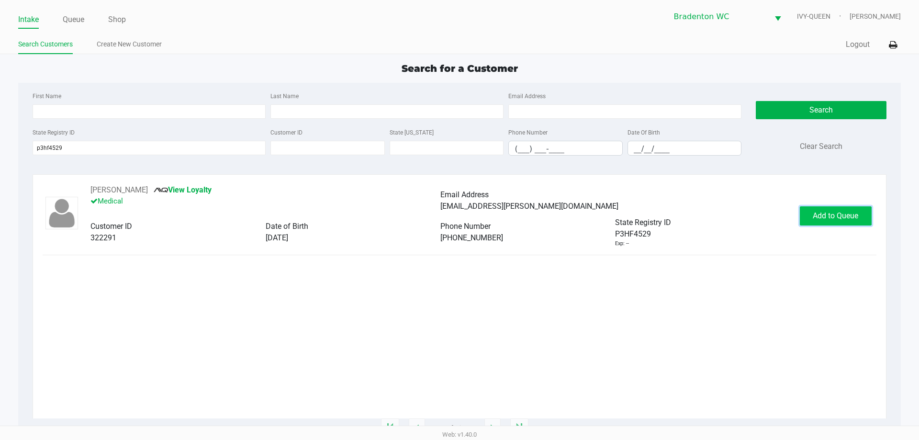
click at [839, 209] on button "Add to Queue" at bounding box center [836, 215] width 72 height 19
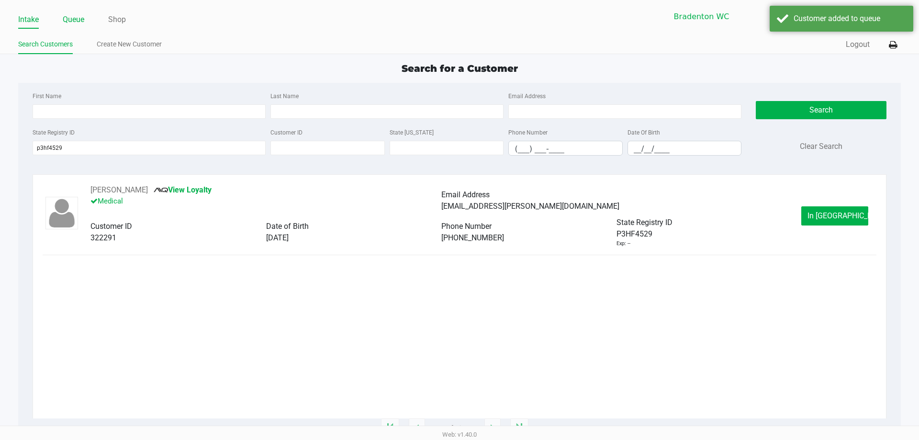
click at [72, 23] on link "Queue" at bounding box center [74, 19] width 22 height 13
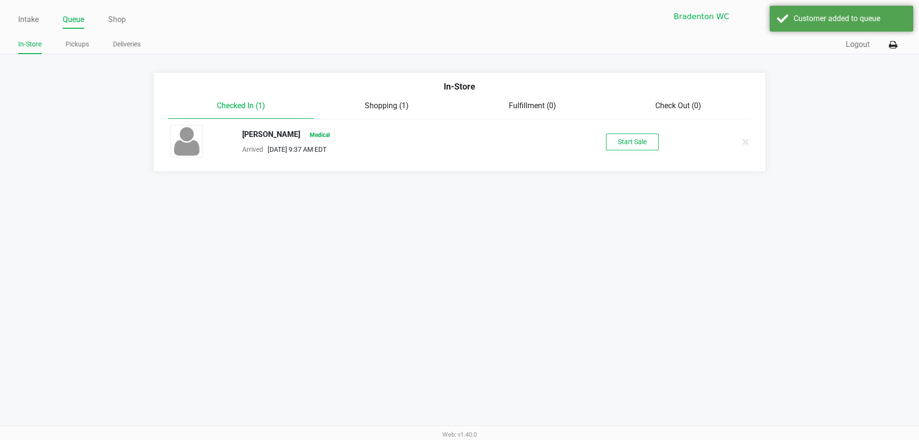
click at [635, 144] on button "Start Sale" at bounding box center [632, 142] width 53 height 17
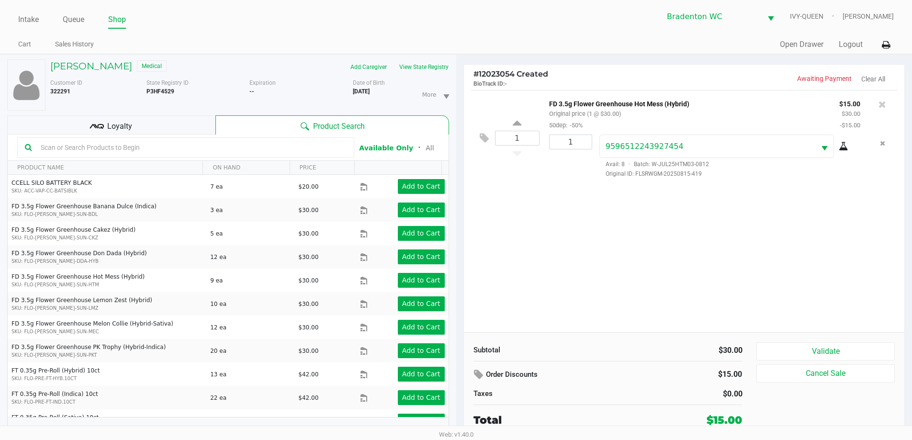
scroll to position [10, 0]
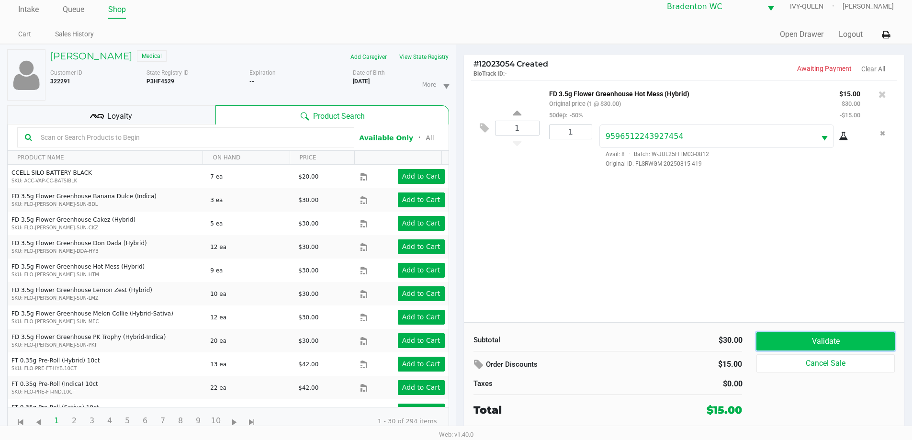
click at [837, 343] on button "Validate" at bounding box center [825, 341] width 138 height 18
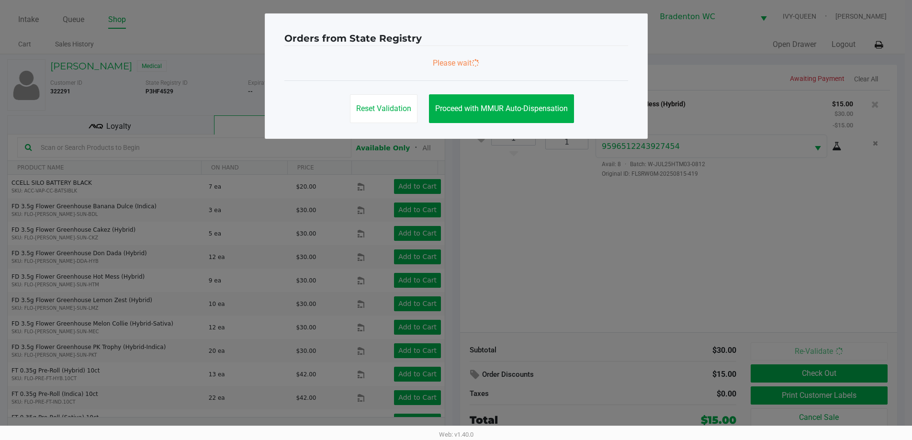
scroll to position [0, 0]
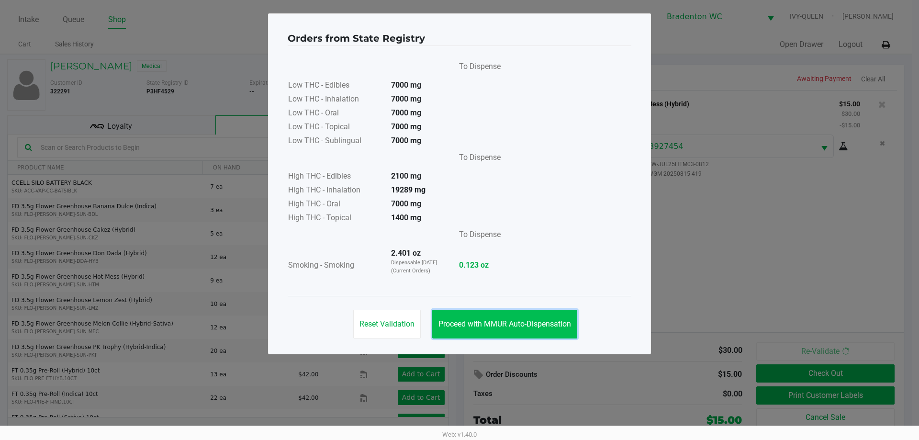
click at [485, 326] on span "Proceed with MMUR Auto-Dispensation" at bounding box center [504, 323] width 133 height 9
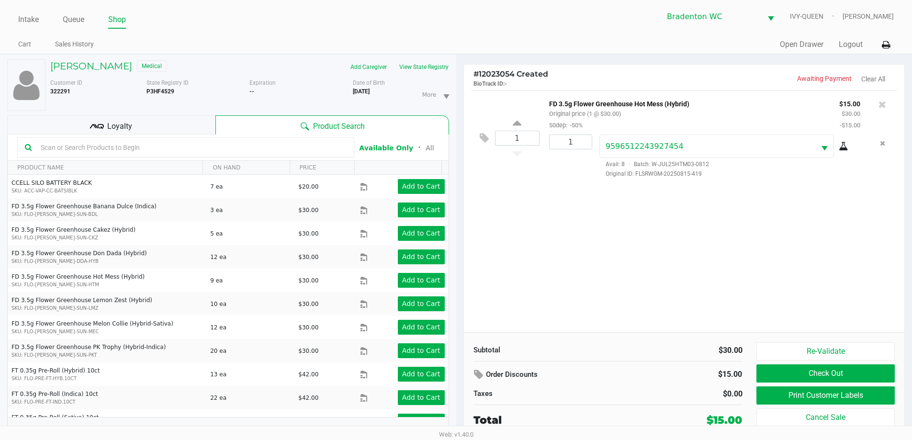
click at [154, 126] on div "Loyalty" at bounding box center [111, 124] width 208 height 19
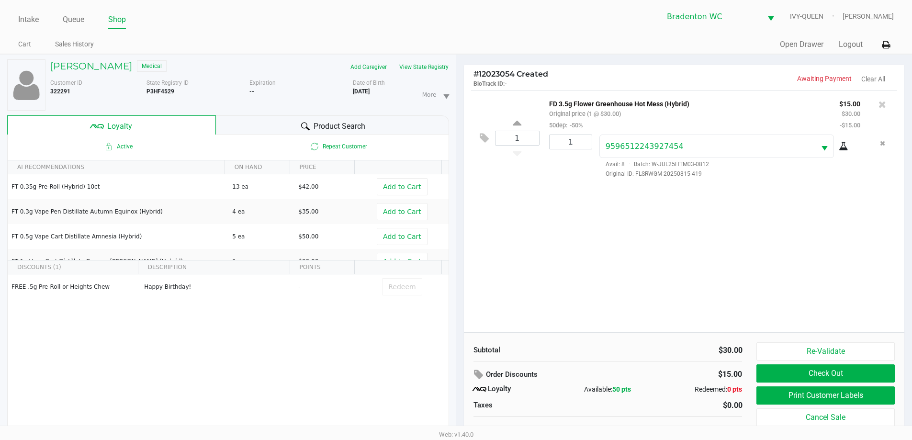
scroll to position [10, 0]
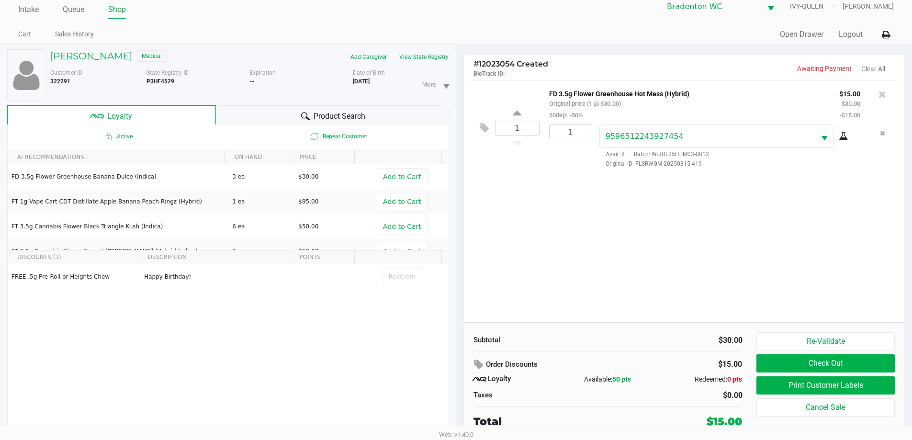
click at [823, 384] on button "Print Customer Labels" at bounding box center [825, 385] width 138 height 18
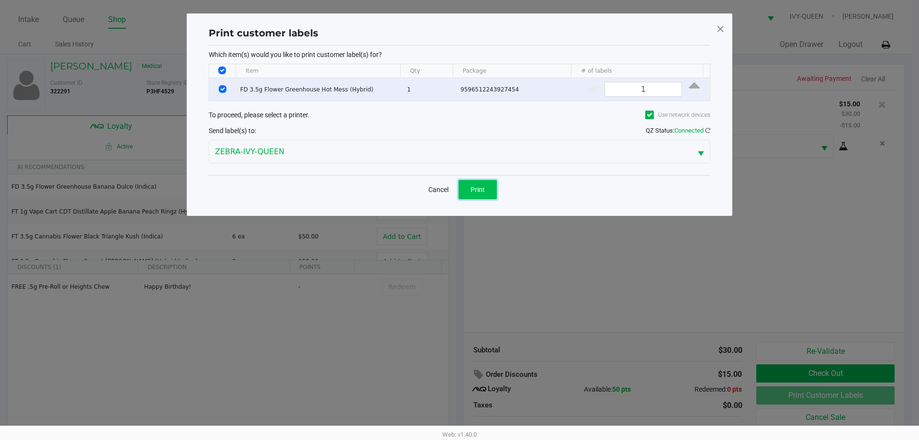
click at [493, 196] on button "Print" at bounding box center [478, 189] width 38 height 19
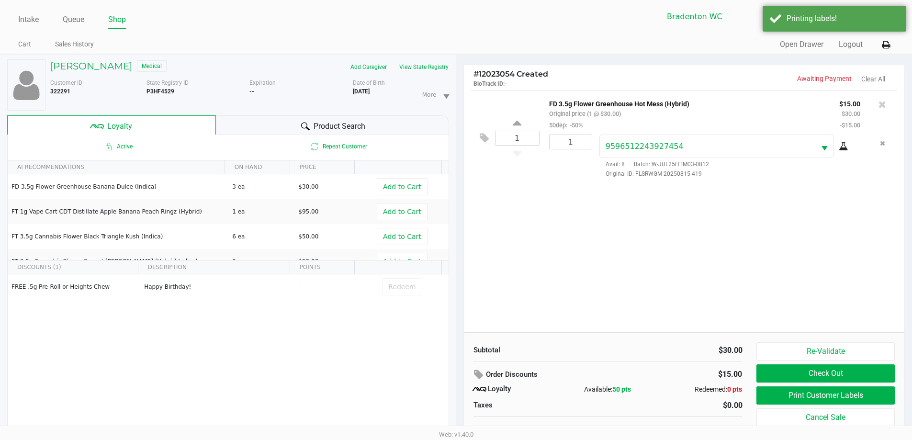
scroll to position [10, 0]
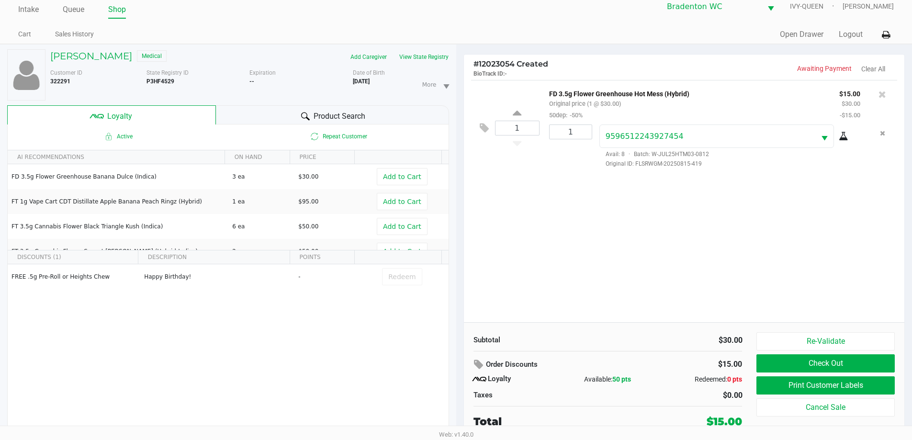
click at [559, 241] on div "1 FD 3.5g Flower Greenhouse Hot Mess (Hybrid) Original price (1 @ $30.00) 50dep…" at bounding box center [684, 201] width 441 height 242
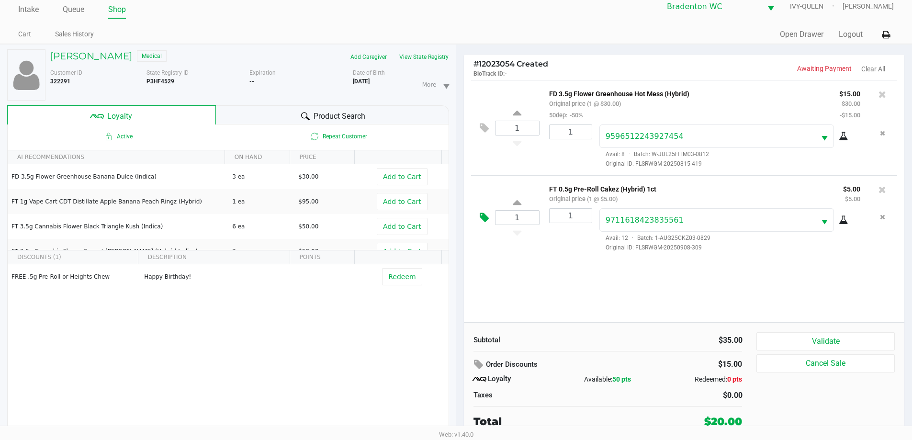
click at [488, 220] on icon at bounding box center [484, 217] width 9 height 11
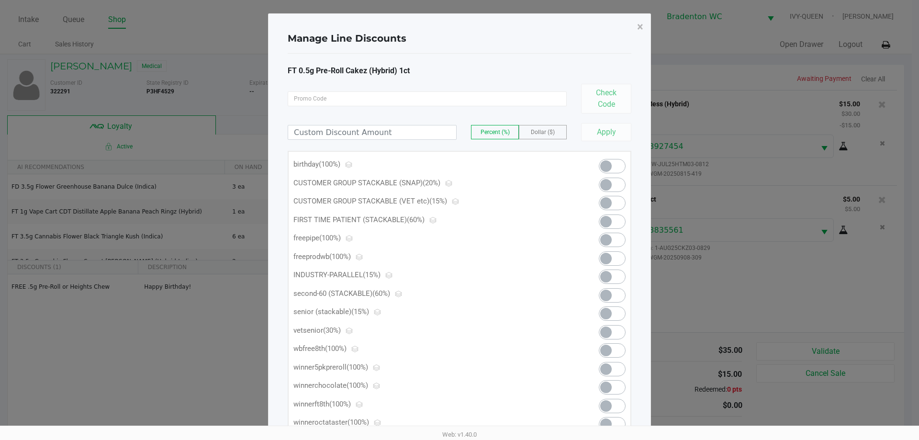
click at [549, 130] on span "Dollar ($)" at bounding box center [543, 132] width 24 height 7
click at [395, 129] on input at bounding box center [372, 132] width 168 height 14
click at [608, 169] on span at bounding box center [605, 165] width 11 height 11
click at [635, 29] on button "×" at bounding box center [640, 26] width 22 height 27
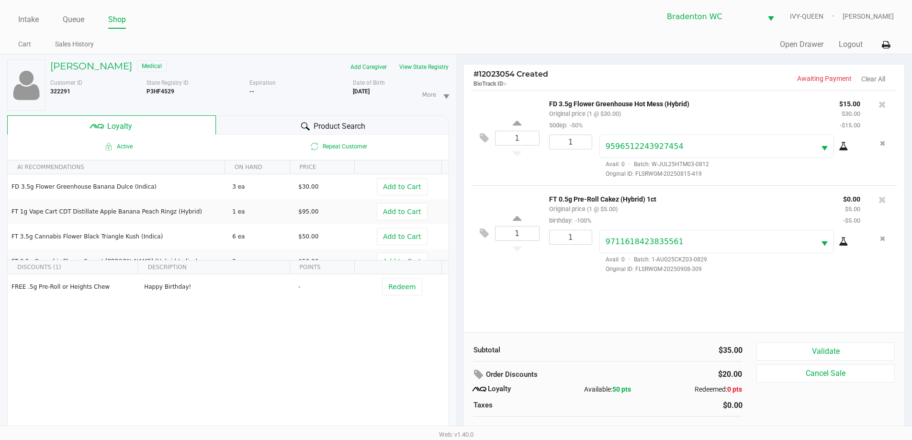
scroll to position [10, 0]
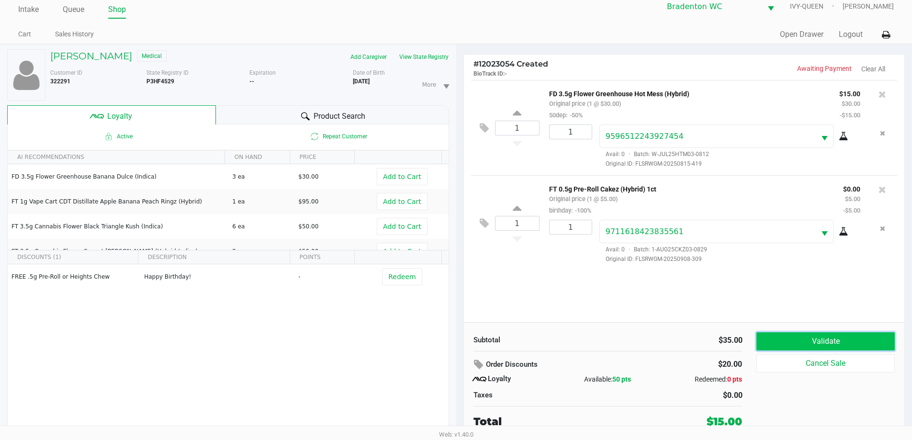
click at [839, 334] on button "Validate" at bounding box center [825, 341] width 138 height 18
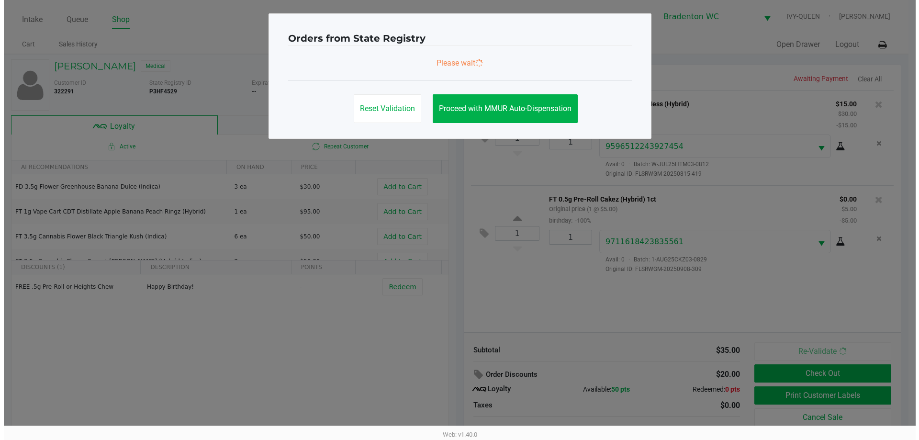
scroll to position [0, 0]
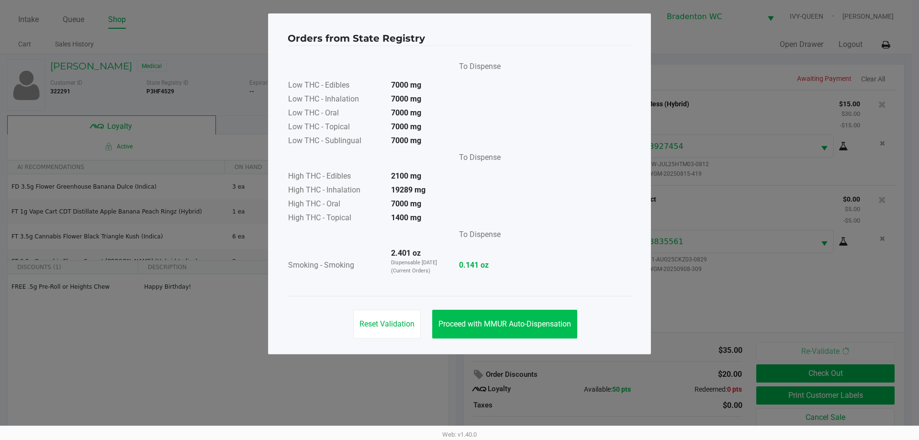
click at [527, 330] on button "Proceed with MMUR Auto-Dispensation" at bounding box center [504, 324] width 145 height 29
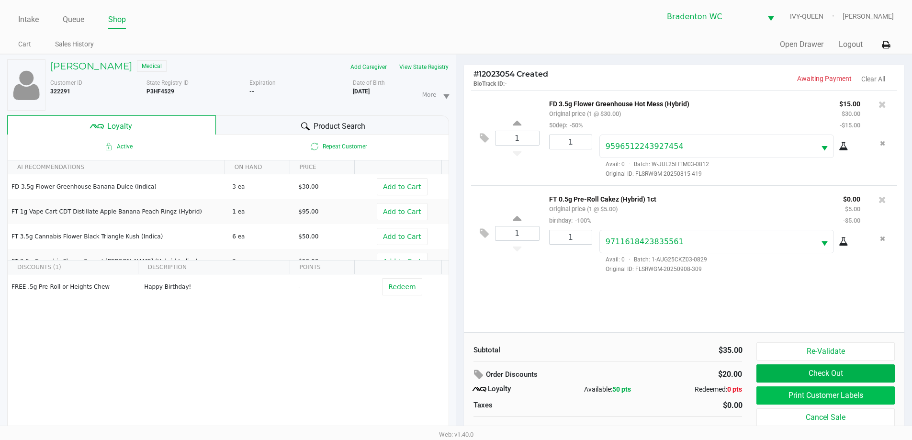
click at [814, 401] on button "Print Customer Labels" at bounding box center [825, 395] width 138 height 18
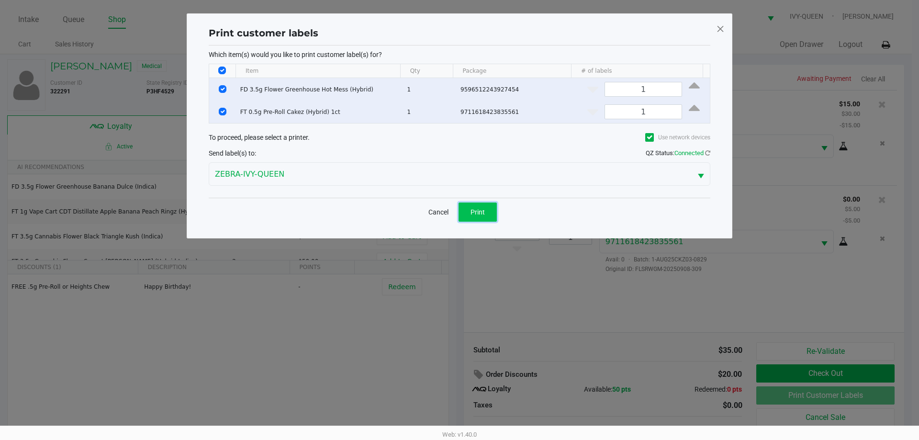
click at [474, 204] on button "Print" at bounding box center [478, 211] width 38 height 19
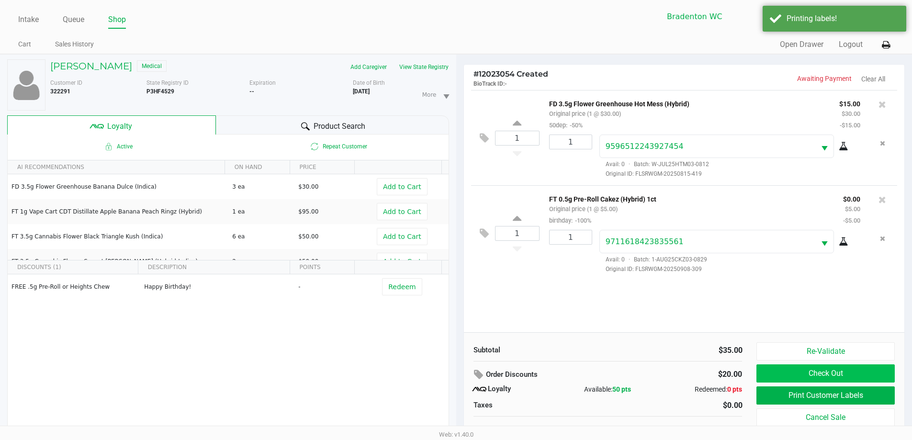
click at [828, 376] on button "Check Out" at bounding box center [825, 373] width 138 height 18
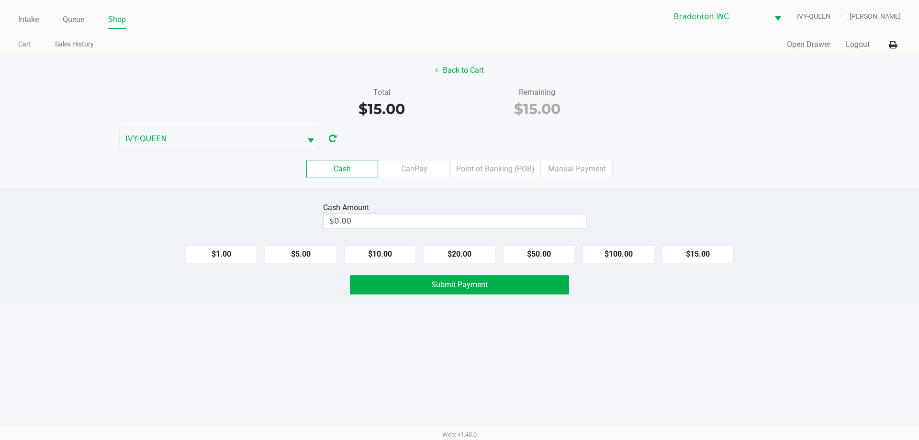
click at [425, 223] on input "$0.00" at bounding box center [455, 221] width 262 height 14
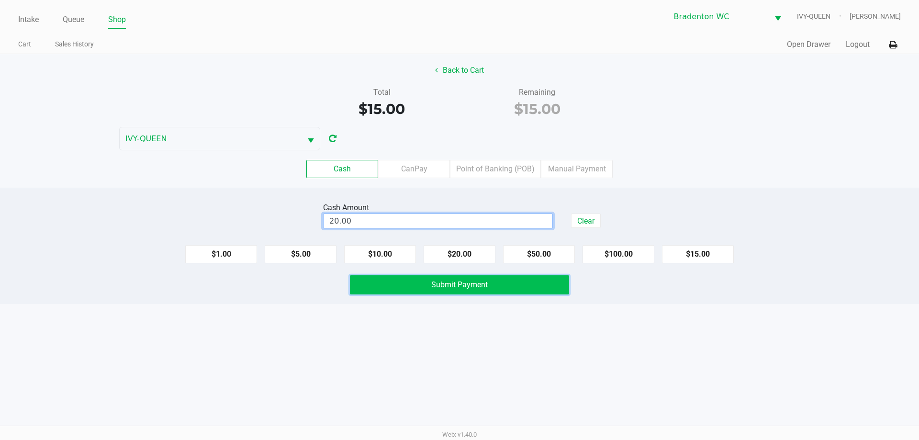
click at [458, 287] on span "Submit Payment" at bounding box center [459, 284] width 56 height 9
type input "$20.00"
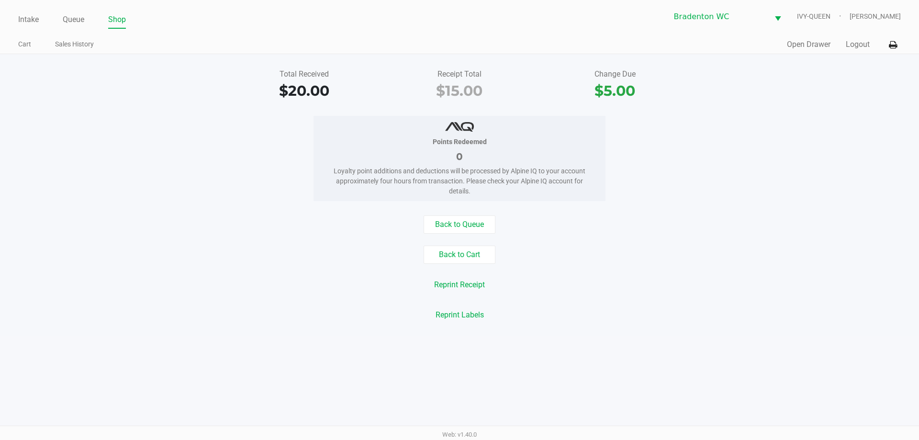
click at [481, 220] on button "Back to Queue" at bounding box center [460, 224] width 72 height 18
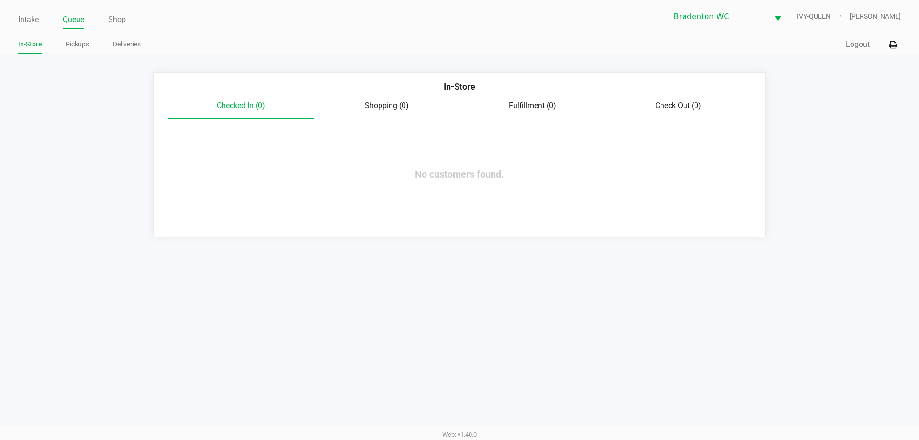
click at [23, 21] on link "Intake" at bounding box center [28, 19] width 21 height 13
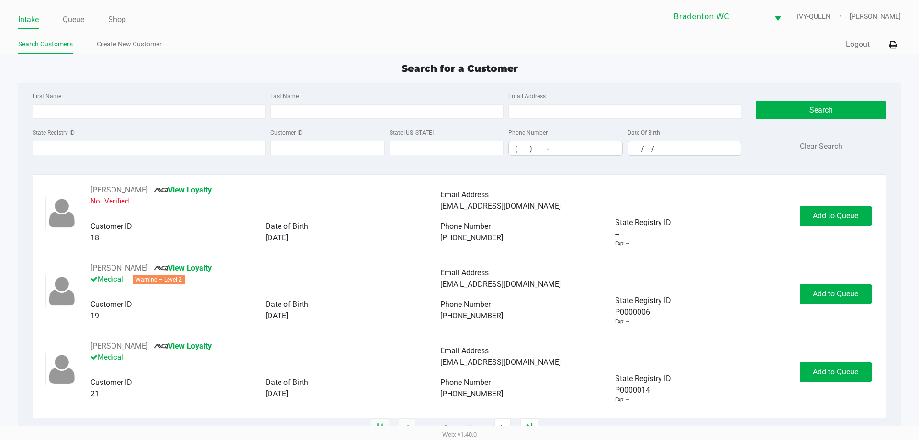
click at [254, 17] on ul "Intake Queue Shop" at bounding box center [238, 20] width 441 height 16
click at [271, 69] on div "Search for a Customer" at bounding box center [459, 68] width 896 height 14
click at [291, 71] on div "Search for a Customer" at bounding box center [459, 68] width 896 height 14
click at [215, 148] on input "State Registry ID" at bounding box center [149, 148] width 233 height 14
type input "p9tm4404"
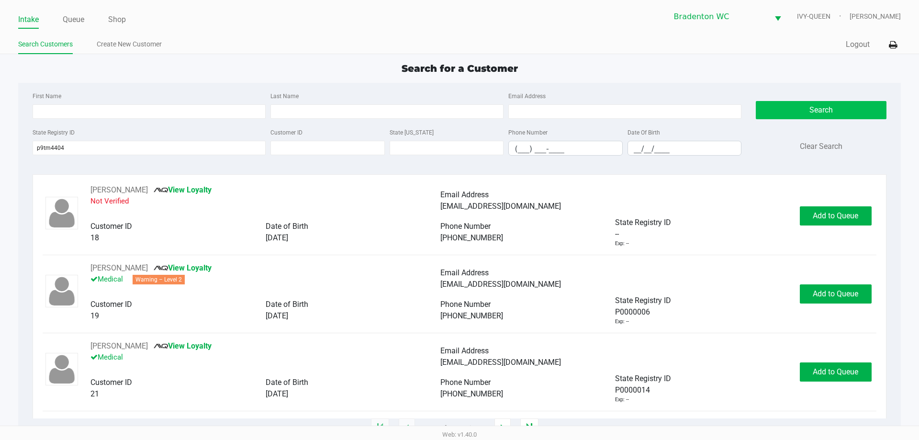
click at [826, 115] on button "Search" at bounding box center [821, 110] width 130 height 18
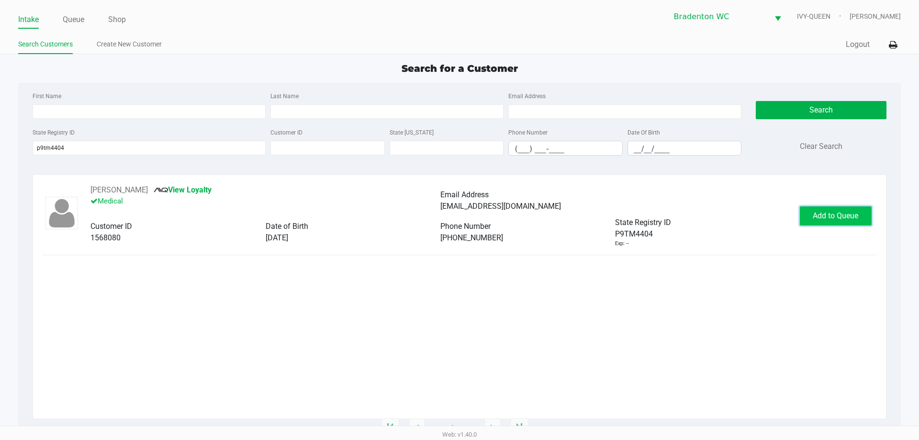
click at [851, 223] on button "Add to Queue" at bounding box center [836, 215] width 72 height 19
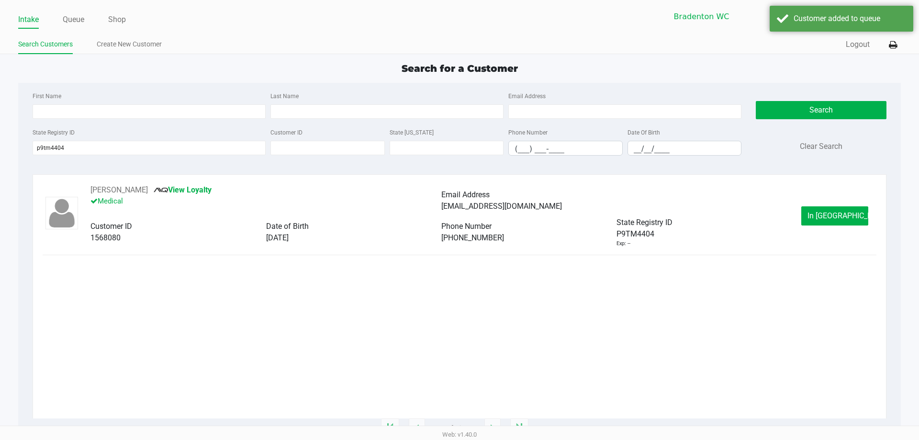
click at [76, 16] on link "Queue" at bounding box center [74, 19] width 22 height 13
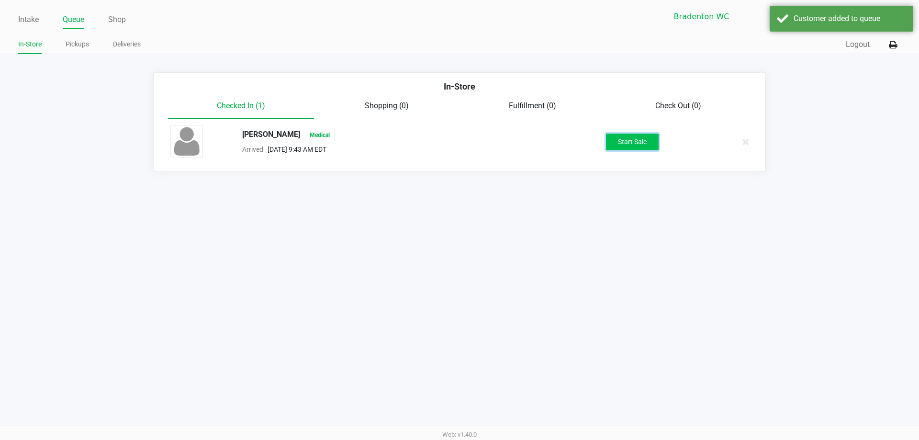
click at [640, 150] on button "Start Sale" at bounding box center [632, 142] width 53 height 17
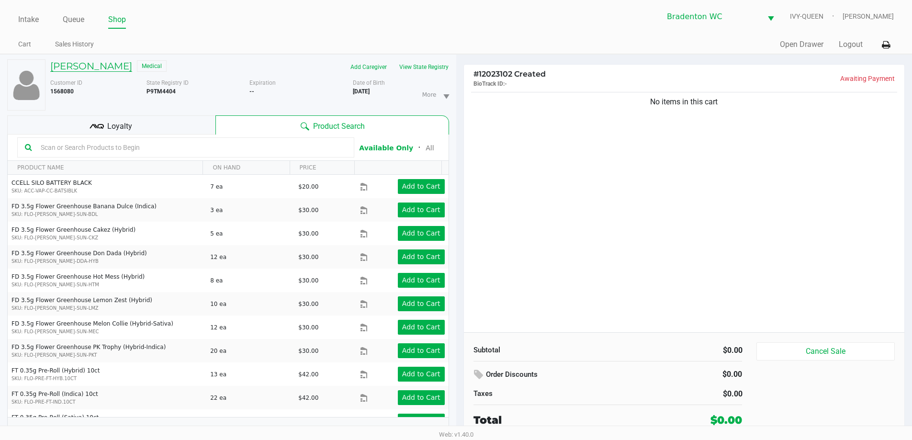
click at [117, 63] on h5 "ELISABETH MCCARTHY" at bounding box center [91, 65] width 82 height 11
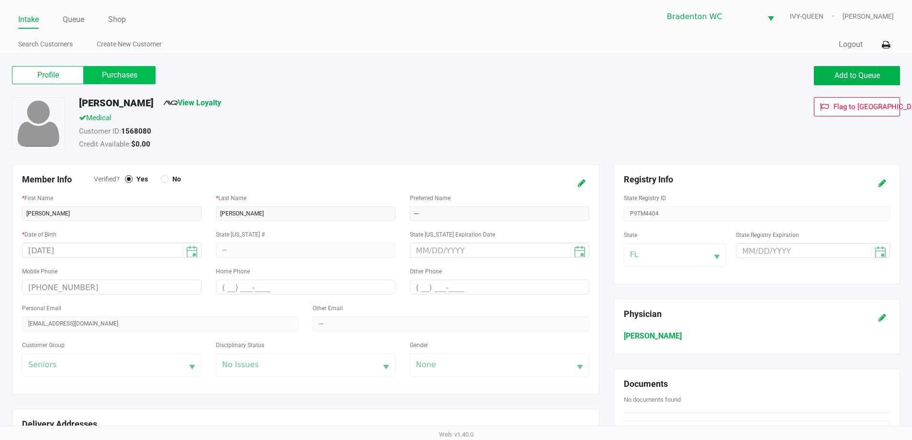
click at [113, 78] on label "Purchases" at bounding box center [120, 75] width 72 height 18
click at [0, 0] on 1 "Purchases" at bounding box center [0, 0] width 0 height 0
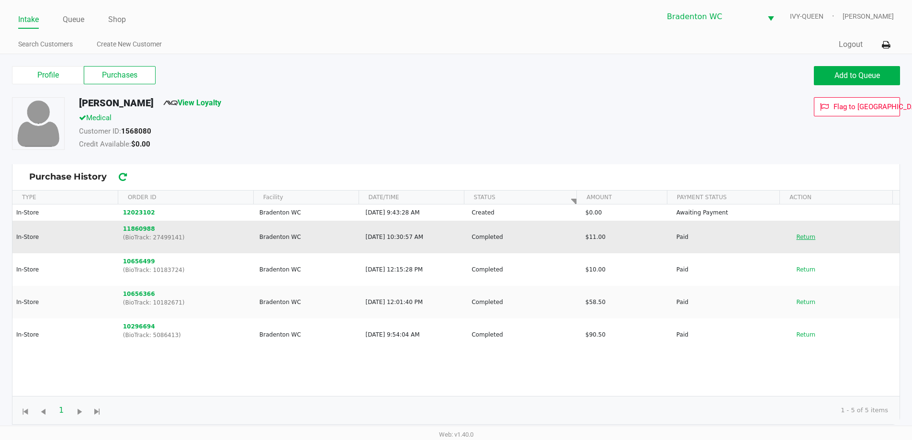
click at [804, 233] on button "Return" at bounding box center [806, 236] width 32 height 15
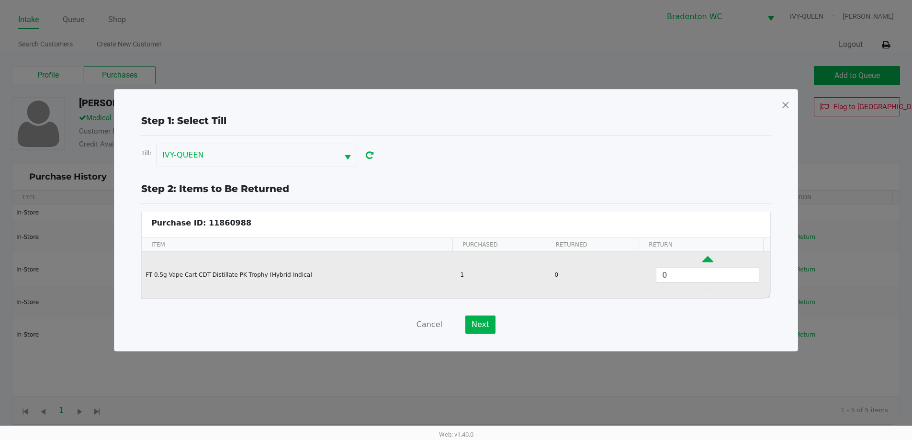
click at [702, 262] on icon "Data table" at bounding box center [707, 262] width 11 height 12
type input "1"
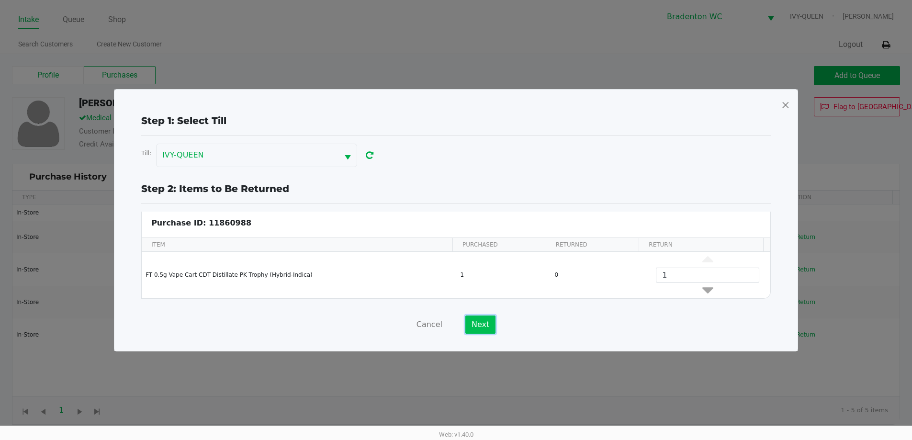
click at [478, 330] on button "Next" at bounding box center [480, 324] width 30 height 18
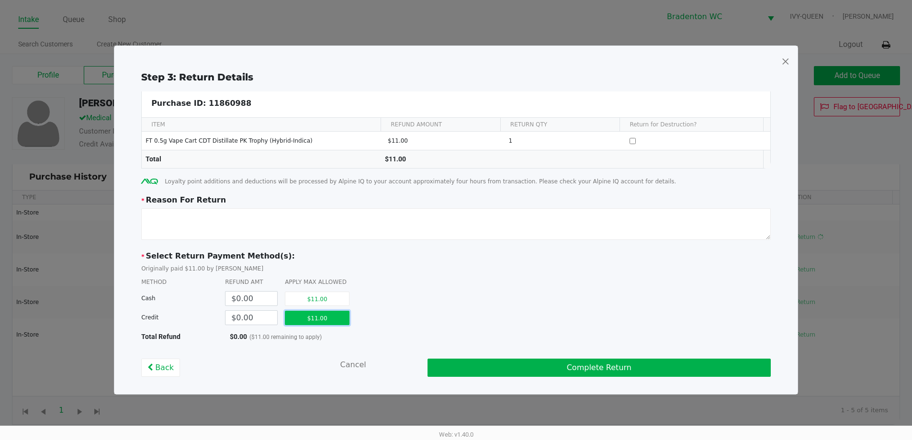
click at [314, 323] on button "$11.00" at bounding box center [317, 318] width 65 height 14
type input "$11.00"
click at [309, 216] on textarea at bounding box center [455, 224] width 629 height 32
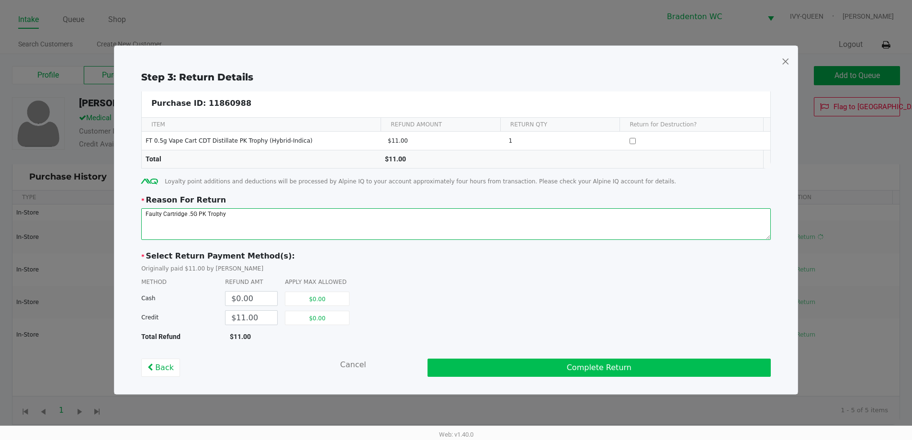
type textarea "Faulty Cartridge .5G PK Trophy"
click at [562, 364] on button "Complete Return" at bounding box center [598, 367] width 343 height 18
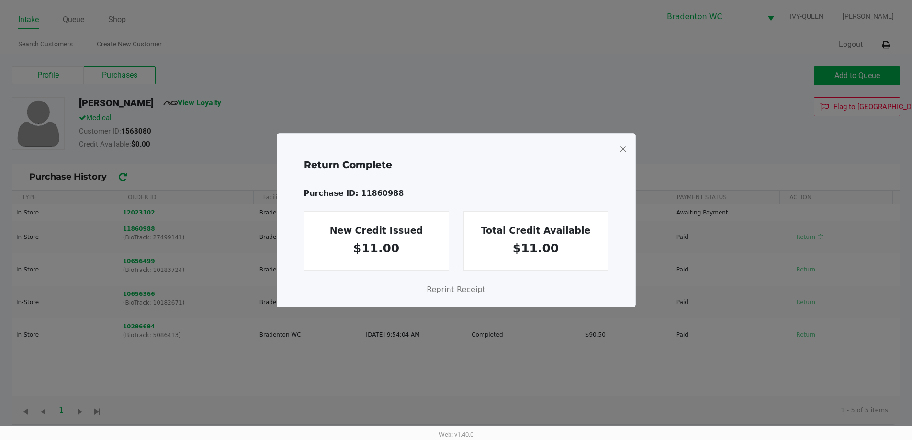
click at [626, 147] on span at bounding box center [622, 148] width 9 height 15
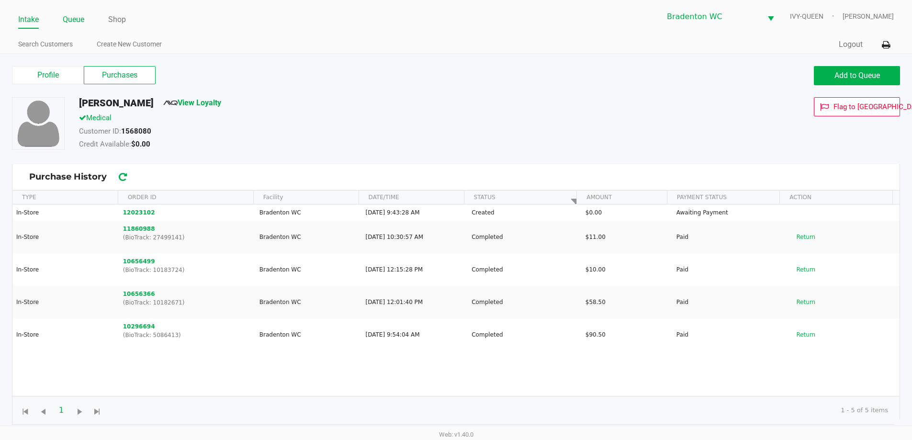
click at [72, 24] on link "Queue" at bounding box center [74, 19] width 22 height 13
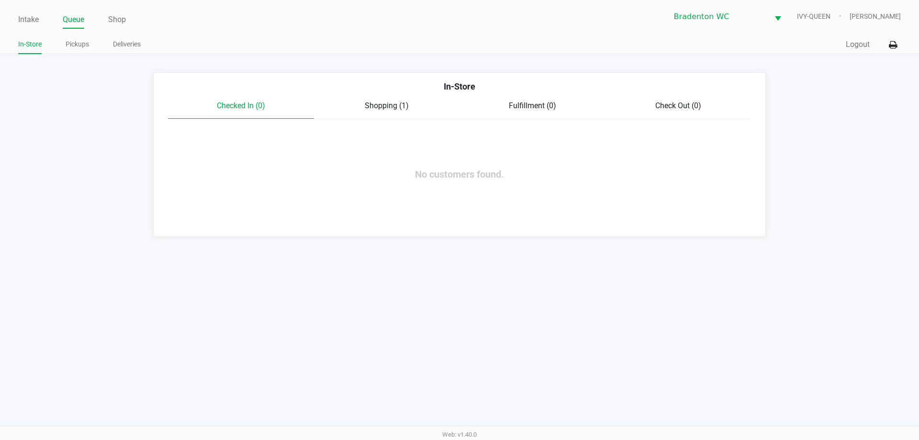
click at [390, 100] on div "In-Store" at bounding box center [459, 90] width 597 height 20
click at [377, 102] on span "Shopping (1)" at bounding box center [387, 105] width 44 height 9
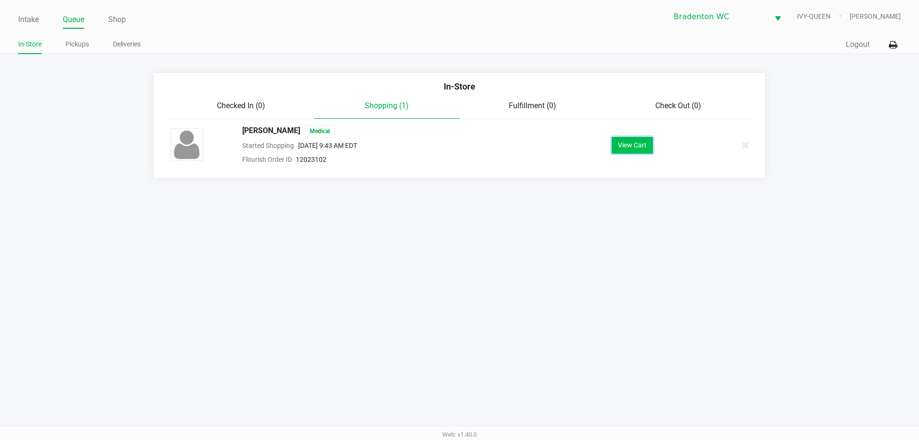
click at [616, 141] on button "View Cart" at bounding box center [632, 145] width 41 height 17
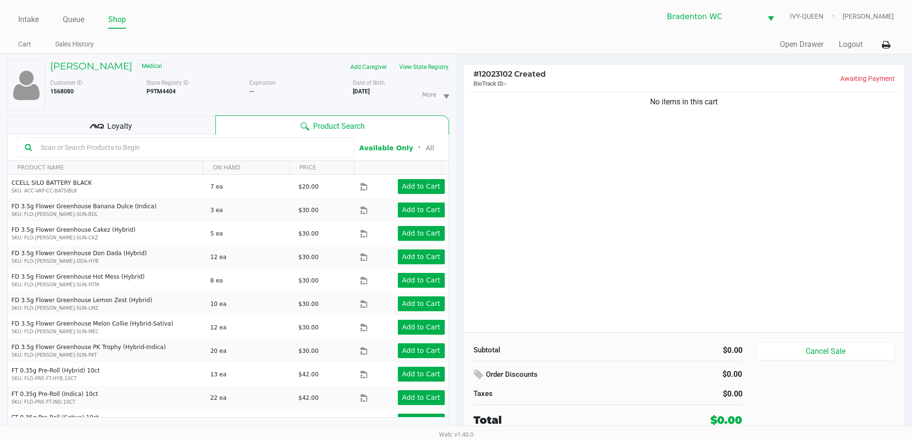
click at [291, 146] on input "text" at bounding box center [192, 147] width 310 height 14
type input "o"
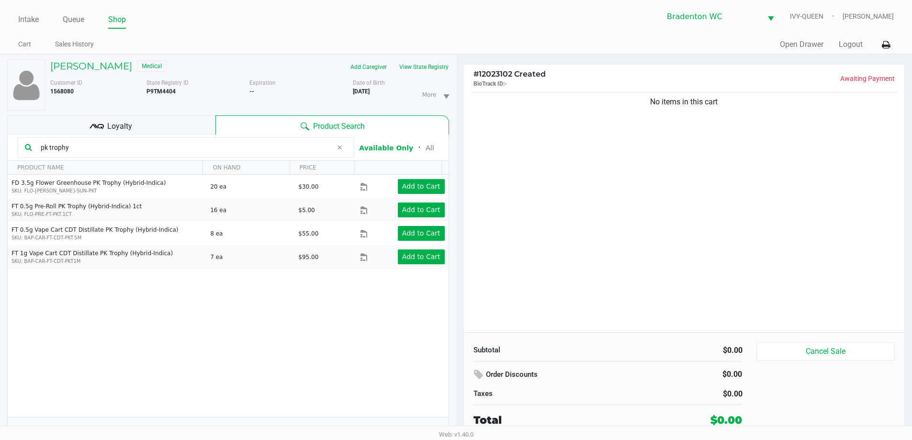
type input "pk trophy"
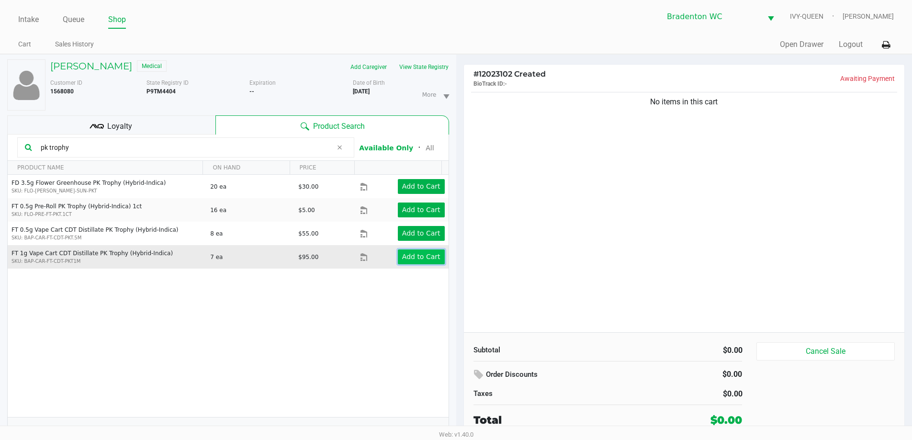
click at [405, 258] on app-button-loader "Add to Cart" at bounding box center [421, 257] width 38 height 8
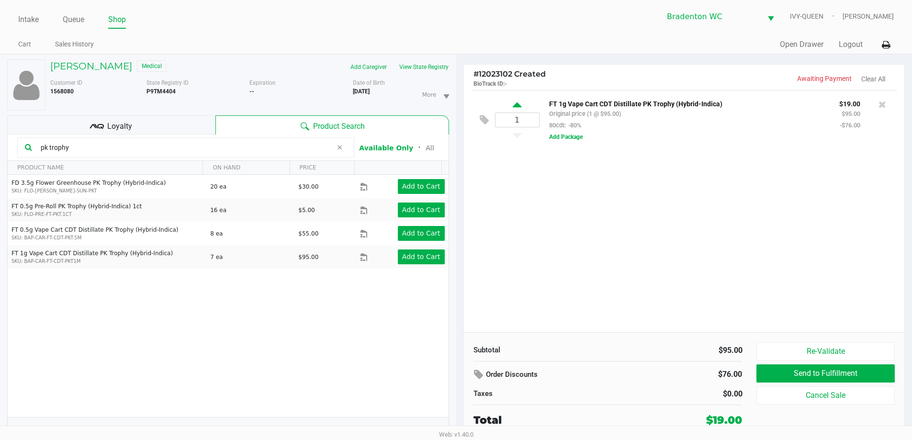
click at [516, 103] on icon at bounding box center [517, 107] width 9 height 12
type input "2"
click at [695, 220] on div "2 FT 1g Vape Cart CDT Distillate PK Trophy (Hybrid-Indica) Original price (2 @ …" at bounding box center [684, 211] width 441 height 242
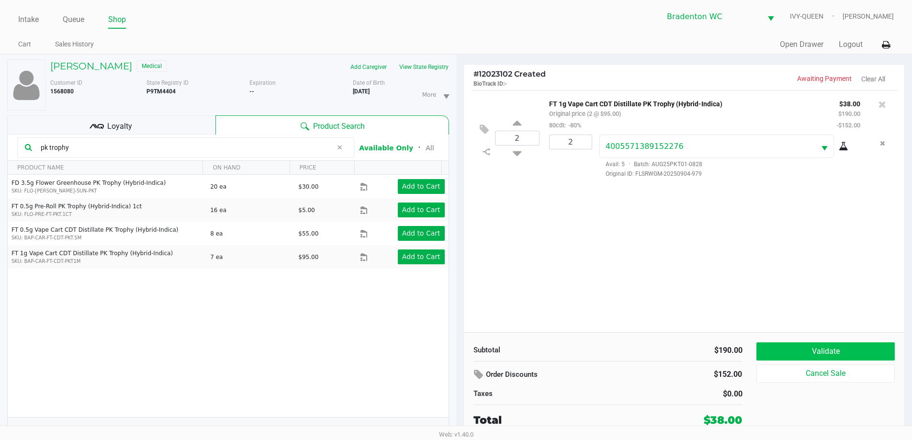
click at [836, 348] on button "Validate" at bounding box center [825, 351] width 138 height 18
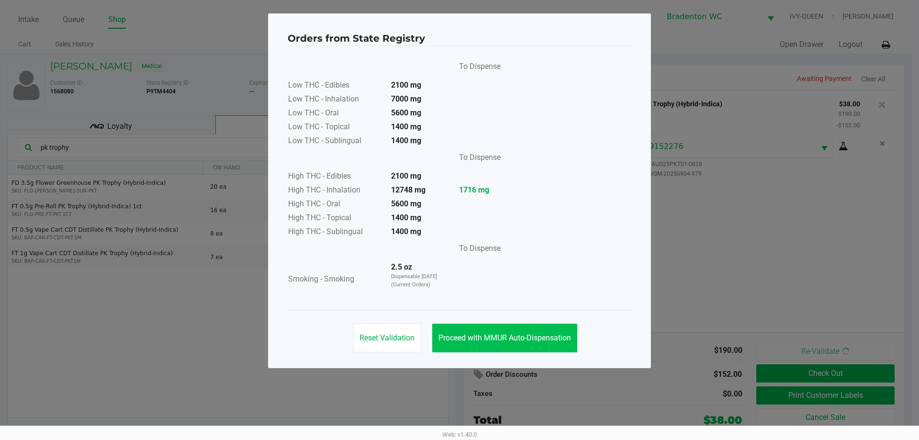
click at [505, 346] on button "Proceed with MMUR Auto-Dispensation" at bounding box center [504, 338] width 145 height 29
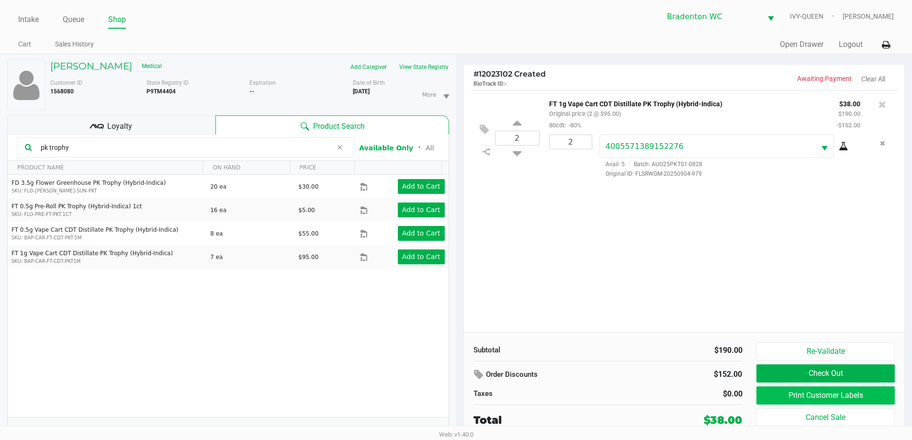
click at [833, 395] on button "Print Customer Labels" at bounding box center [825, 395] width 138 height 18
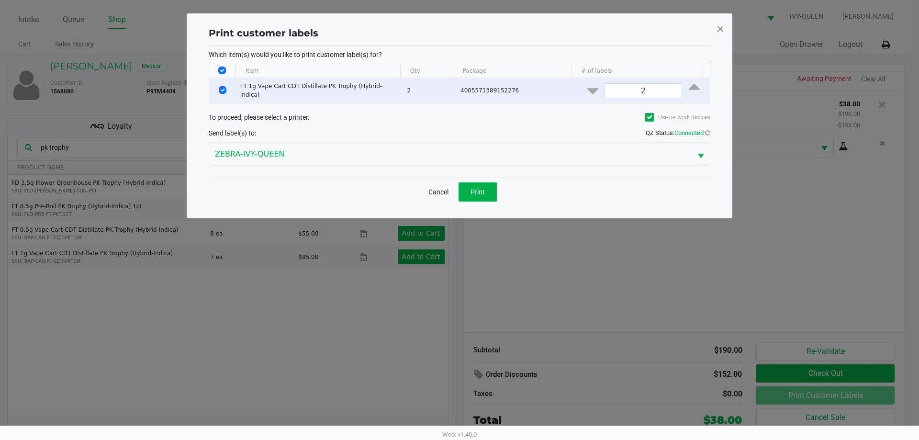
click at [484, 182] on button "Print" at bounding box center [478, 191] width 38 height 19
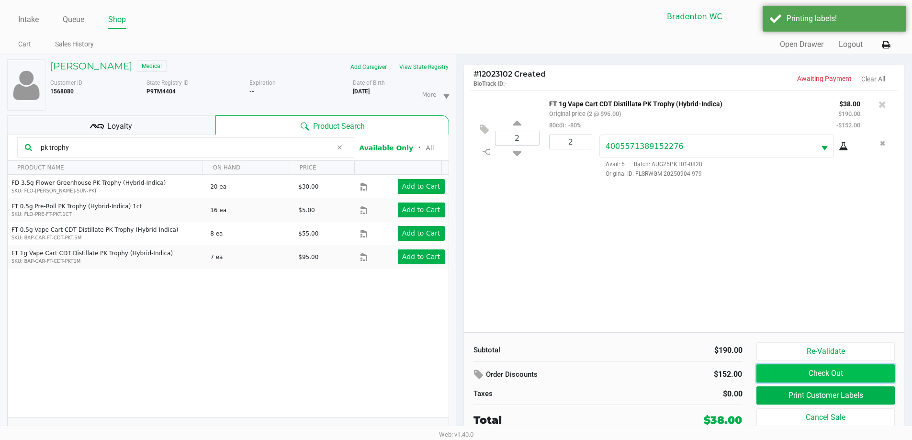
click at [844, 376] on button "Check Out" at bounding box center [825, 373] width 138 height 18
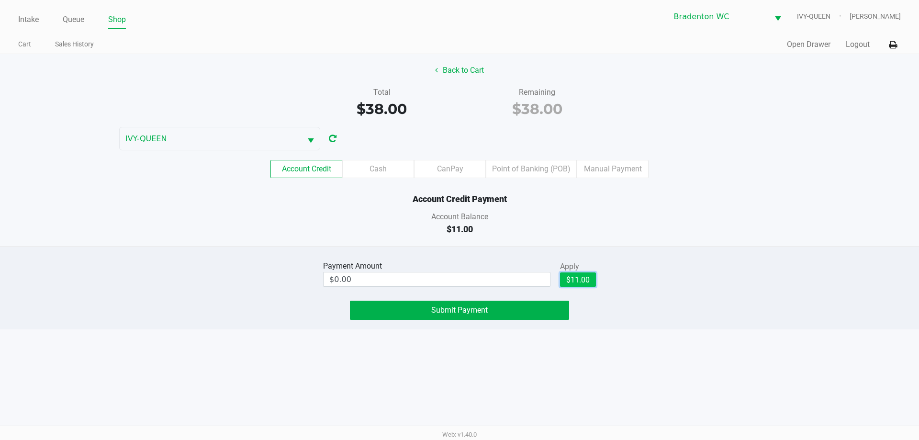
click at [588, 285] on button "$11.00" at bounding box center [578, 279] width 36 height 14
click at [482, 315] on button "Submit Payment" at bounding box center [459, 310] width 219 height 19
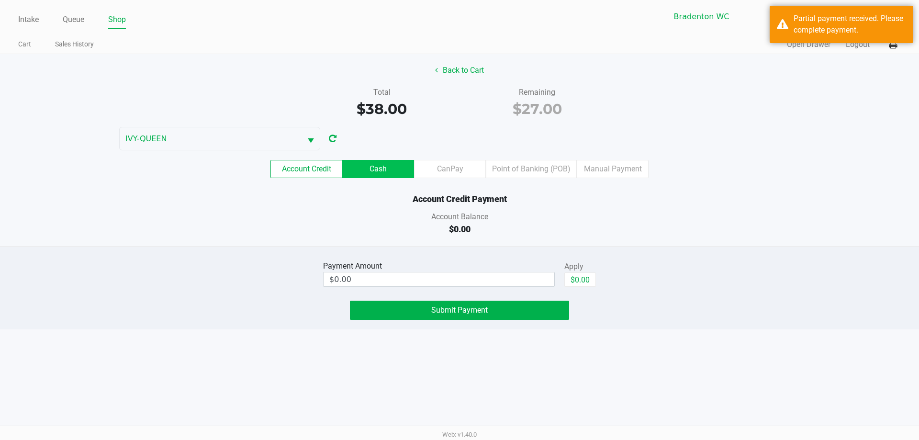
click at [383, 168] on label "Cash" at bounding box center [378, 169] width 72 height 18
click at [0, 0] on 1 "Cash" at bounding box center [0, 0] width 0 height 0
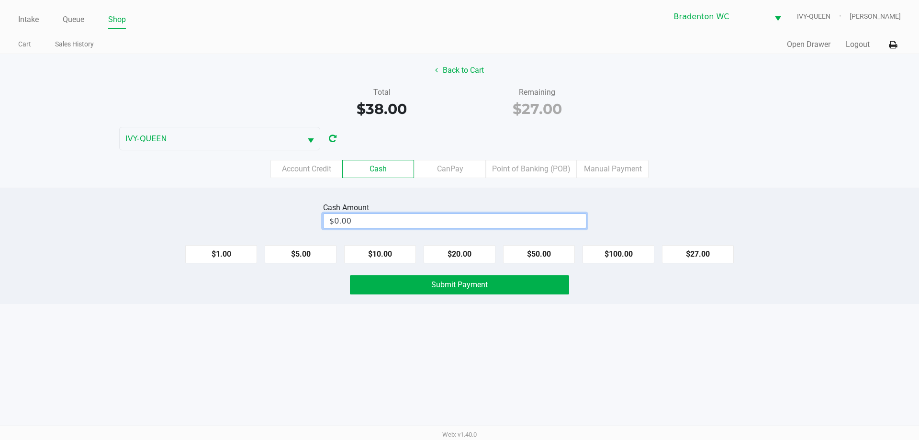
click at [440, 218] on input "$0.00" at bounding box center [455, 221] width 262 height 14
click at [474, 289] on button "Submit Payment" at bounding box center [459, 284] width 219 height 19
type input "$40.00"
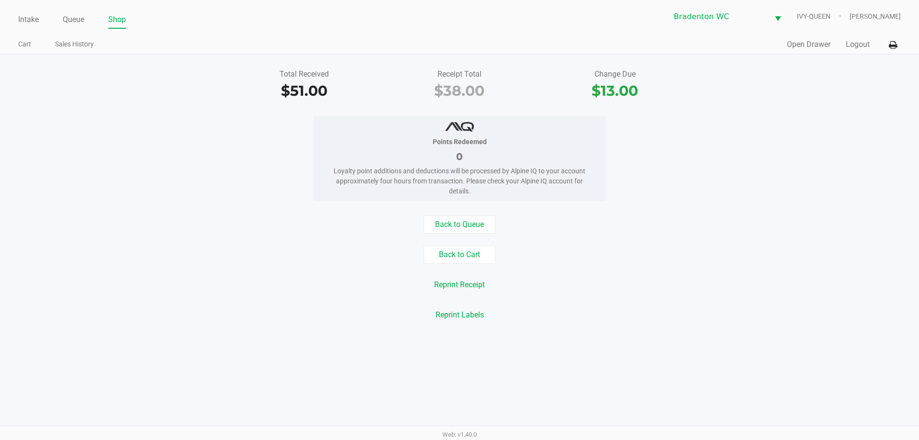
click at [459, 208] on div "Total Received $51.00 Receipt Total $38.00 Change Due $13.00 Points Redeemed 0 …" at bounding box center [459, 194] width 919 height 281
click at [470, 224] on button "Back to Queue" at bounding box center [460, 224] width 72 height 18
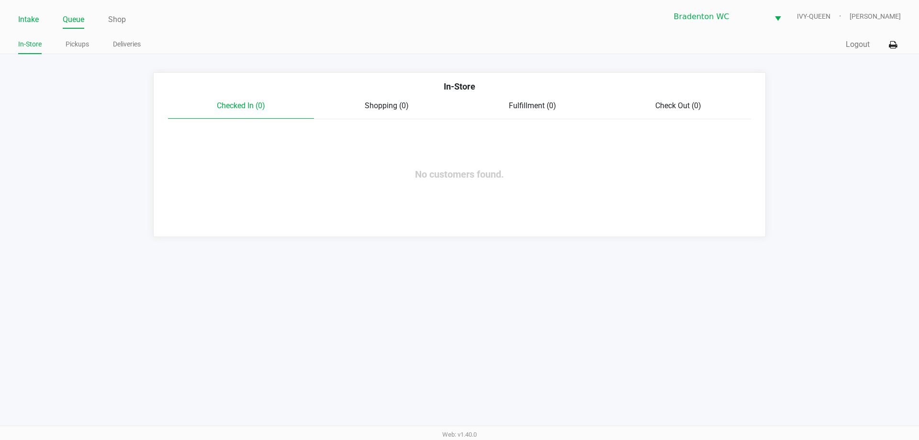
click at [23, 14] on link "Intake" at bounding box center [28, 19] width 21 height 13
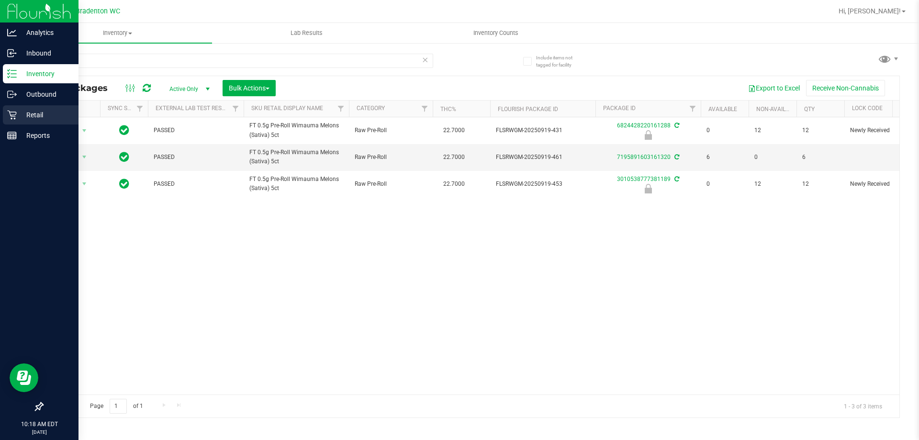
click at [31, 112] on p "Retail" at bounding box center [45, 114] width 57 height 11
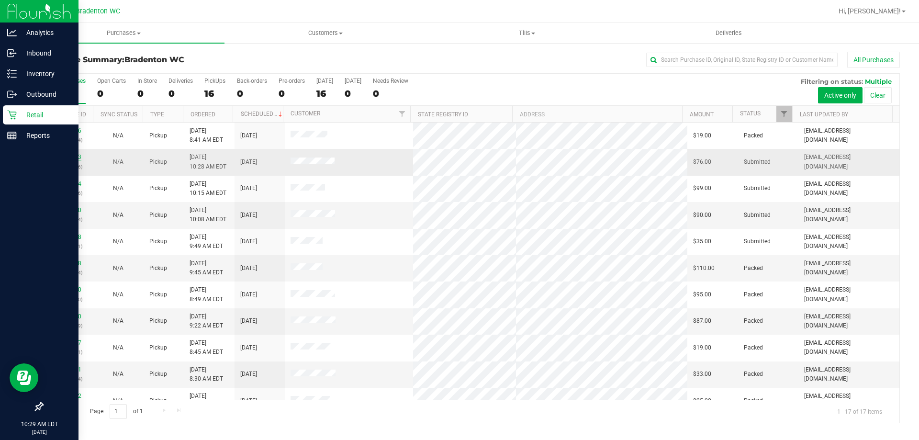
click at [70, 154] on link "12023433" at bounding box center [68, 157] width 27 height 7
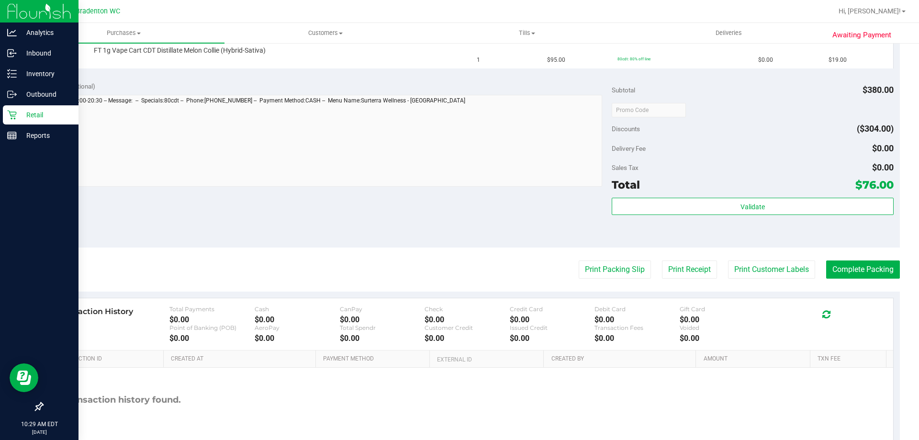
scroll to position [383, 0]
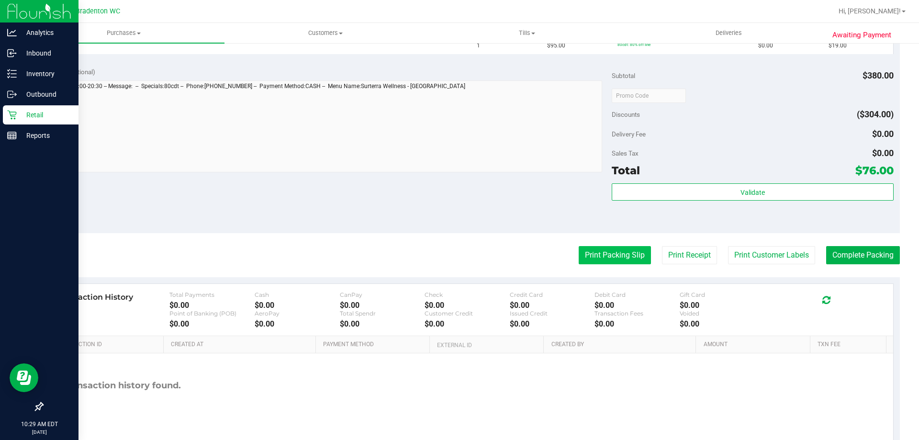
click at [586, 252] on button "Print Packing Slip" at bounding box center [615, 255] width 72 height 18
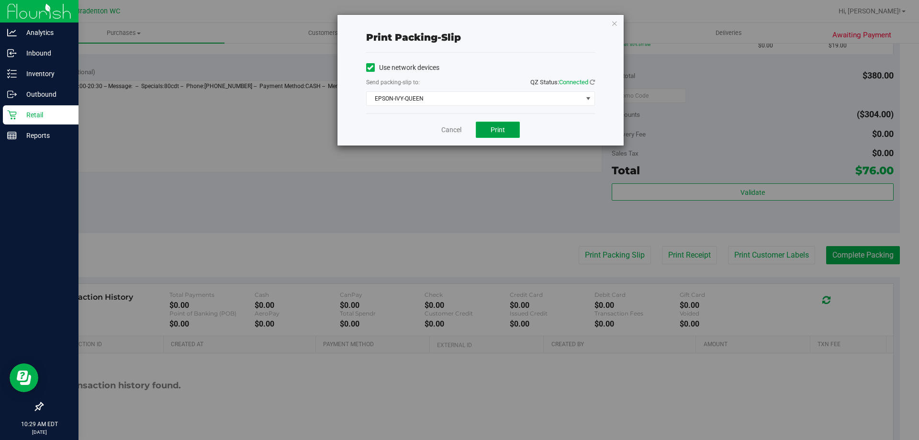
click at [501, 131] on span "Print" at bounding box center [498, 130] width 14 height 8
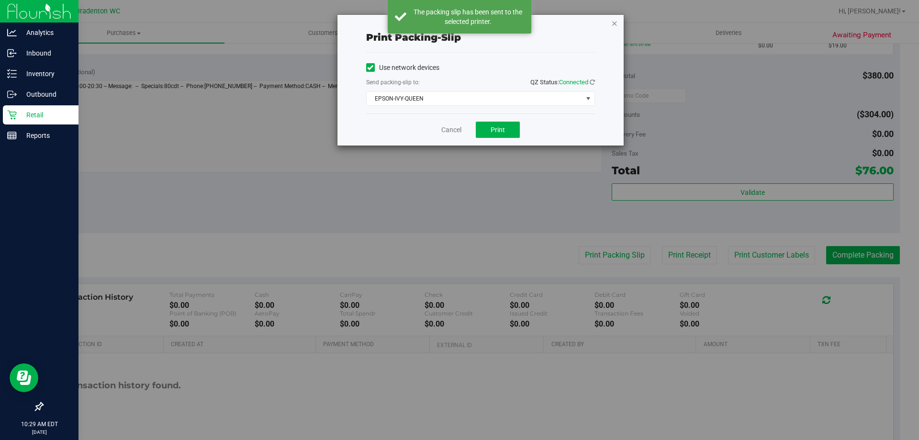
click at [616, 25] on icon "button" at bounding box center [614, 22] width 7 height 11
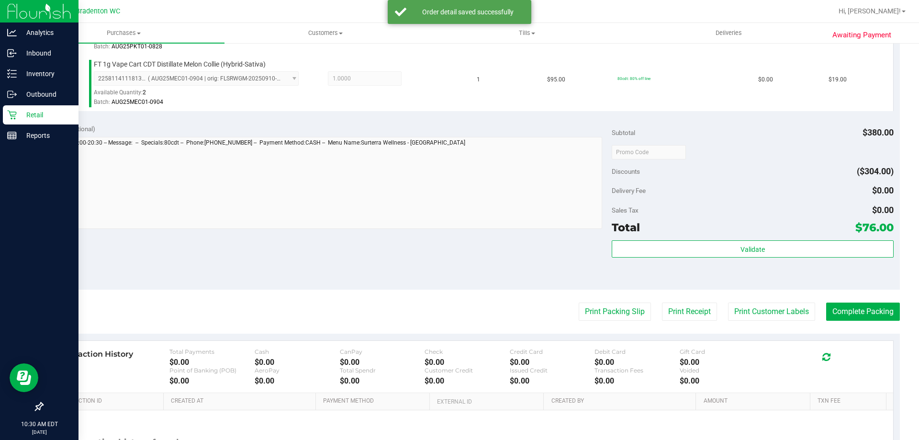
scroll to position [392, 0]
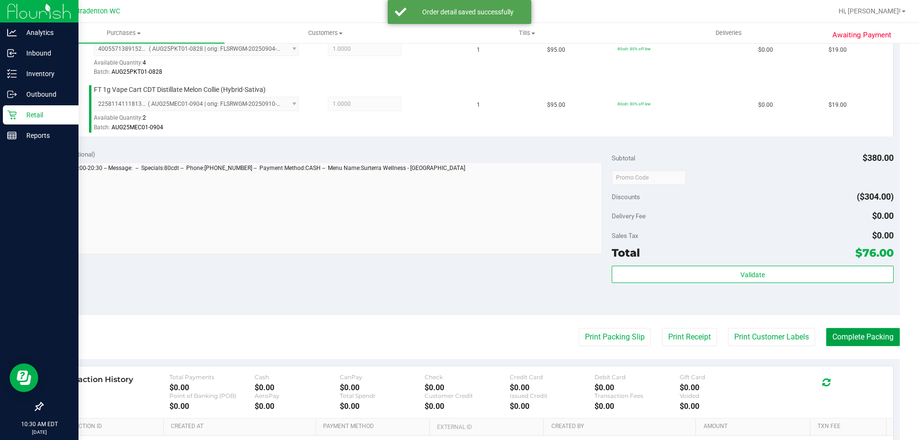
click at [856, 346] on button "Complete Packing" at bounding box center [863, 337] width 74 height 18
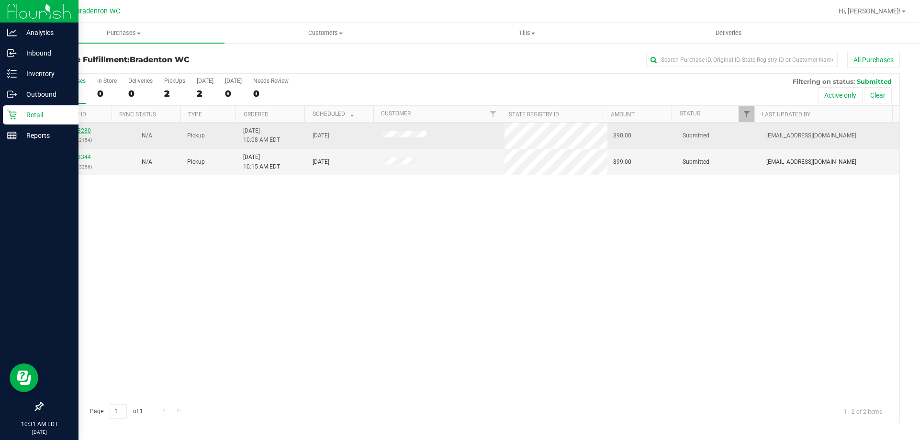
click at [78, 131] on link "12023280" at bounding box center [77, 130] width 27 height 7
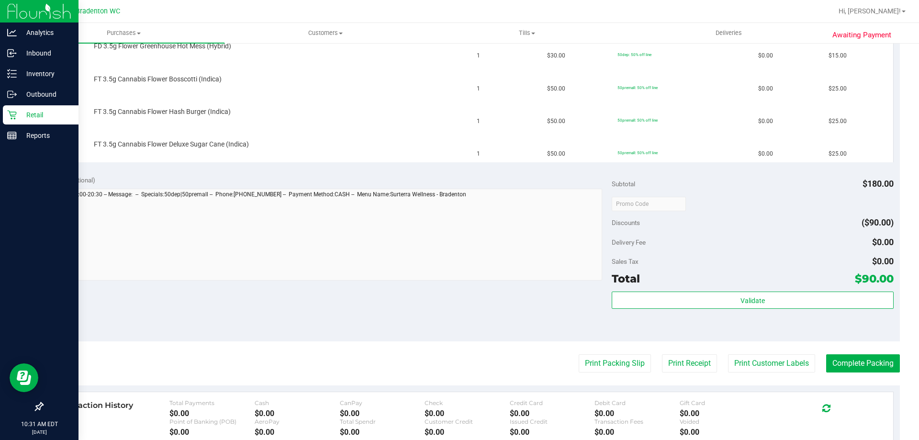
scroll to position [293, 0]
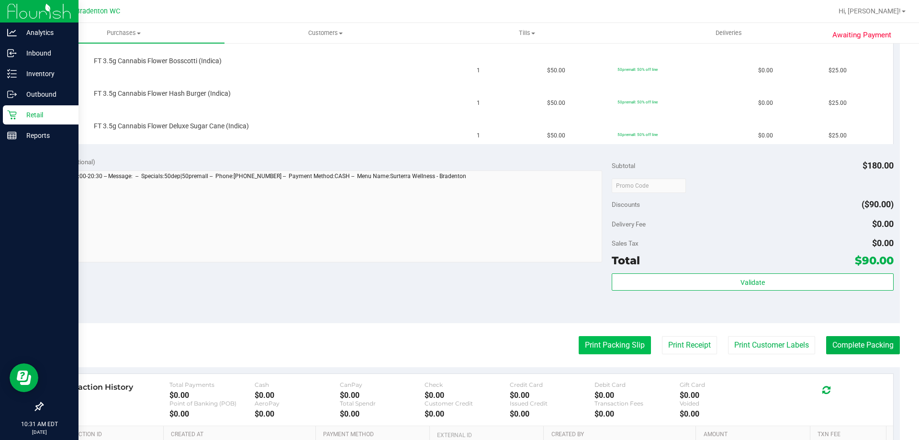
click at [611, 343] on button "Print Packing Slip" at bounding box center [615, 345] width 72 height 18
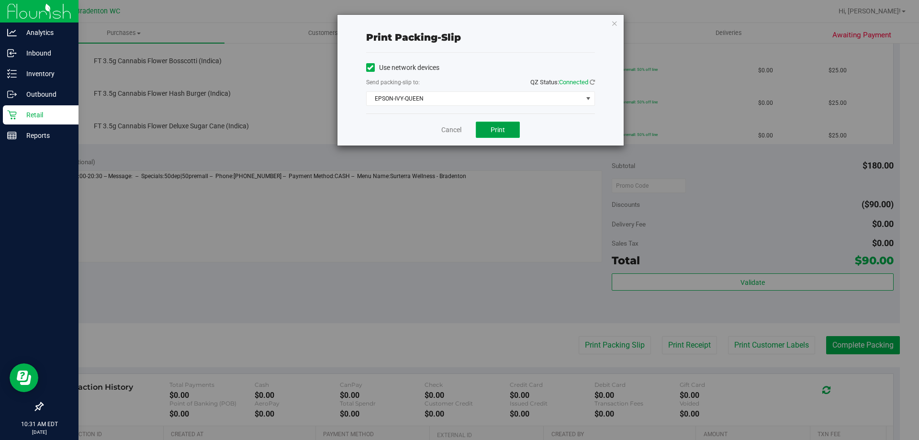
click at [495, 128] on span "Print" at bounding box center [498, 130] width 14 height 8
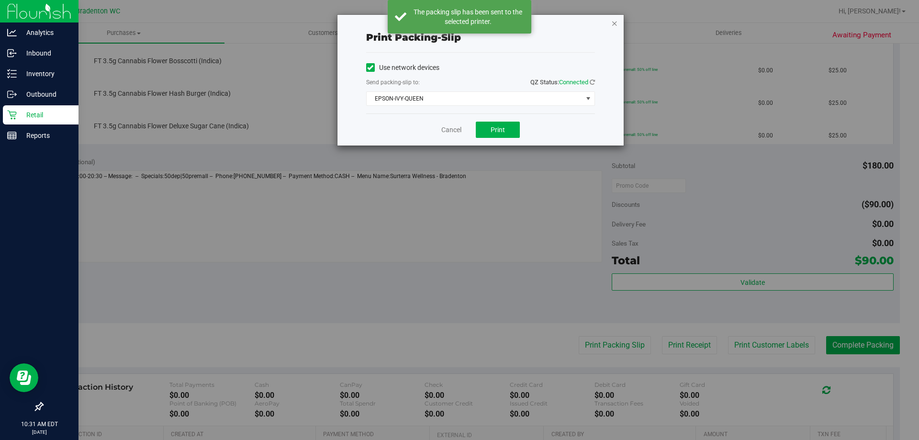
click at [615, 22] on icon "button" at bounding box center [614, 22] width 7 height 11
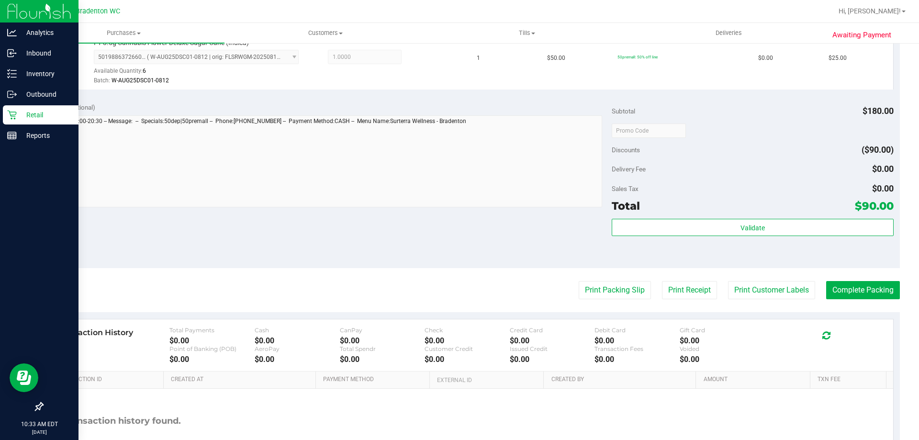
scroll to position [425, 0]
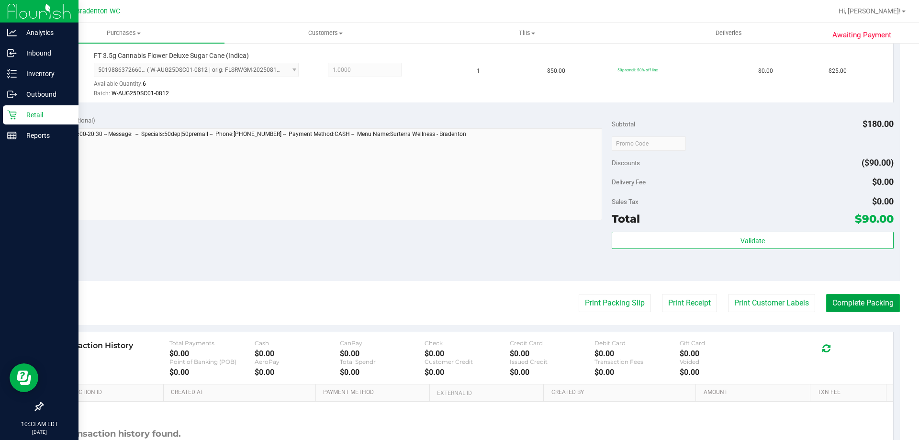
click at [873, 299] on button "Complete Packing" at bounding box center [863, 303] width 74 height 18
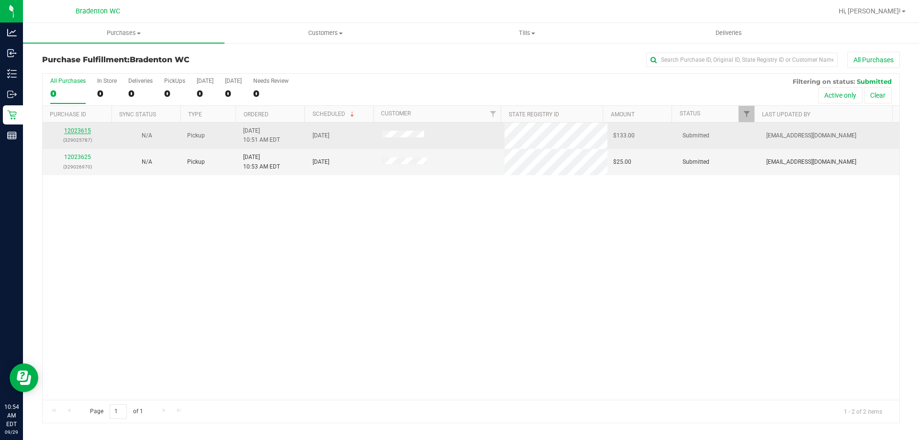
click at [79, 131] on link "12023615" at bounding box center [77, 130] width 27 height 7
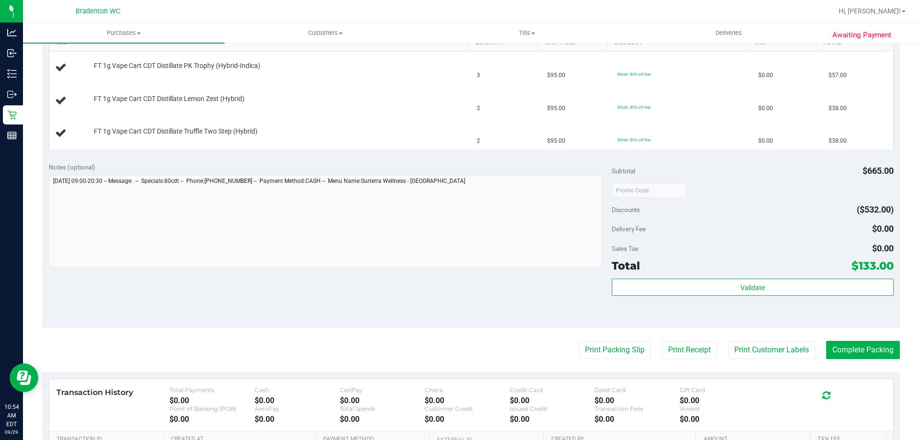
scroll to position [257, 0]
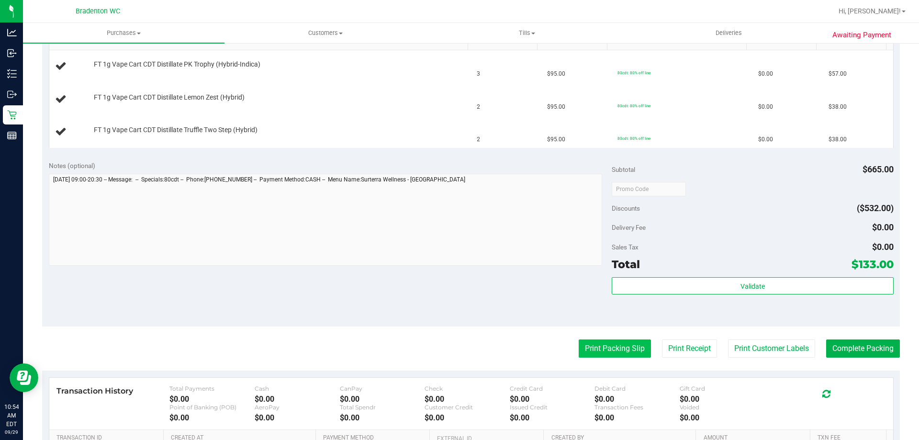
click at [607, 347] on button "Print Packing Slip" at bounding box center [615, 348] width 72 height 18
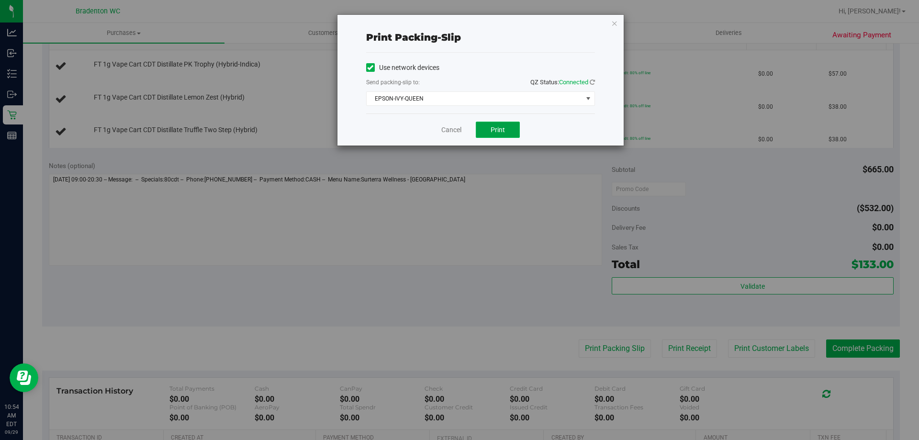
click at [498, 131] on span "Print" at bounding box center [498, 130] width 14 height 8
click at [614, 19] on icon "button" at bounding box center [614, 22] width 7 height 11
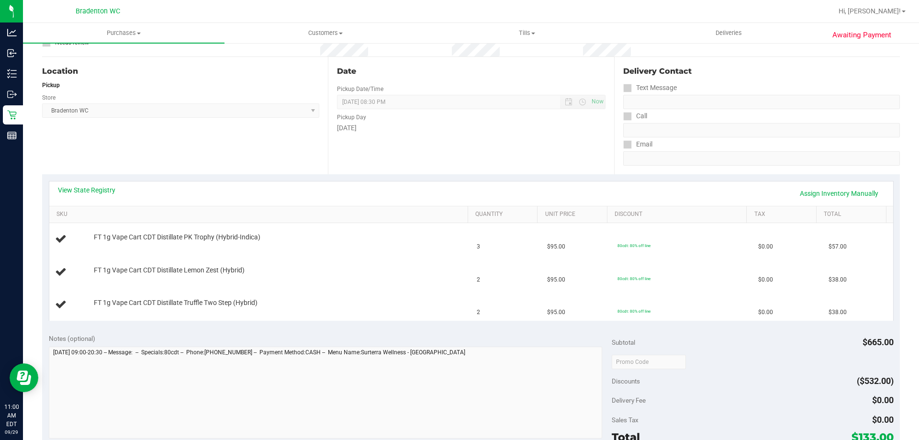
scroll to position [124, 0]
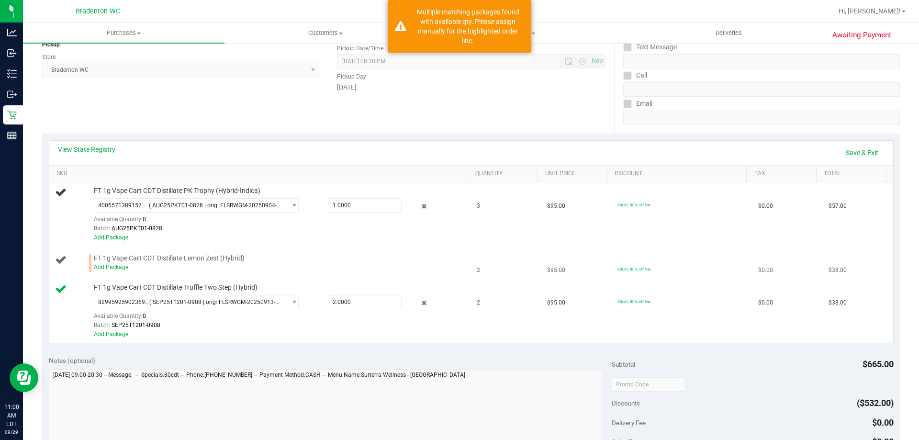
click at [117, 256] on span "FT 1g Vape Cart CDT Distillate Lemon Zest (Hybrid)" at bounding box center [169, 258] width 151 height 9
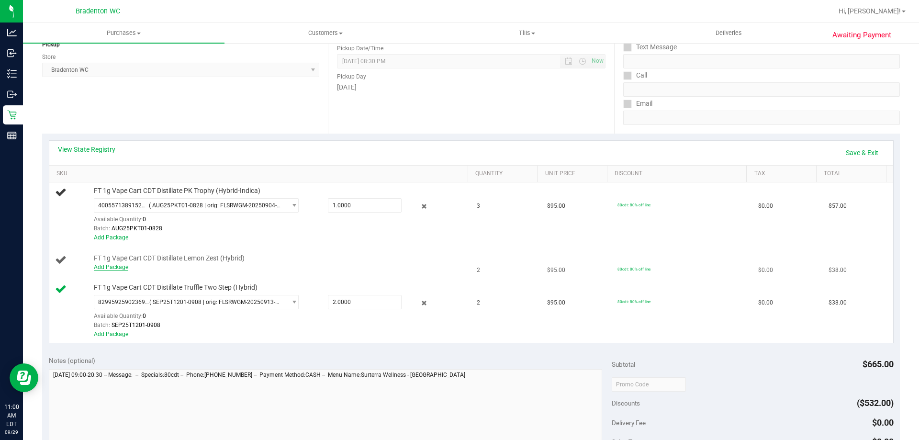
click at [112, 265] on link "Add Package" at bounding box center [111, 267] width 34 height 7
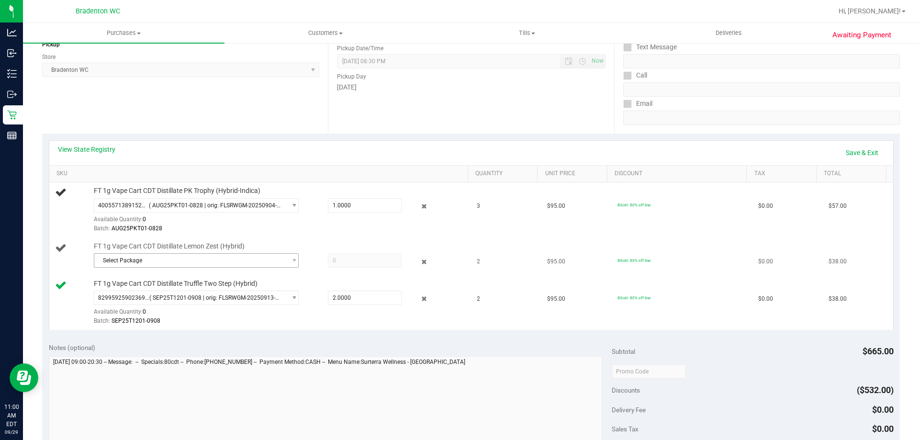
click at [202, 257] on span "Select Package" at bounding box center [190, 260] width 192 height 13
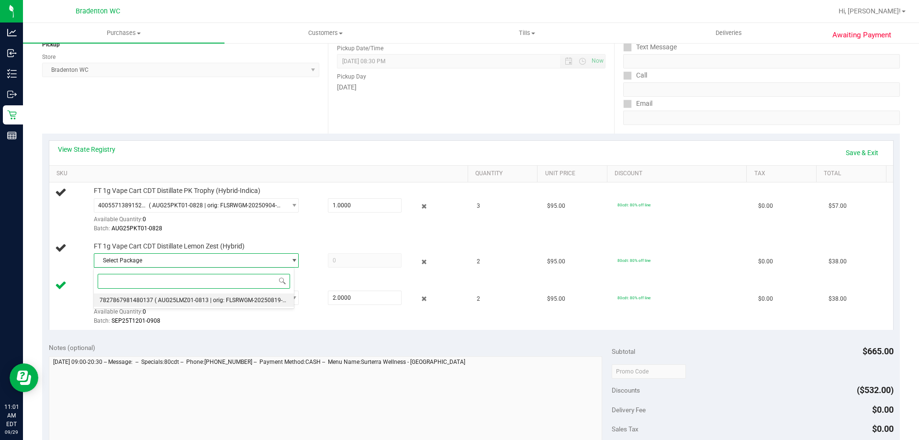
click at [215, 299] on span "( AUG25LMZ01-0813 | orig: FLSRWGM-20250819-1140 )" at bounding box center [227, 300] width 145 height 7
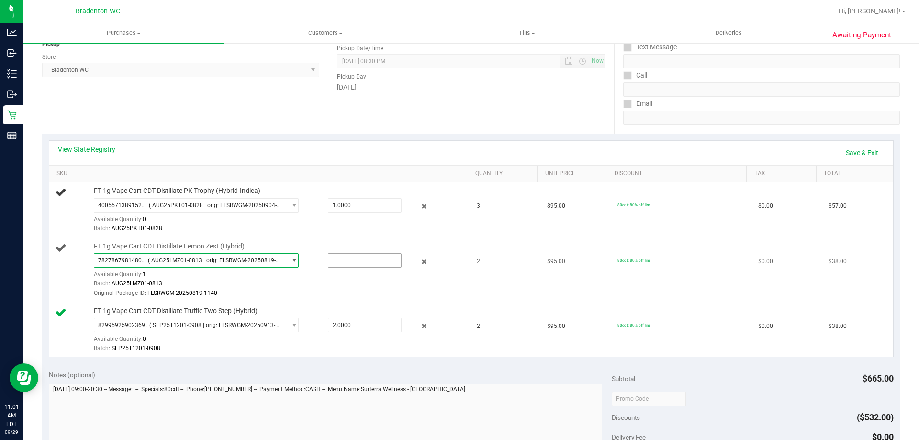
click at [353, 258] on input "text" at bounding box center [364, 260] width 73 height 13
type input "1"
click at [333, 224] on div "Batch: AUG25PKT01-0828" at bounding box center [278, 228] width 369 height 9
type input "1.0000"
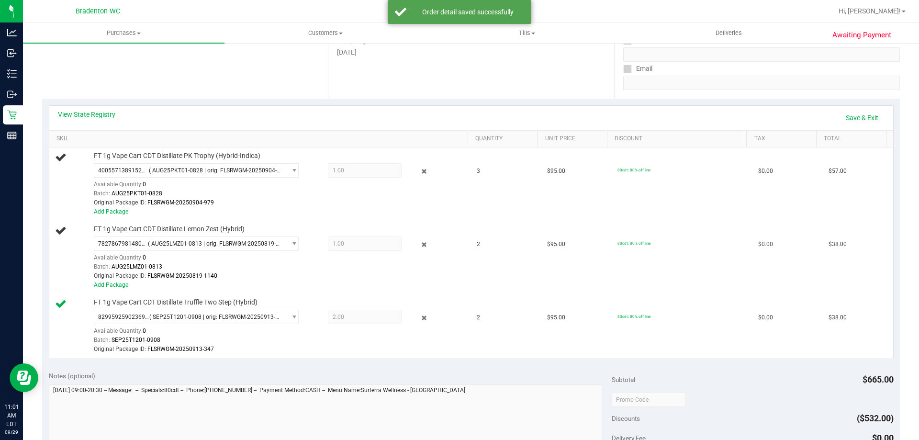
scroll to position [160, 0]
click at [108, 285] on link "Add Package" at bounding box center [111, 283] width 34 height 7
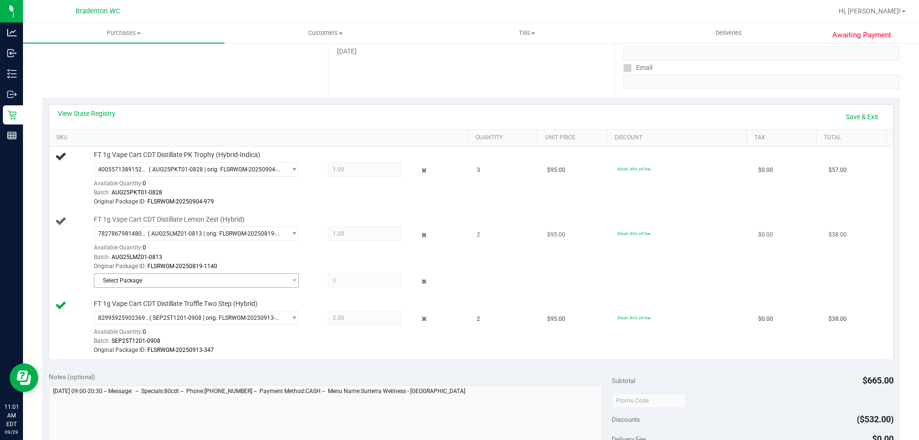
click at [232, 276] on span "Select Package" at bounding box center [190, 280] width 192 height 13
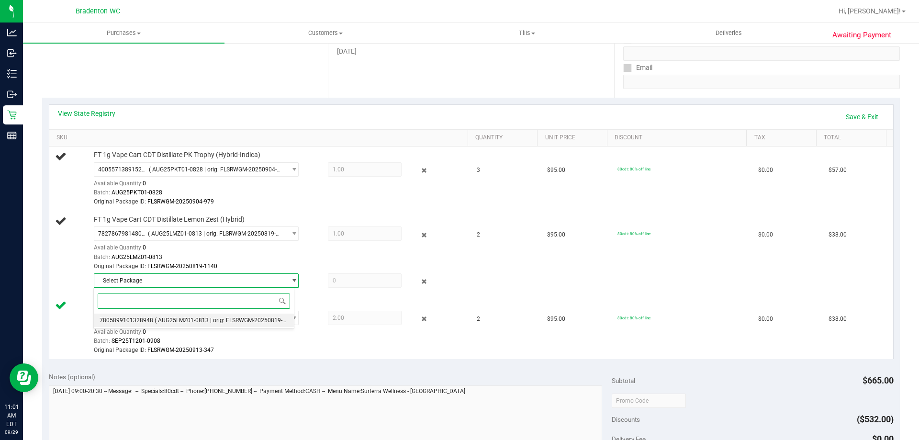
click at [208, 321] on span "( AUG25LMZ01-0813 | orig: FLSRWGM-20250819-1096 )" at bounding box center [227, 320] width 145 height 7
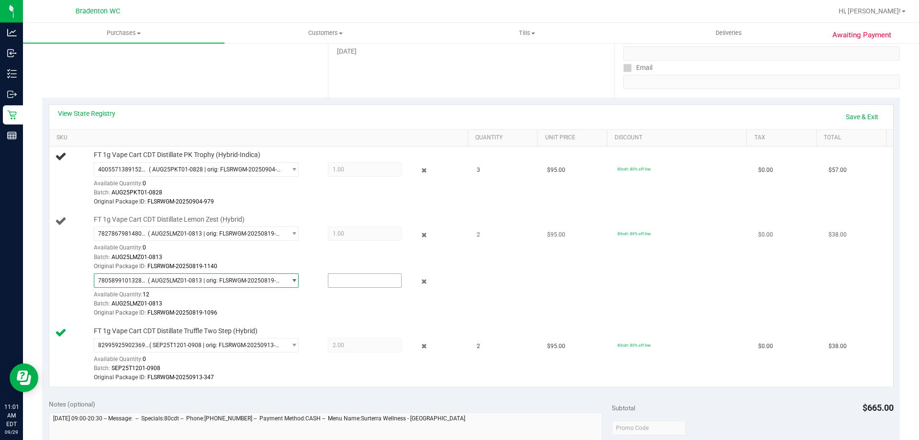
click at [345, 287] on input "text" at bounding box center [364, 280] width 73 height 13
type input "1"
click at [309, 318] on div at bounding box center [278, 318] width 369 height 0
type input "1.0000"
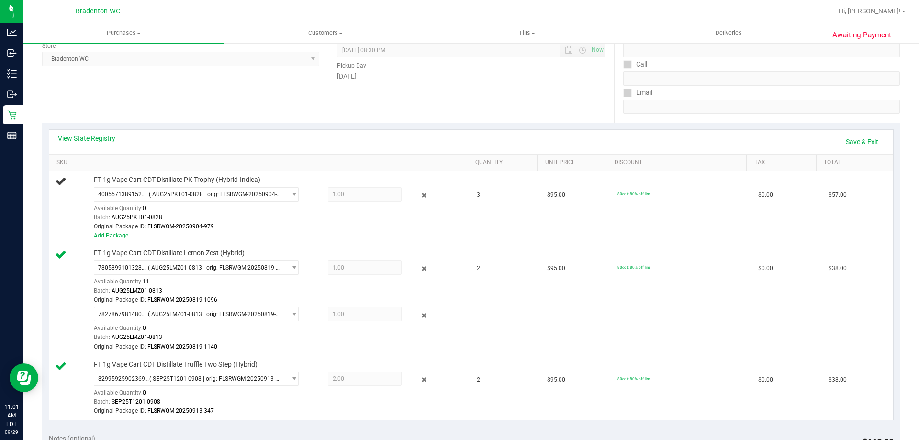
scroll to position [136, 0]
click at [120, 232] on link "Add Package" at bounding box center [111, 235] width 34 height 7
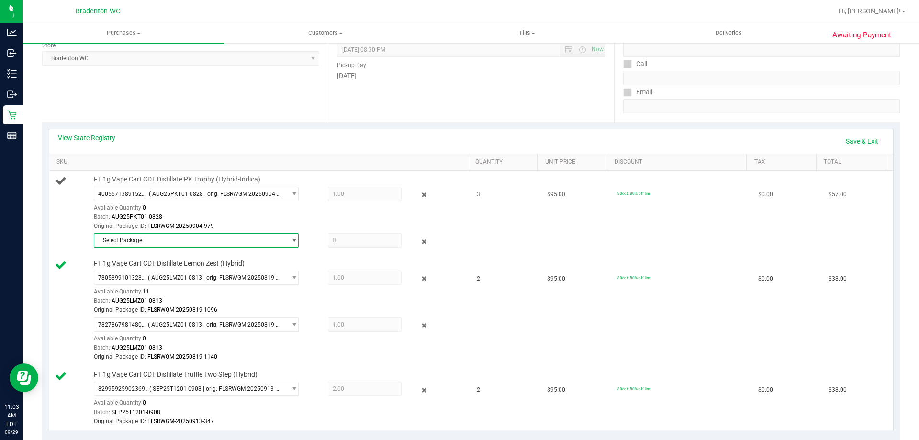
click at [215, 243] on span "Select Package" at bounding box center [190, 240] width 192 height 13
click at [237, 224] on div "Original Package ID: FLSRWGM-20250904-979" at bounding box center [278, 226] width 369 height 9
click at [225, 239] on span "Select Package" at bounding box center [190, 240] width 192 height 13
click at [229, 204] on div "Available Quantity: 0" at bounding box center [201, 210] width 215 height 19
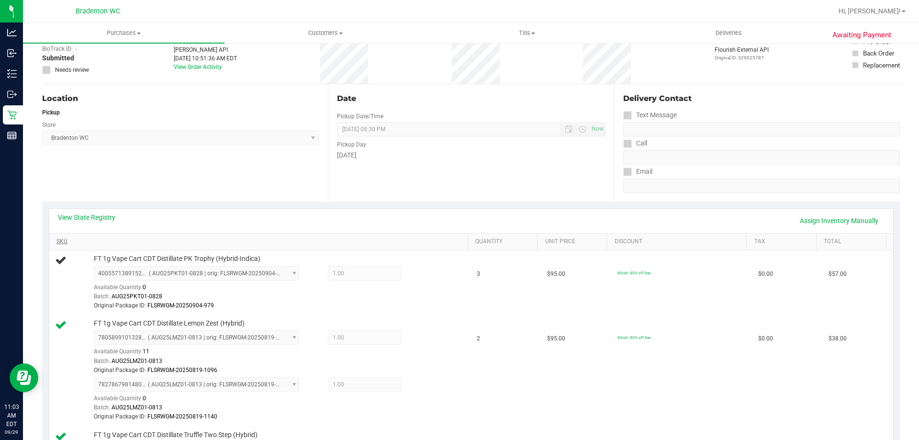
scroll to position [144, 0]
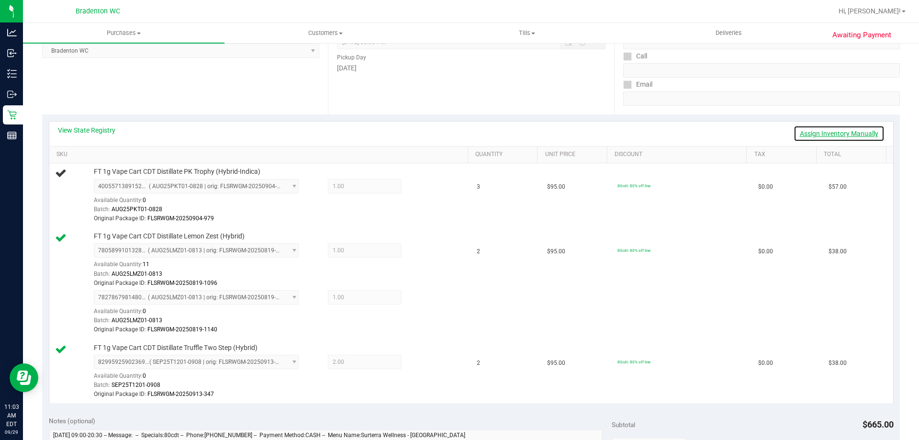
drag, startPoint x: 851, startPoint y: 133, endPoint x: 781, endPoint y: 134, distance: 70.4
click at [850, 133] on link "Assign Inventory Manually" at bounding box center [839, 133] width 91 height 16
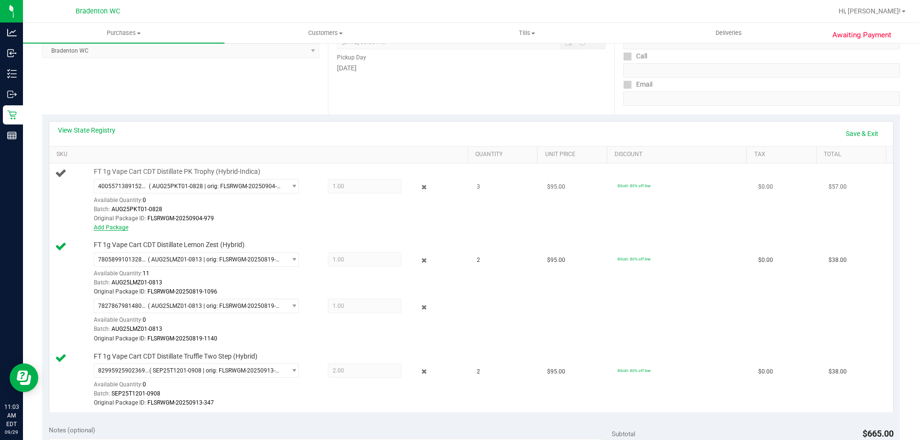
click at [102, 226] on link "Add Package" at bounding box center [111, 227] width 34 height 7
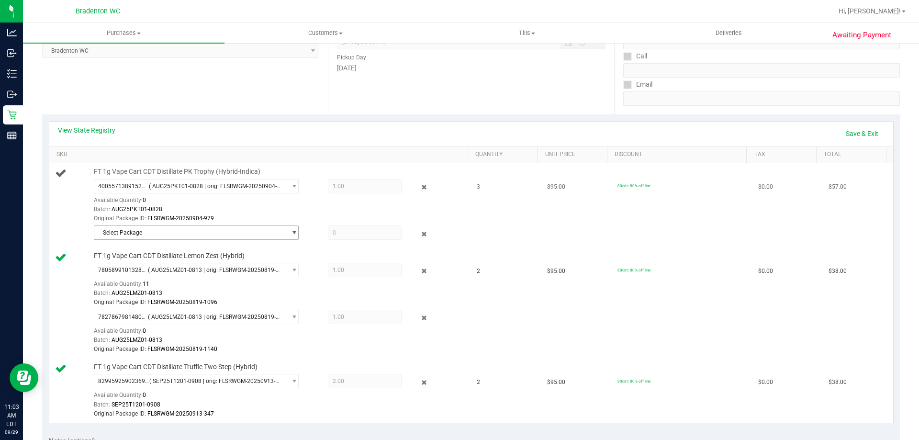
click at [242, 232] on span "Select Package" at bounding box center [190, 232] width 192 height 13
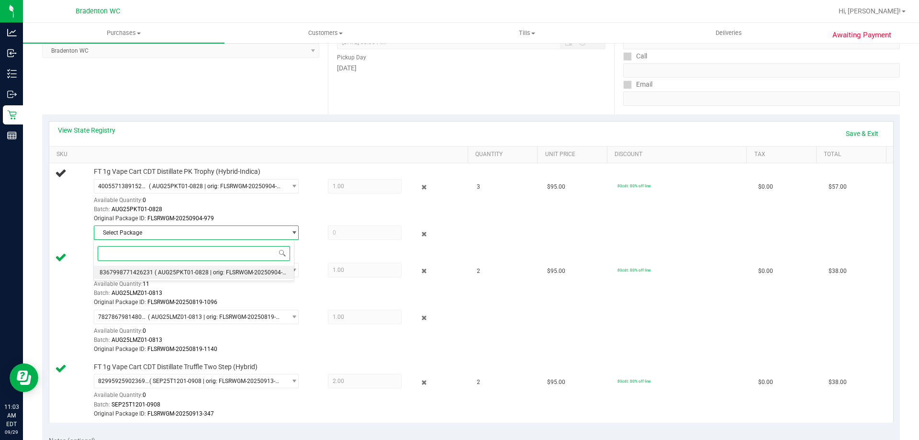
drag, startPoint x: 196, startPoint y: 269, endPoint x: 274, endPoint y: 258, distance: 78.7
click at [197, 269] on span "( AUG25PKT01-0828 | orig: FLSRWGM-20250904-1127 )" at bounding box center [227, 272] width 145 height 7
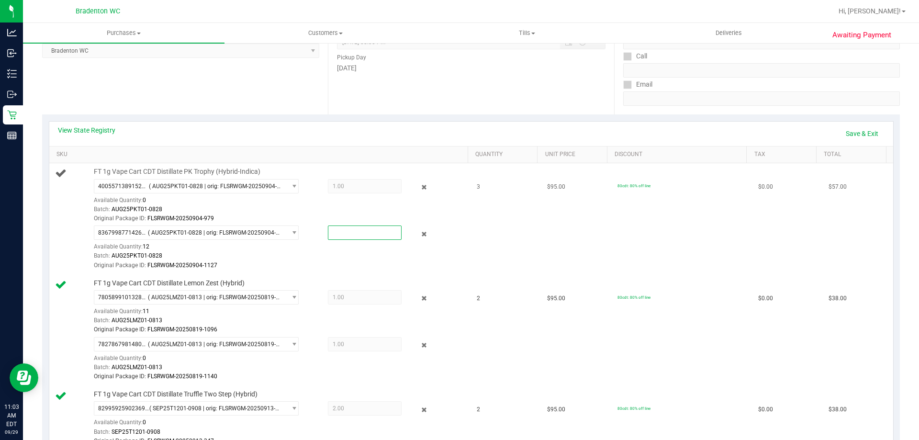
click at [346, 233] on span at bounding box center [365, 232] width 74 height 14
type input "2"
type input "2.0000"
click at [366, 201] on div "4005571389152276 ( AUG25PKT01-0828 | orig: FLSRWGM-20250904-979 ) 4005571389152…" at bounding box center [278, 201] width 369 height 45
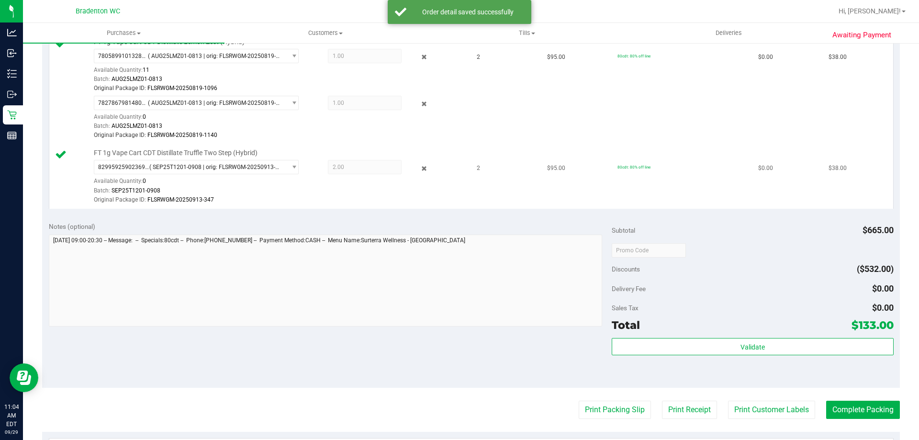
scroll to position [479, 0]
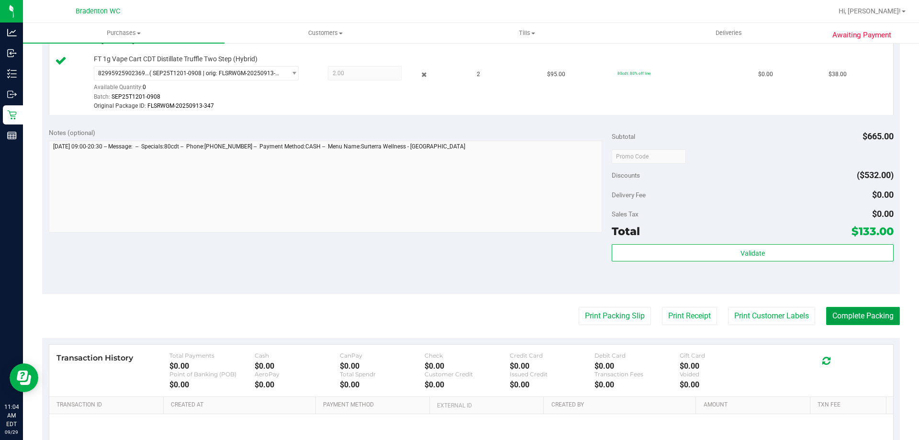
click at [861, 312] on button "Complete Packing" at bounding box center [863, 316] width 74 height 18
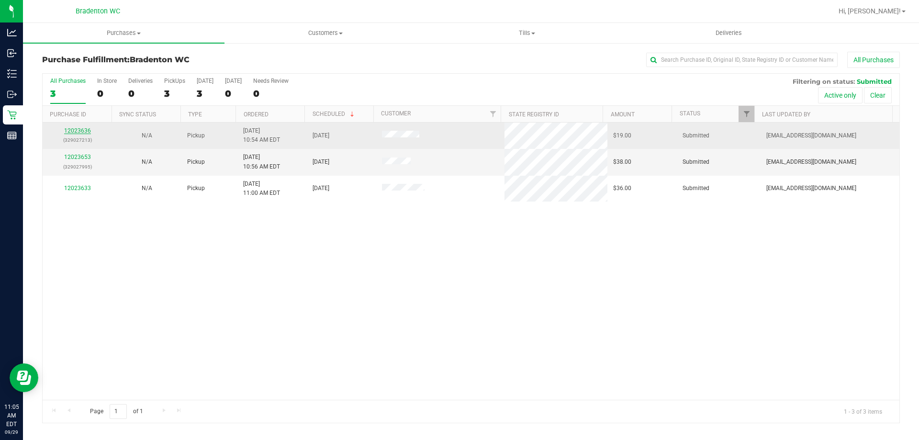
click at [70, 130] on link "12023636" at bounding box center [77, 130] width 27 height 7
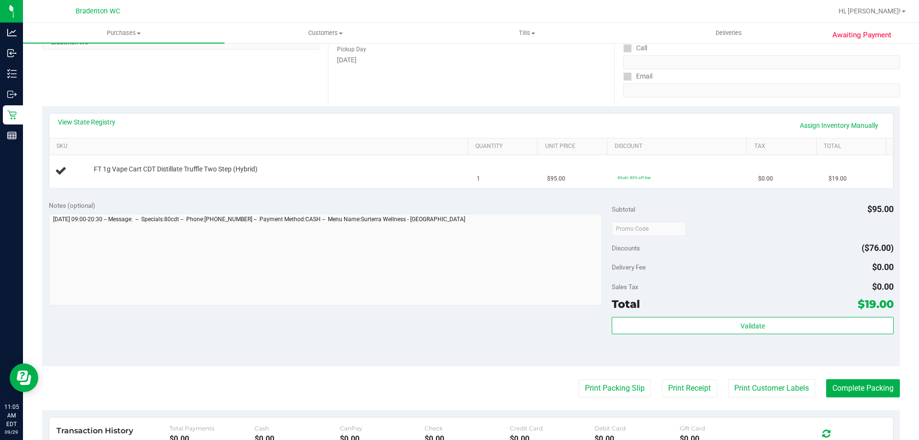
scroll to position [159, 0]
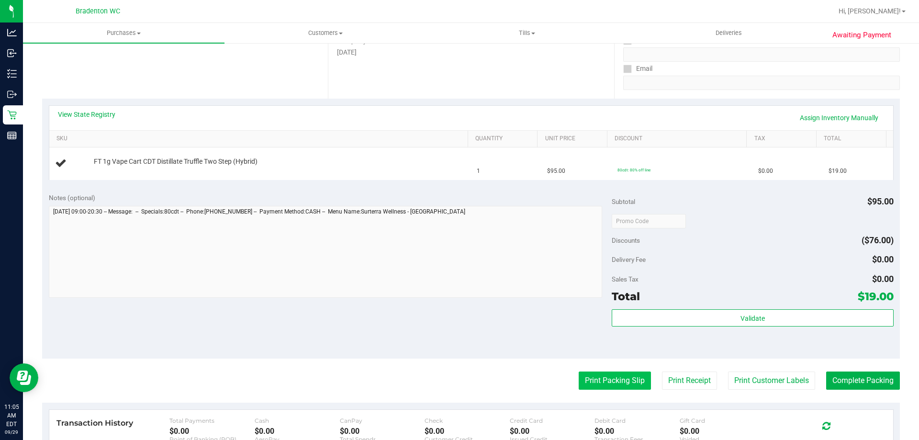
click at [609, 377] on button "Print Packing Slip" at bounding box center [615, 380] width 72 height 18
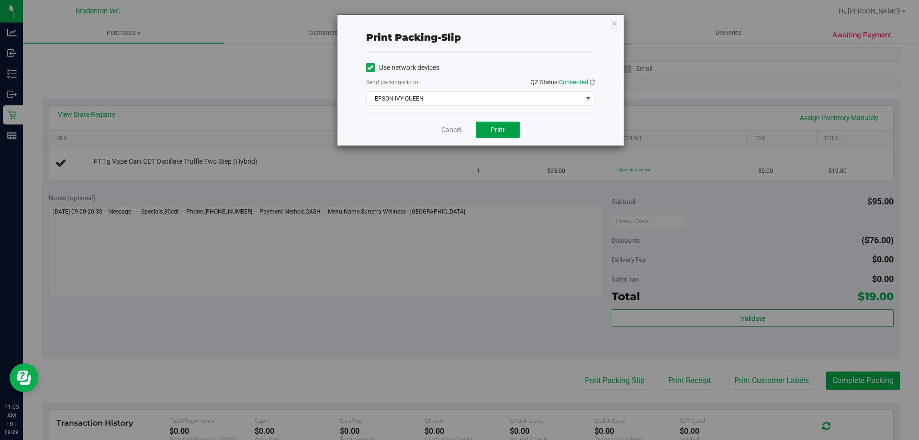
click at [505, 126] on button "Print" at bounding box center [498, 130] width 44 height 16
click at [614, 24] on icon "button" at bounding box center [614, 22] width 7 height 11
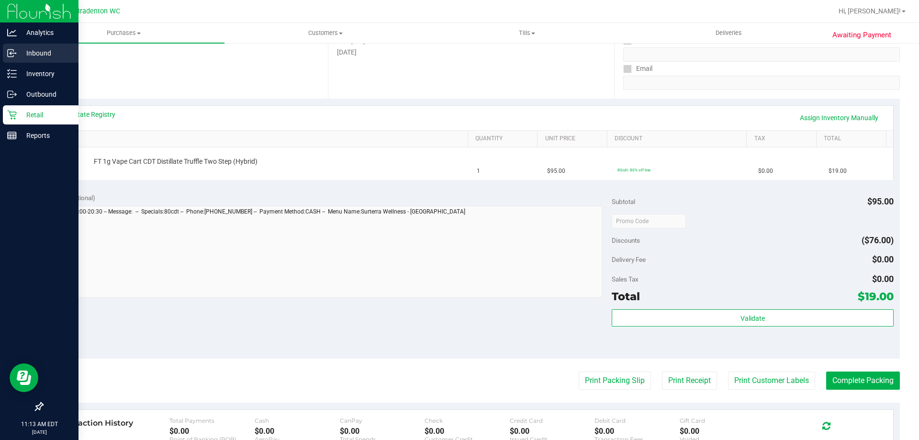
click at [4, 63] on link "Inbound" at bounding box center [39, 54] width 78 height 21
click at [15, 74] on line at bounding box center [13, 74] width 5 height 0
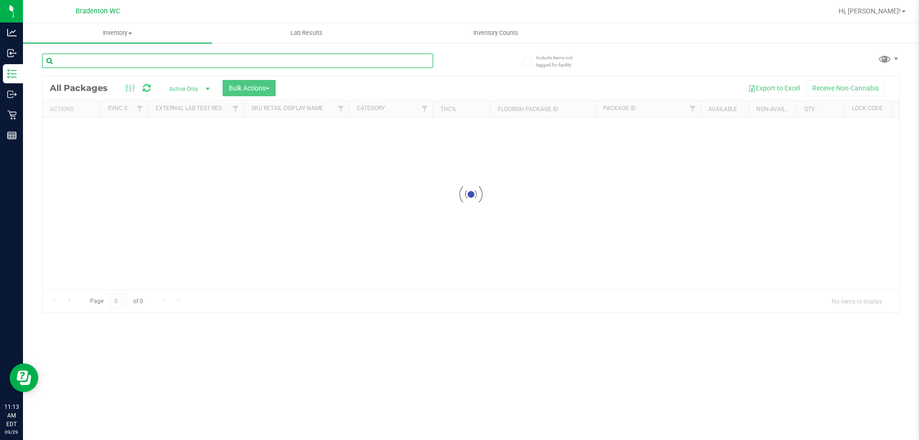
click at [193, 57] on input "text" at bounding box center [237, 61] width 391 height 14
click at [216, 58] on input "text" at bounding box center [237, 61] width 391 height 14
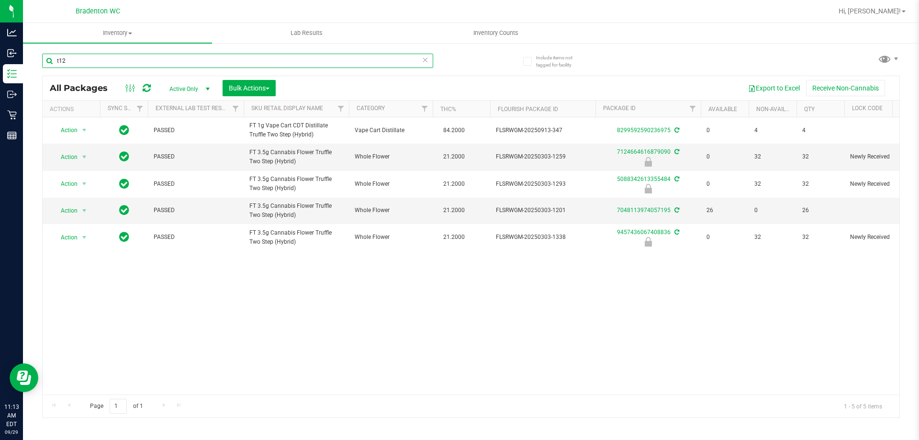
type input "t12"
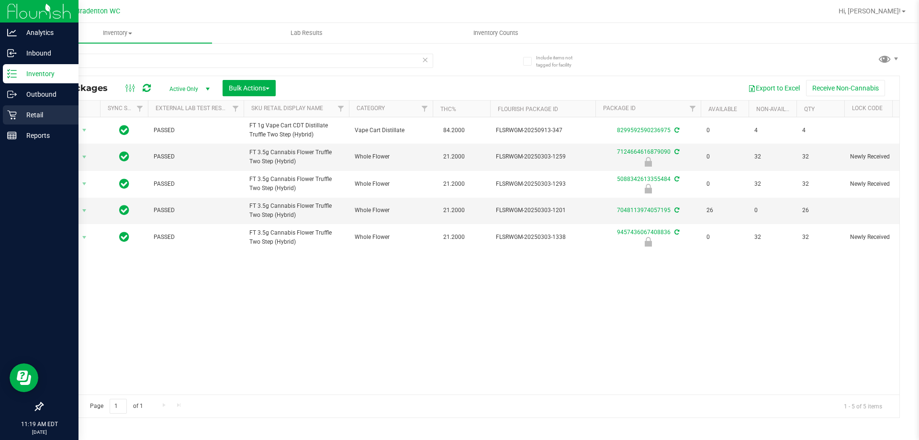
click at [26, 111] on p "Retail" at bounding box center [45, 114] width 57 height 11
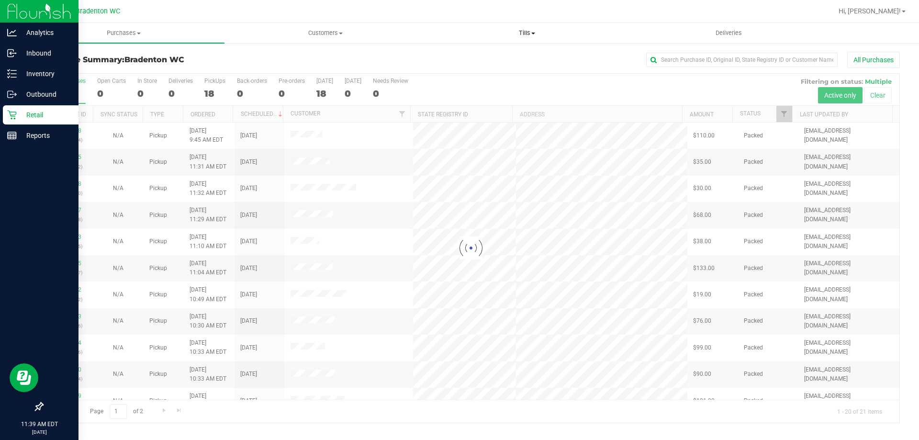
click at [535, 25] on uib-tab-heading "Tills Manage tills Reconcile e-payments" at bounding box center [526, 32] width 201 height 19
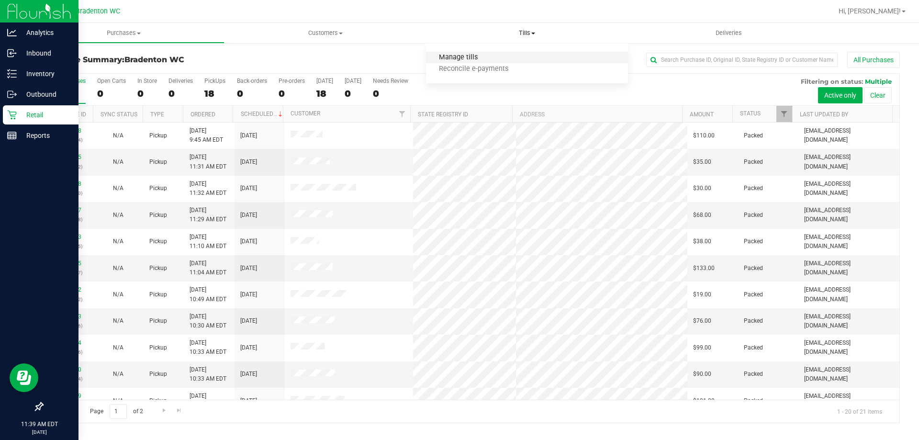
click at [474, 59] on span "Manage tills" at bounding box center [458, 58] width 65 height 8
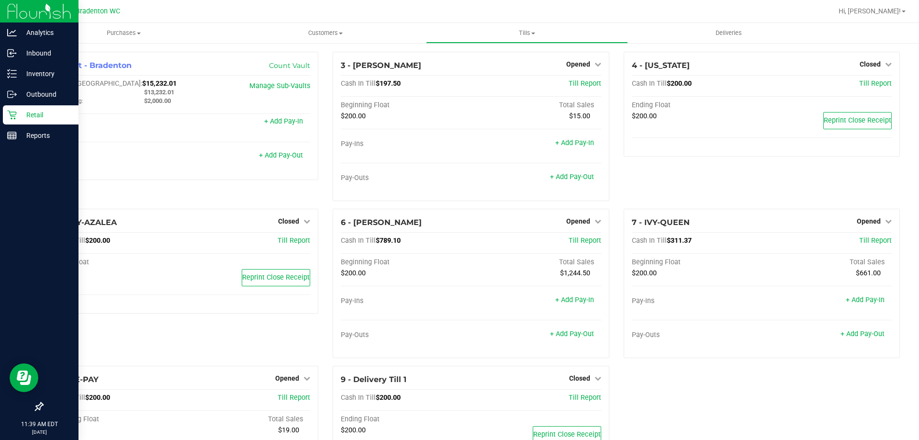
click at [189, 345] on div "5 - IGGY-AZALEA Closed Open Till Cash In Till $200.00 Till Report Ending Float …" at bounding box center [180, 287] width 291 height 157
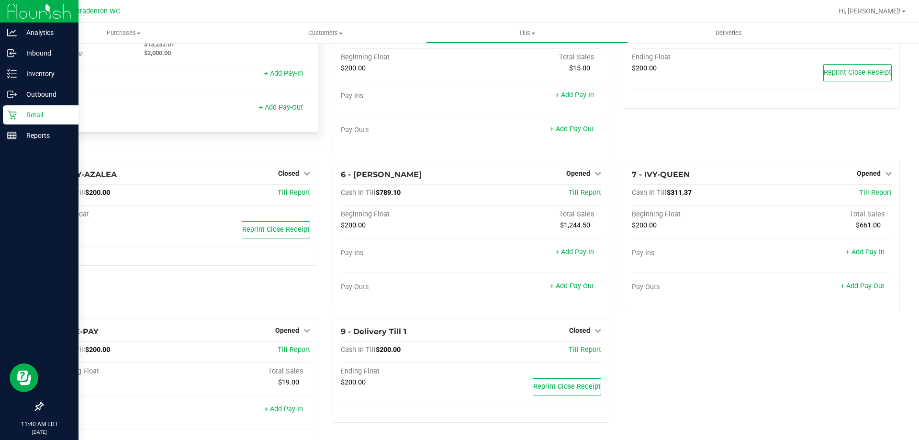
scroll to position [74, 0]
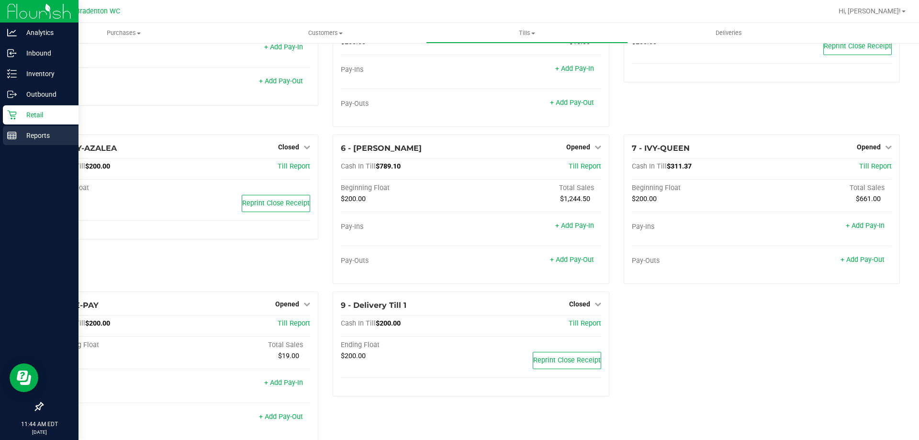
click at [22, 137] on p "Reports" at bounding box center [45, 135] width 57 height 11
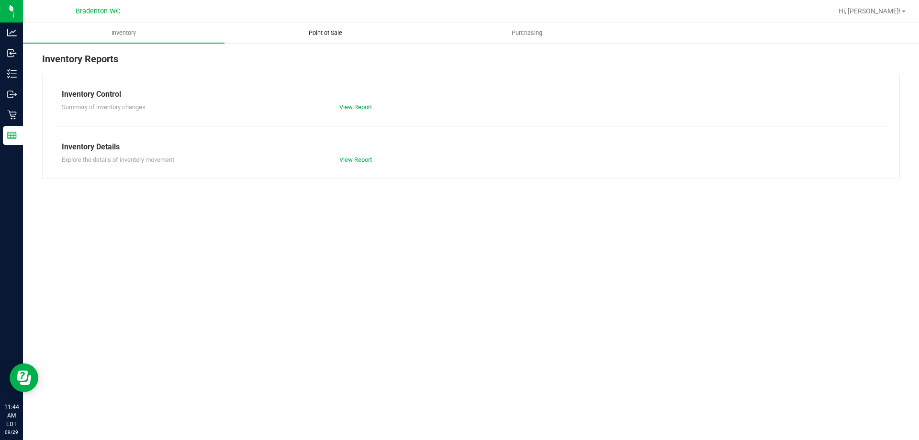
click at [336, 34] on span "Point of Sale" at bounding box center [325, 33] width 59 height 9
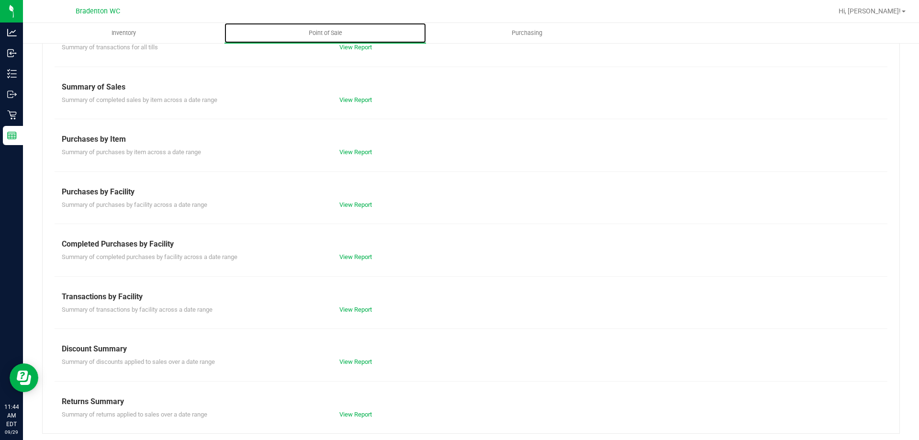
scroll to position [63, 0]
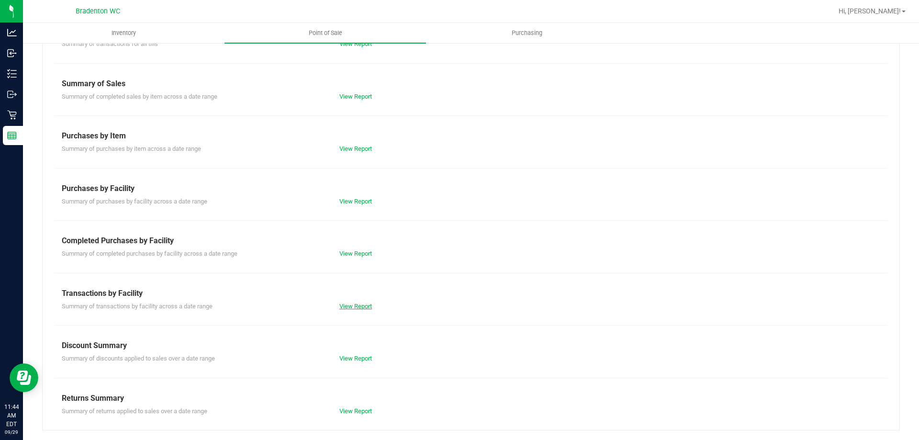
click at [357, 307] on link "View Report" at bounding box center [355, 305] width 33 height 7
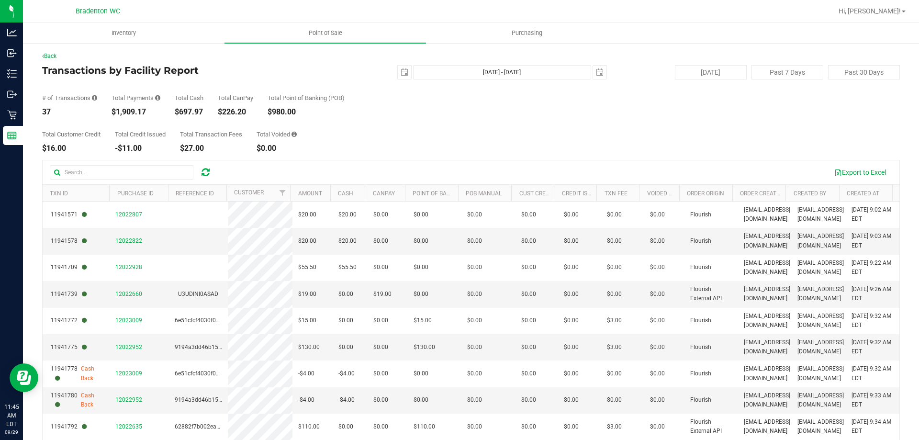
click at [404, 119] on div "Total Customer Credit $16.00 Total Credit Issued -$11.00 Total Transaction Fees…" at bounding box center [471, 134] width 858 height 36
click at [400, 77] on span "select" at bounding box center [404, 72] width 13 height 13
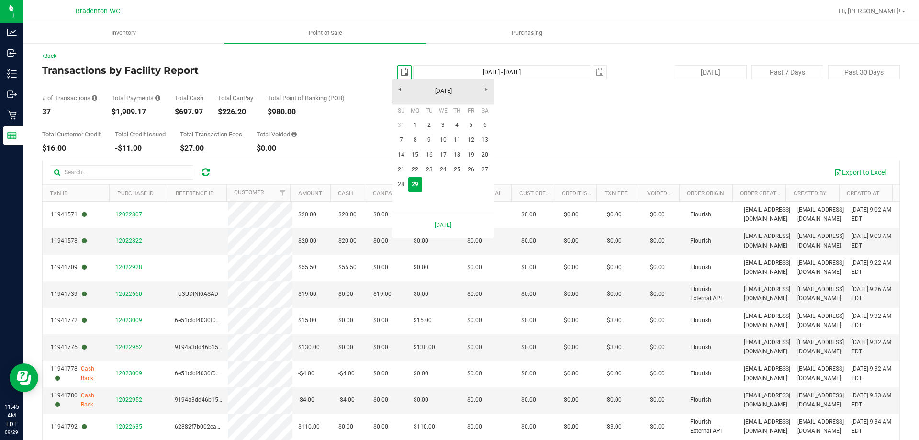
scroll to position [0, 24]
click at [414, 167] on link "22" at bounding box center [415, 169] width 14 height 15
type input "[DATE]"
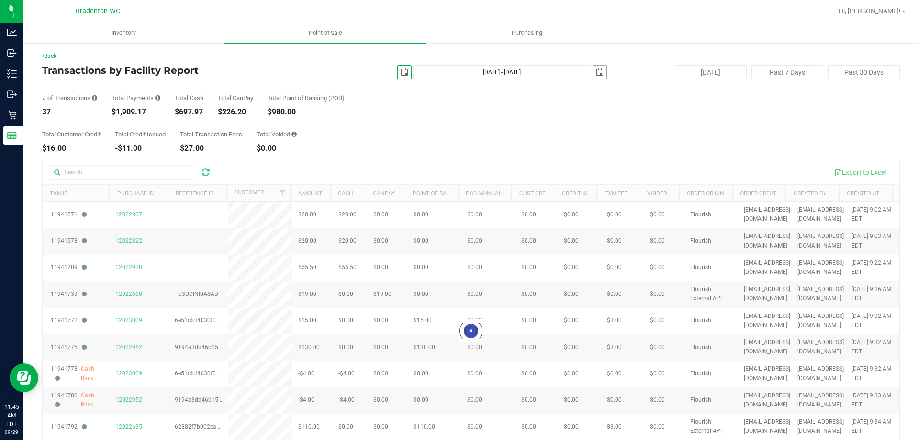
click at [596, 70] on span "select" at bounding box center [600, 72] width 8 height 8
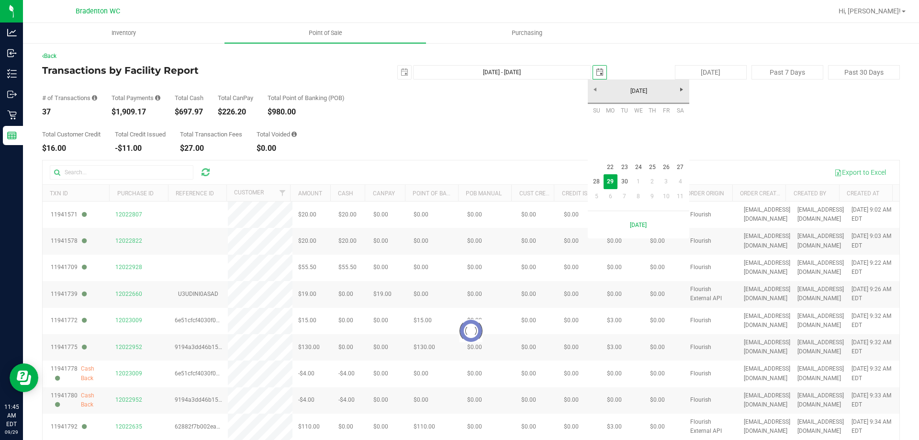
scroll to position [0, 24]
click at [599, 181] on link "28" at bounding box center [597, 181] width 14 height 15
type input "[DATE] - [DATE]"
type input "[DATE]"
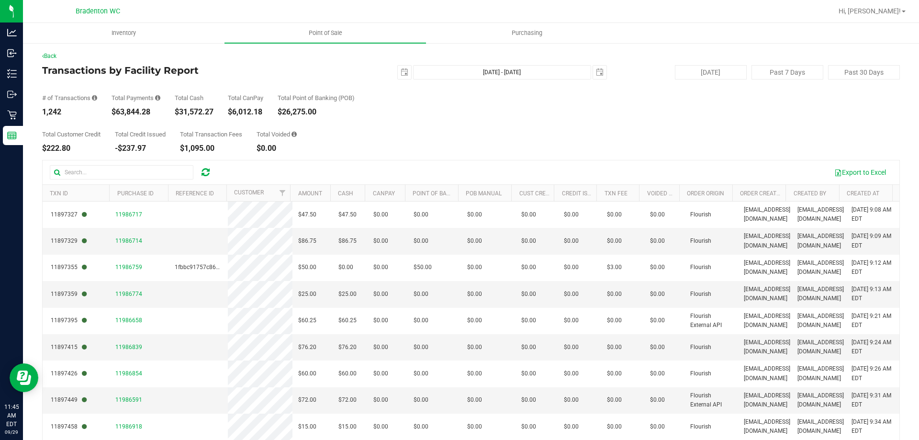
click at [390, 80] on div "# of Transactions 1,242 Total Payments $63,844.28 Total Cash $31,572.27 Total C…" at bounding box center [471, 97] width 858 height 36
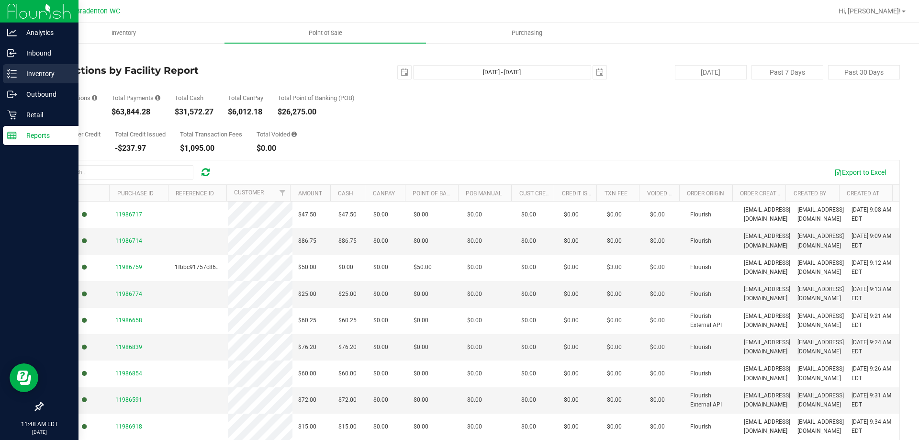
click at [12, 73] on icon at bounding box center [12, 74] width 10 height 10
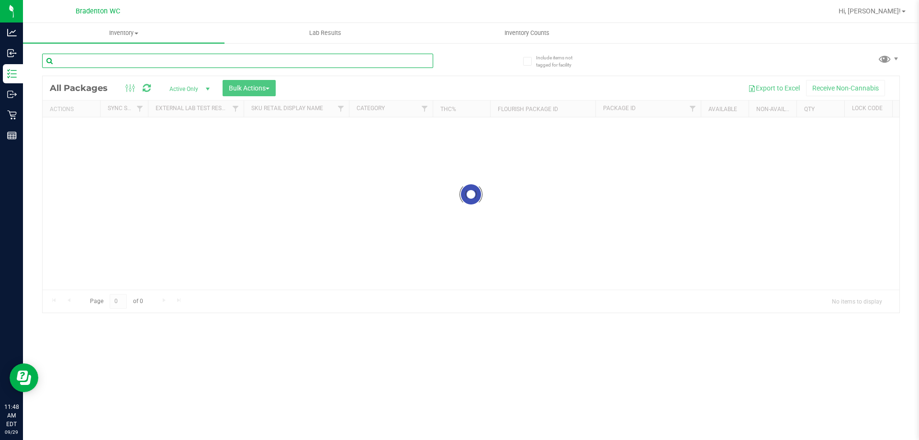
click at [223, 65] on input "text" at bounding box center [237, 61] width 391 height 14
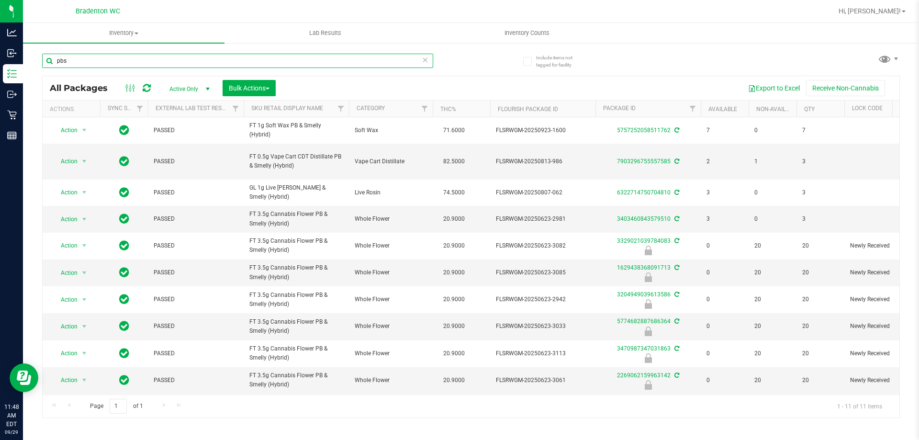
type input "pbs"
click at [425, 56] on icon at bounding box center [425, 59] width 7 height 11
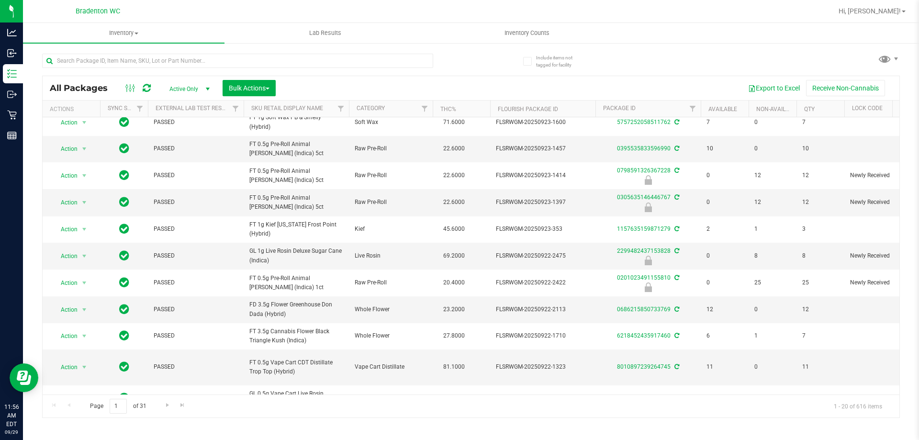
scroll to position [268, 0]
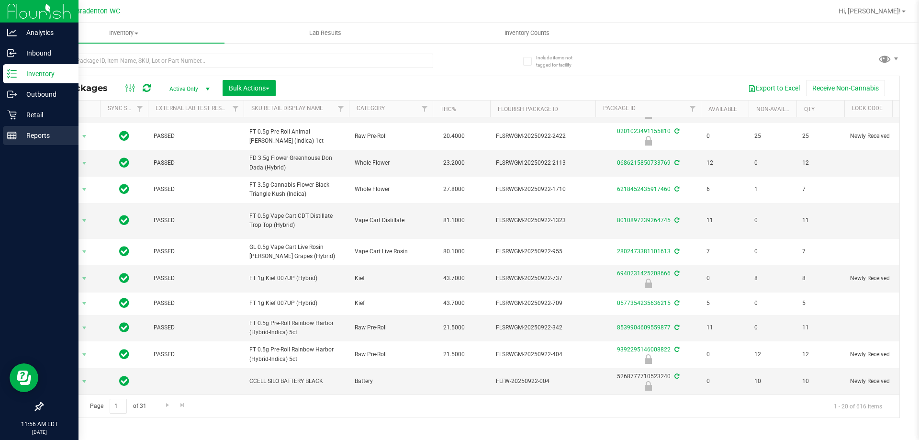
click at [15, 139] on icon at bounding box center [12, 136] width 10 height 10
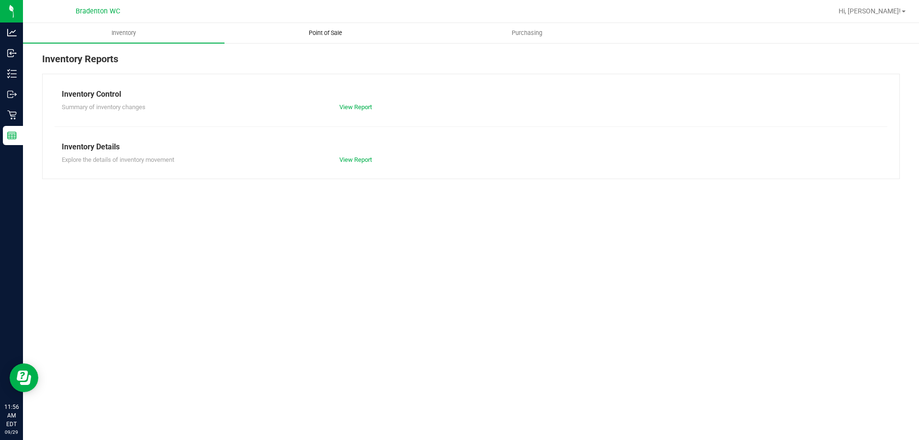
click at [322, 39] on uib-tab-heading "Point of Sale" at bounding box center [325, 32] width 201 height 19
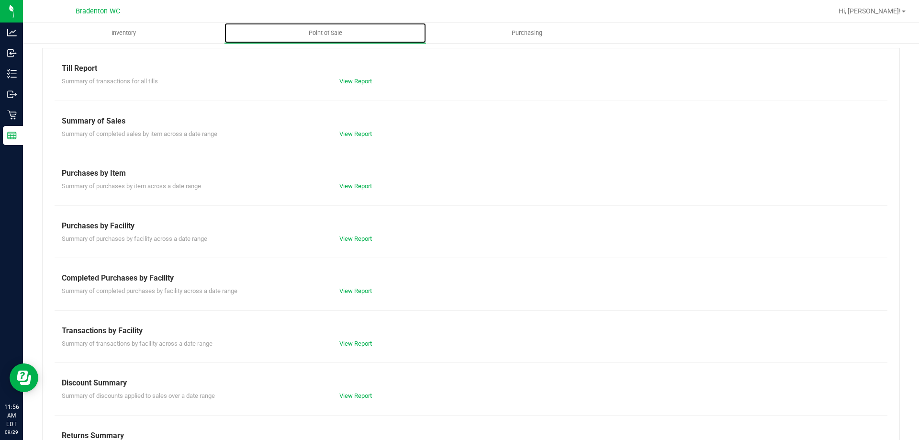
scroll to position [63, 0]
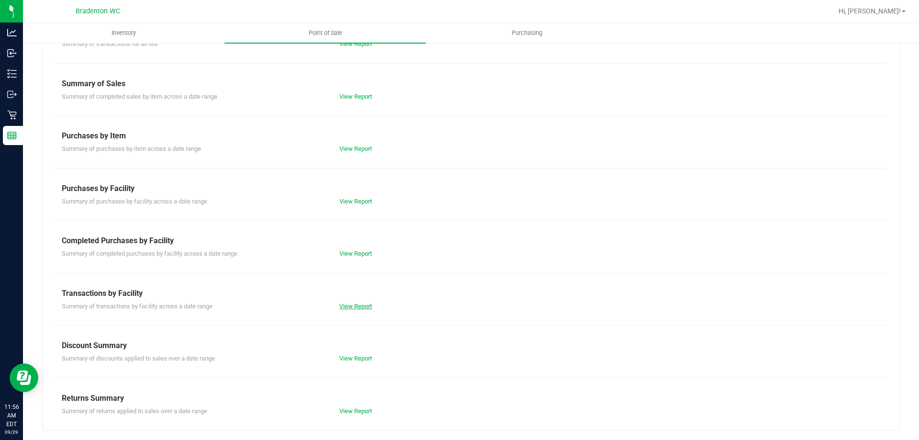
drag, startPoint x: 367, startPoint y: 301, endPoint x: 363, endPoint y: 308, distance: 8.6
click at [364, 305] on div "Summary of transactions by facility across a date range View Report" at bounding box center [471, 305] width 833 height 12
click at [363, 308] on link "View Report" at bounding box center [355, 305] width 33 height 7
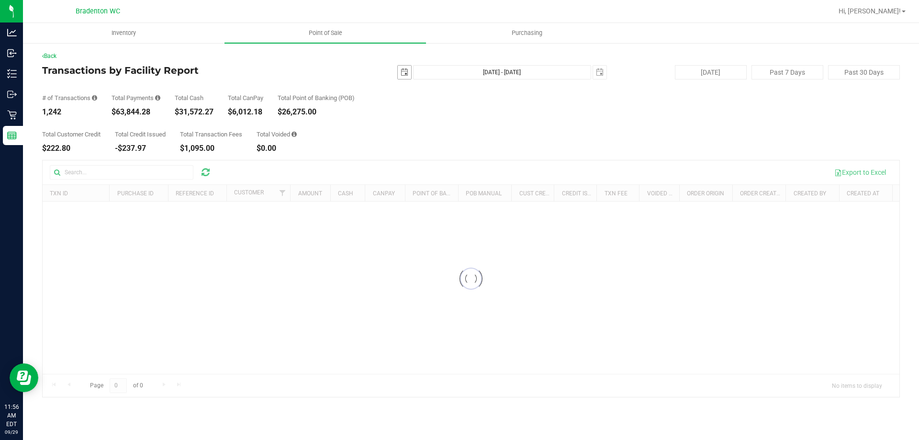
click at [406, 76] on span "select" at bounding box center [404, 72] width 13 height 13
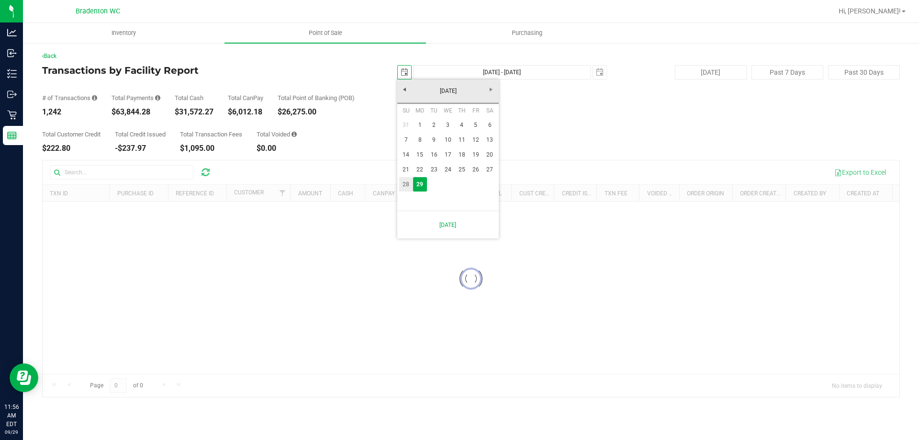
click at [407, 189] on link "28" at bounding box center [406, 184] width 14 height 15
type input "[DATE]"
type input "[DATE] - [DATE]"
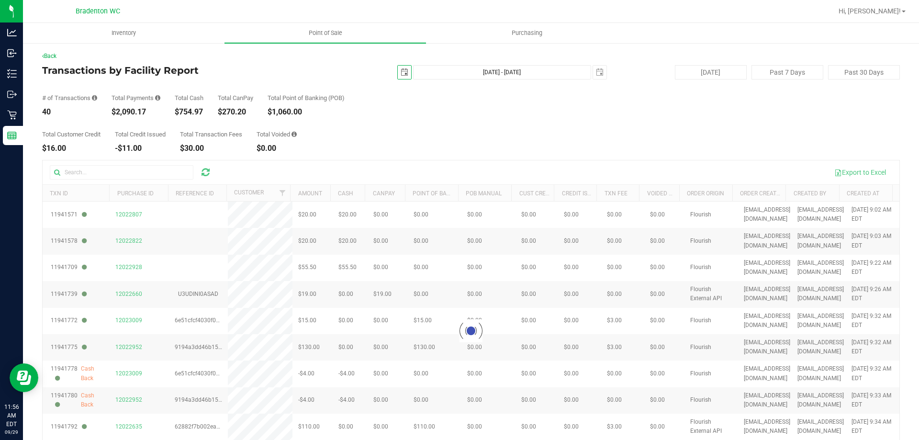
click at [404, 75] on span "select" at bounding box center [404, 72] width 13 height 13
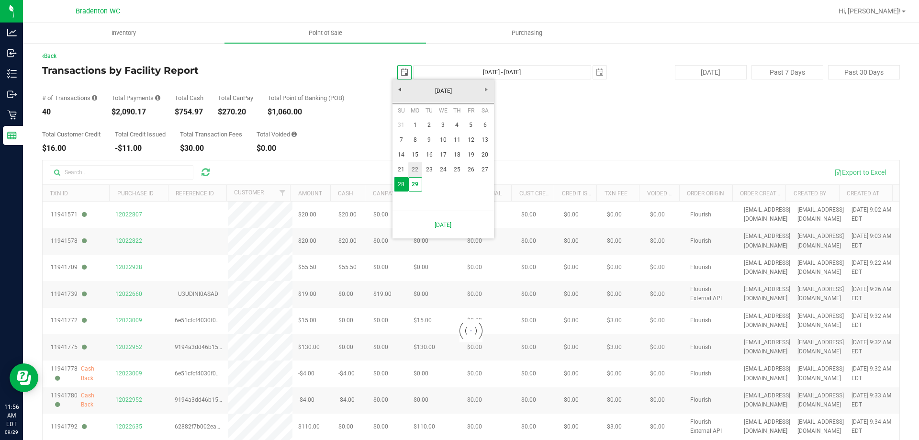
click at [414, 164] on link "22" at bounding box center [415, 169] width 14 height 15
type input "[DATE]"
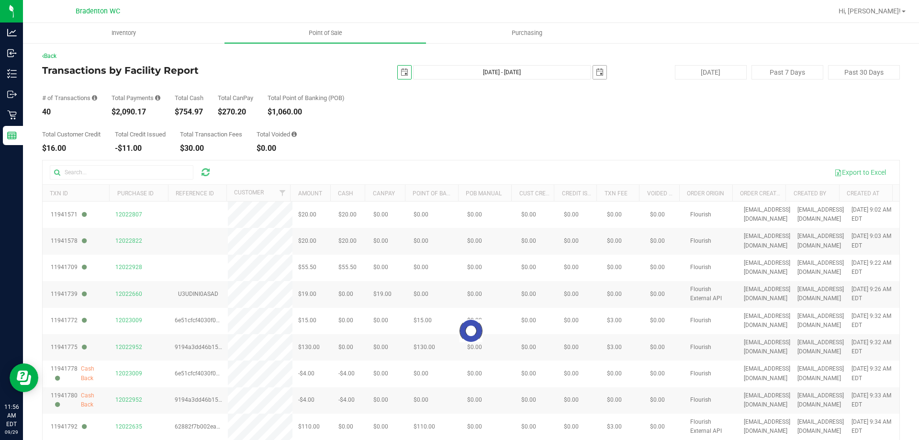
click at [596, 73] on span "select" at bounding box center [600, 72] width 8 height 8
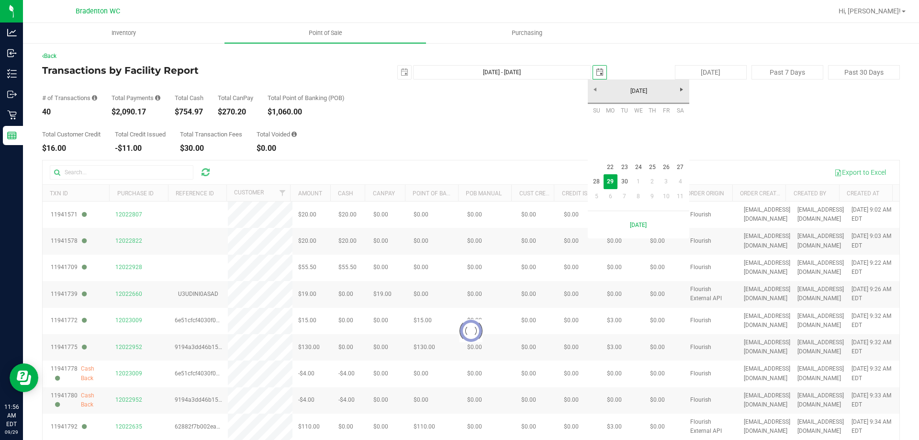
scroll to position [0, 24]
click at [595, 182] on link "28" at bounding box center [597, 181] width 14 height 15
type input "[DATE] - [DATE]"
type input "[DATE]"
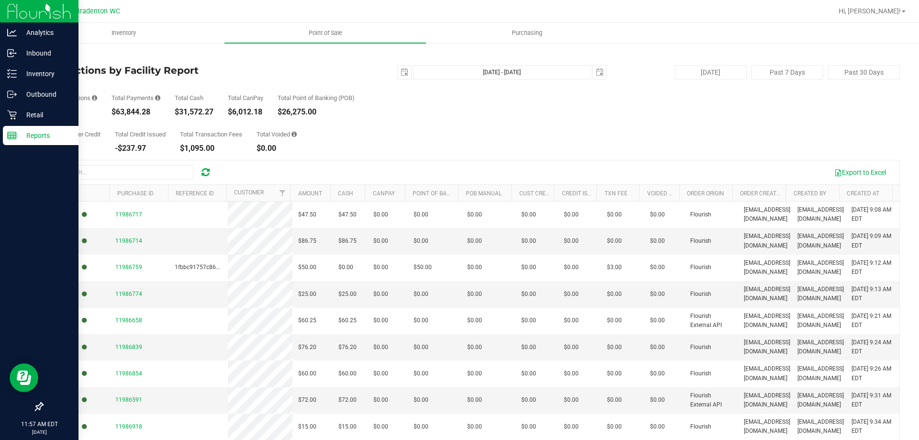
click at [39, 134] on p "Reports" at bounding box center [45, 135] width 57 height 11
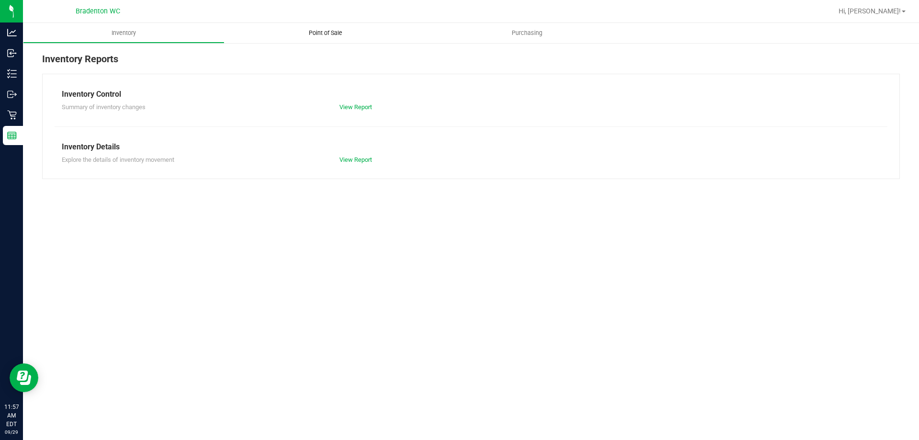
click at [321, 37] on uib-tab-heading "Point of Sale" at bounding box center [324, 33] width 201 height 20
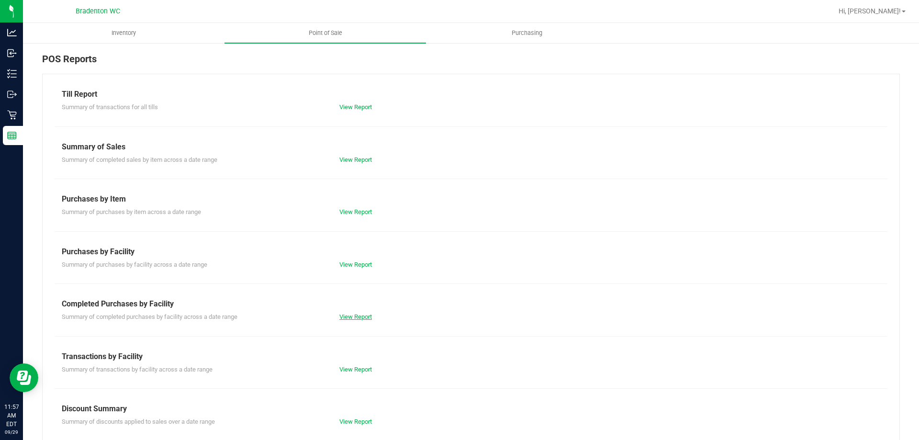
click at [345, 315] on link "View Report" at bounding box center [355, 316] width 33 height 7
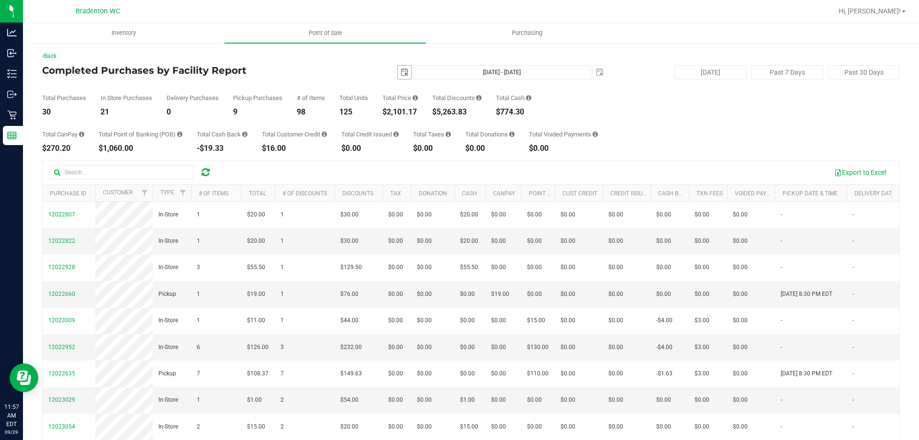
click at [401, 75] on span "select" at bounding box center [405, 72] width 8 height 8
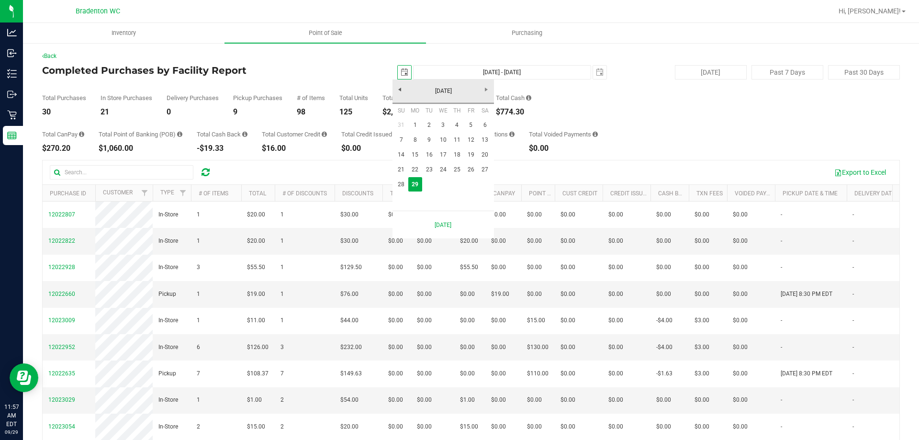
scroll to position [0, 24]
click at [414, 169] on link "22" at bounding box center [415, 169] width 14 height 15
type input "[DATE]"
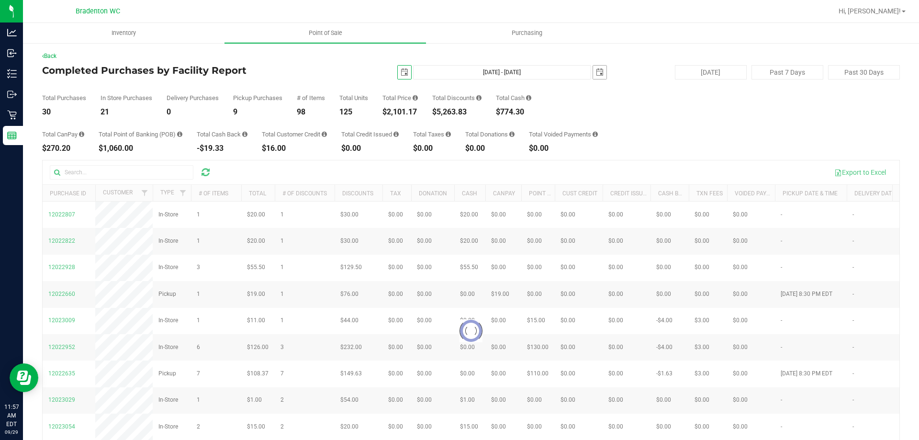
click at [596, 72] on span "select" at bounding box center [600, 72] width 8 height 8
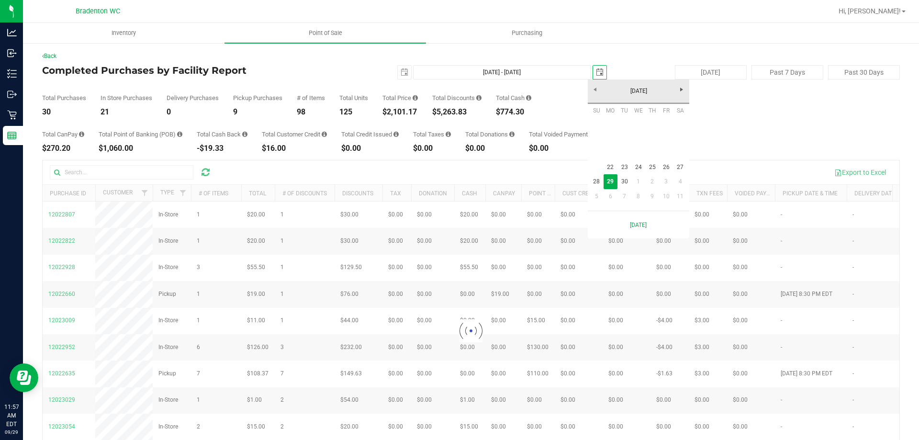
scroll to position [0, 24]
click at [598, 179] on link "28" at bounding box center [597, 181] width 14 height 15
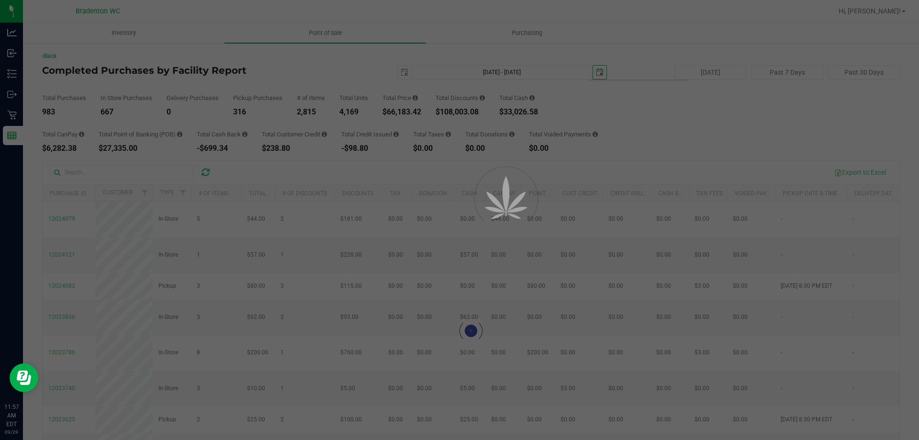
type input "[DATE] - [DATE]"
type input "[DATE]"
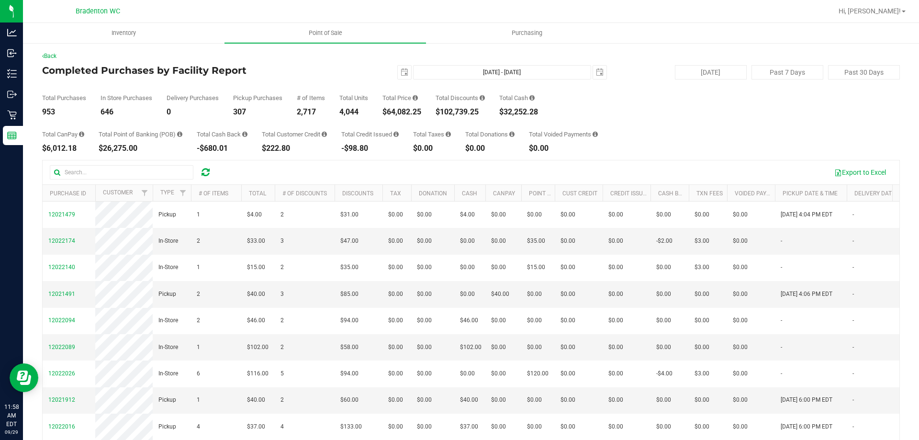
click at [654, 64] on div "Back Completed Purchases by Facility Report [DATE] [DATE] - [DATE] [DATE] [DATE…" at bounding box center [471, 277] width 858 height 450
click at [403, 75] on span "select" at bounding box center [405, 72] width 8 height 8
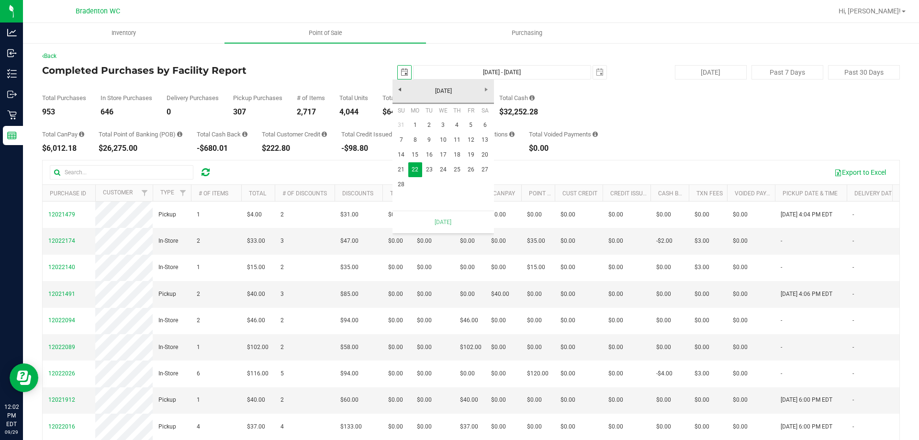
scroll to position [0, 24]
click at [417, 154] on link "15" at bounding box center [415, 154] width 14 height 15
type input "[DATE] - [DATE]"
type input "[DATE]"
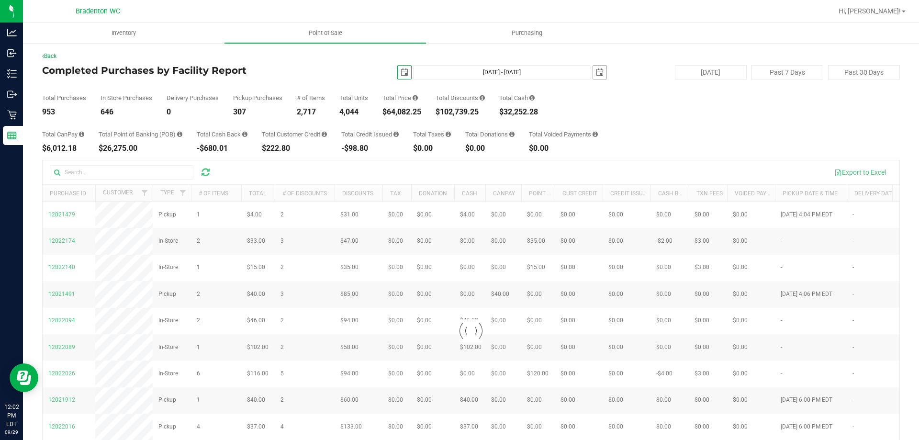
click at [596, 70] on span "select" at bounding box center [600, 72] width 8 height 8
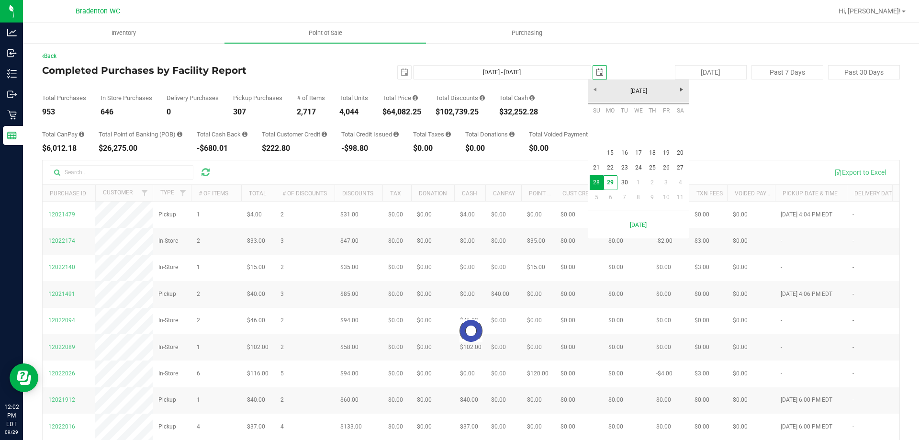
scroll to position [0, 24]
click at [591, 163] on link "21" at bounding box center [597, 167] width 14 height 15
type input "[DATE] - [DATE]"
type input "[DATE]"
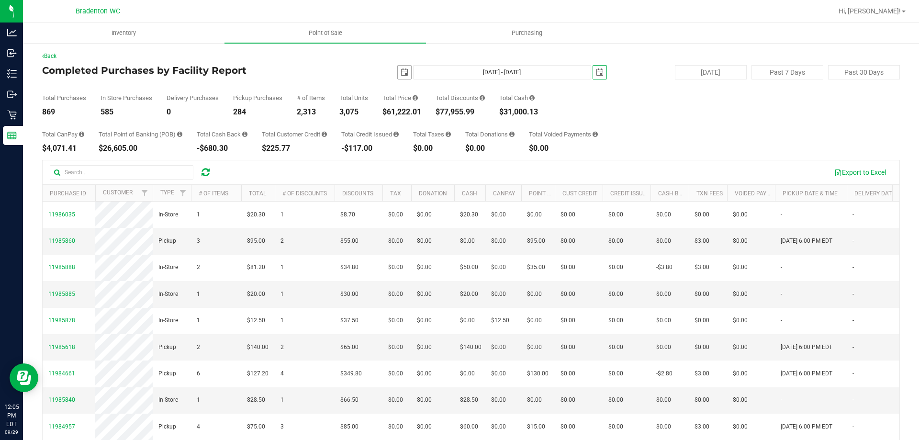
click at [402, 72] on span "select" at bounding box center [405, 72] width 8 height 8
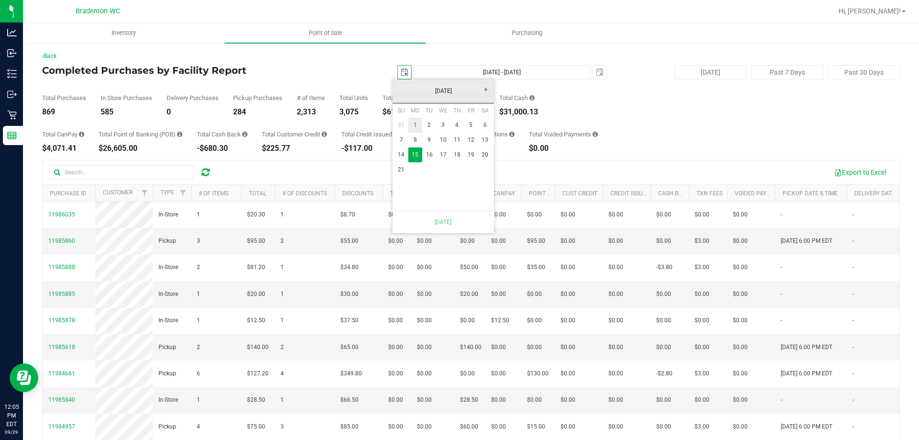
click at [417, 122] on link "1" at bounding box center [415, 125] width 14 height 15
type input "[DATE] - [DATE]"
type input "[DATE]"
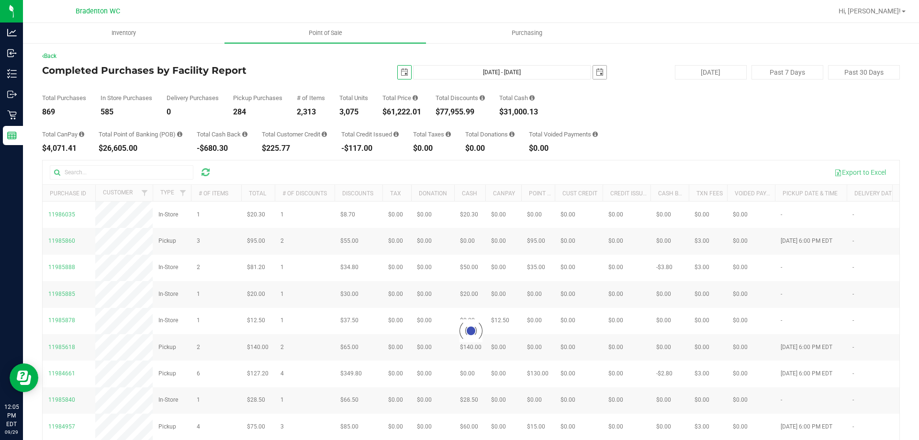
click at [598, 73] on span "select" at bounding box center [600, 72] width 8 height 8
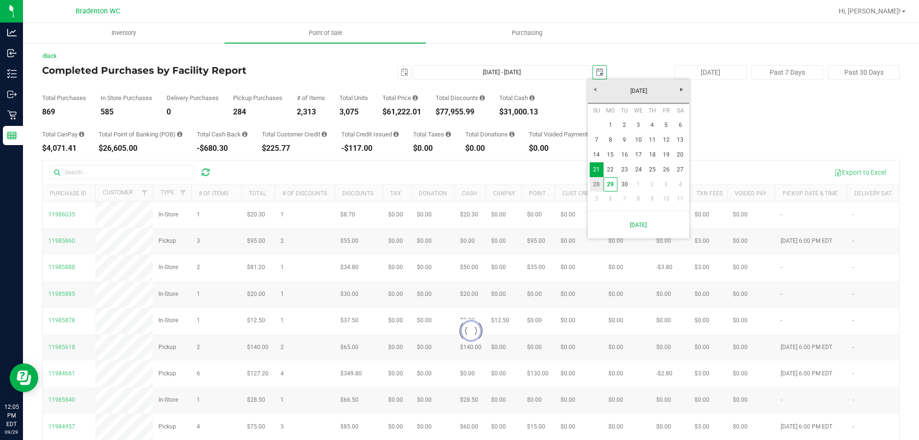
click at [602, 185] on link "28" at bounding box center [597, 184] width 14 height 15
type input "[DATE] - [DATE]"
type input "[DATE]"
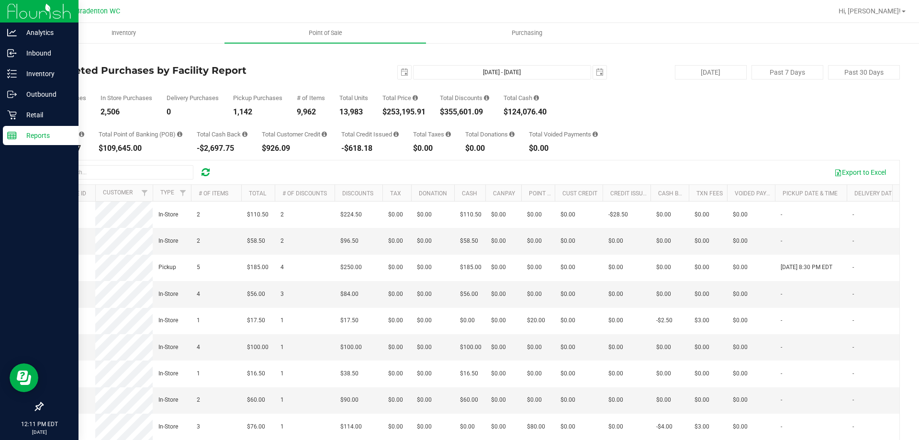
click at [12, 134] on line at bounding box center [12, 134] width 9 height 0
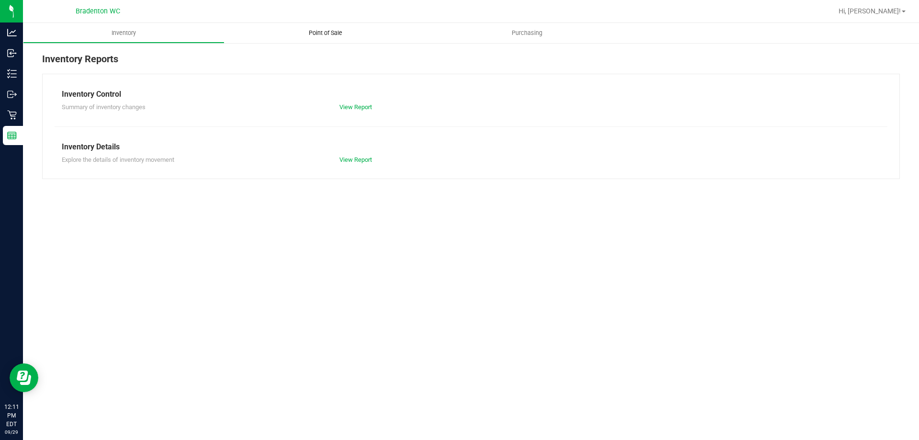
click at [325, 31] on span "Point of Sale" at bounding box center [325, 33] width 59 height 9
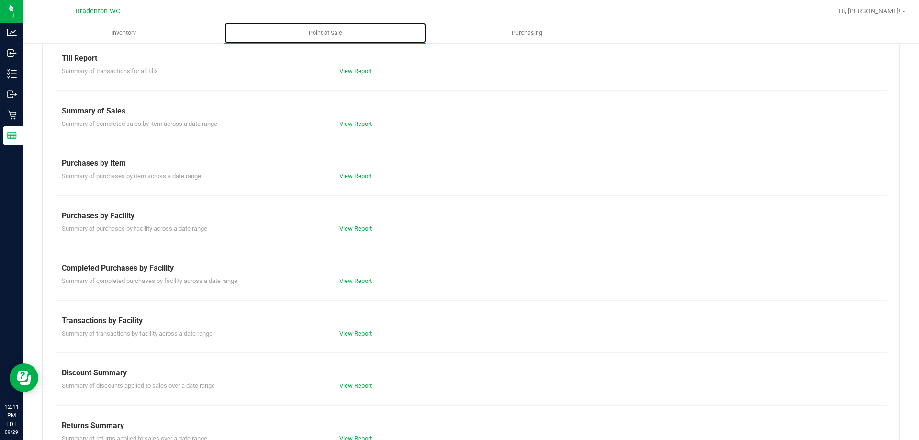
scroll to position [63, 0]
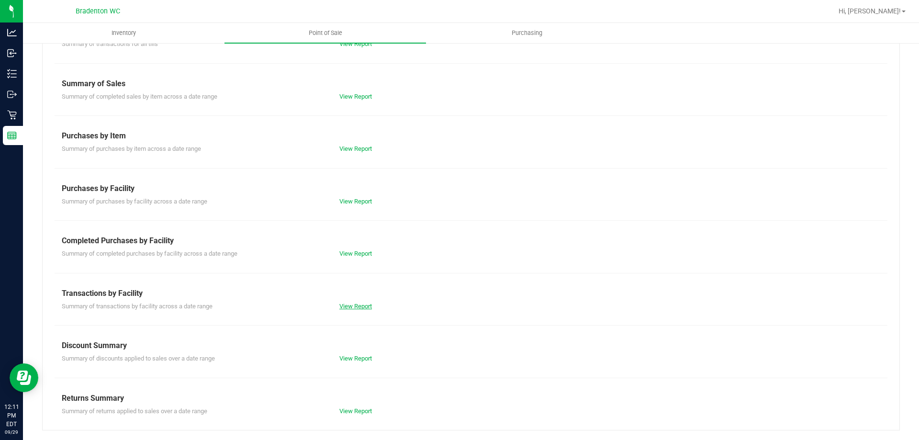
click at [355, 308] on link "View Report" at bounding box center [355, 305] width 33 height 7
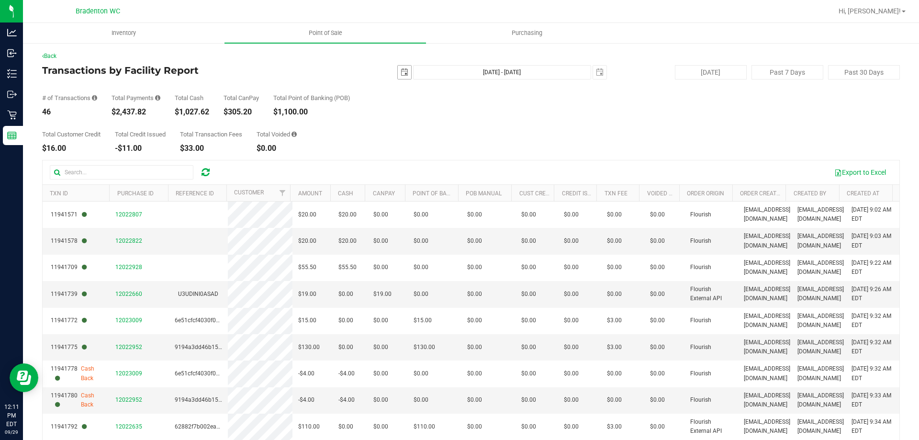
click at [402, 71] on span "select" at bounding box center [405, 72] width 8 height 8
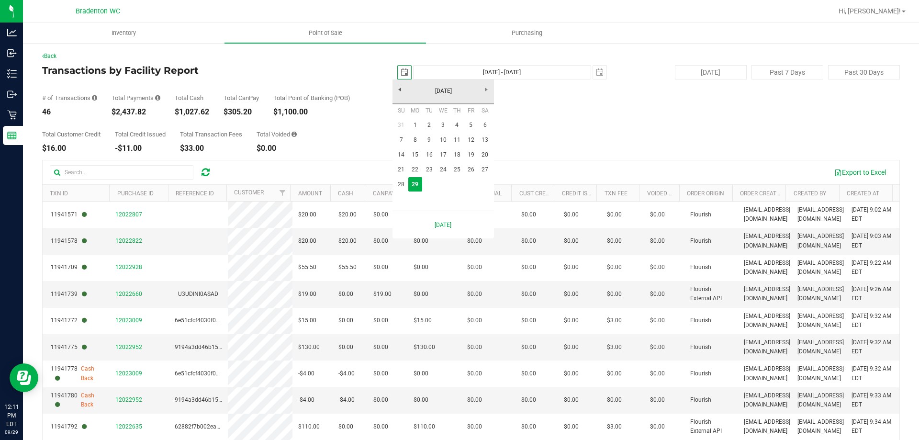
scroll to position [0, 24]
click at [419, 126] on link "1" at bounding box center [415, 125] width 14 height 15
type input "[DATE]"
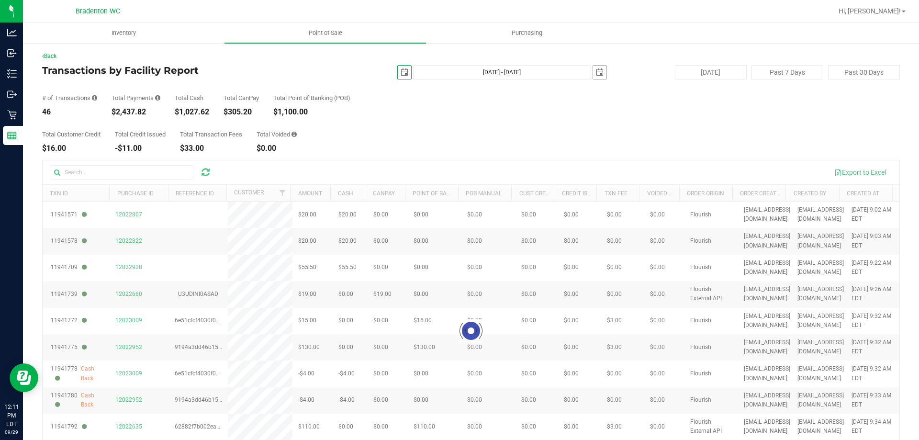
click at [596, 73] on span "select" at bounding box center [600, 72] width 8 height 8
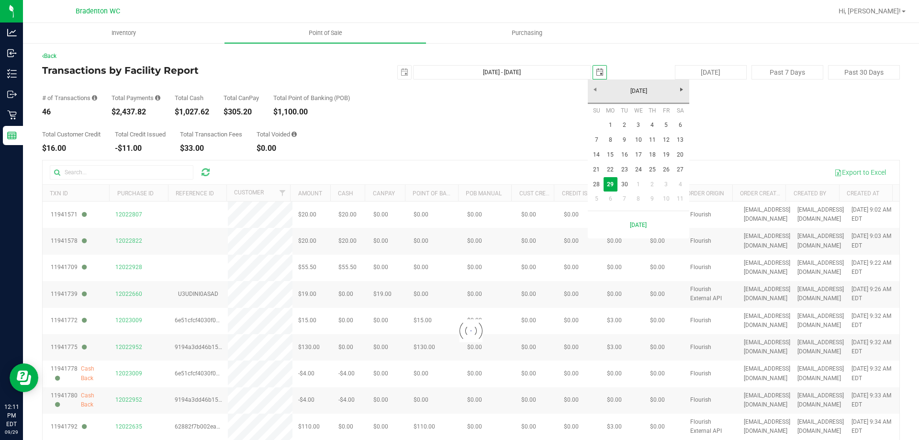
scroll to position [0, 24]
click at [600, 185] on link "28" at bounding box center [597, 184] width 14 height 15
type input "[DATE] - [DATE]"
type input "[DATE]"
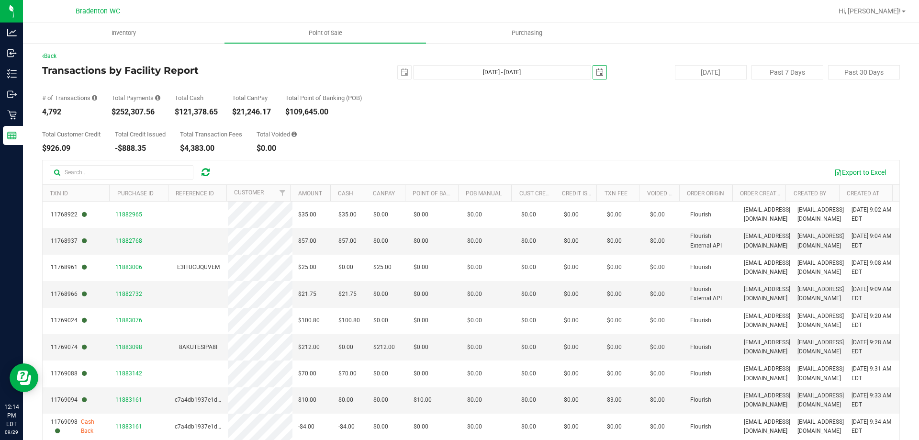
click at [404, 80] on div "# of Transactions 4,792 Total Payments $252,307.56 Total Cash $121,378.65 Total…" at bounding box center [471, 97] width 858 height 36
click at [401, 73] on span "select" at bounding box center [405, 72] width 8 height 8
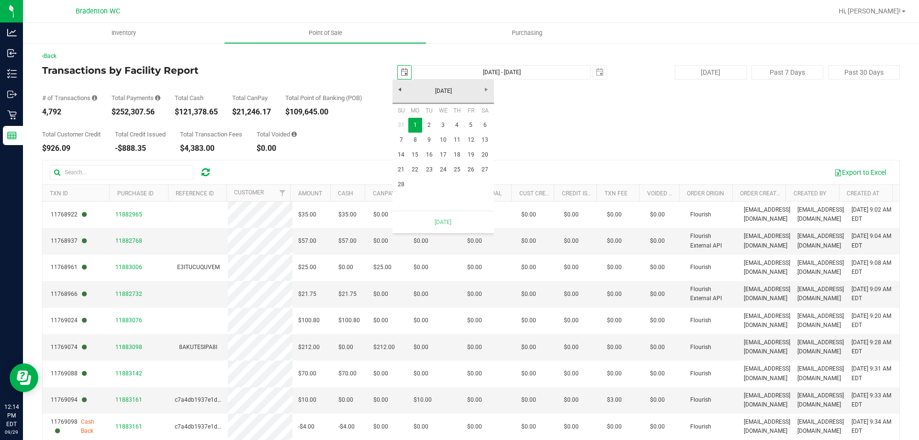
scroll to position [0, 24]
click at [414, 168] on link "22" at bounding box center [415, 169] width 14 height 15
type input "[DATE] - [DATE]"
type input "[DATE]"
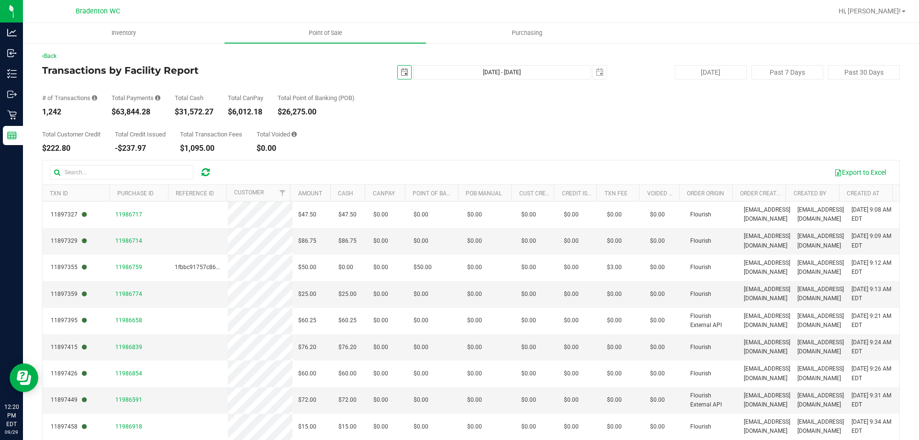
click at [403, 68] on span "select" at bounding box center [405, 72] width 8 height 8
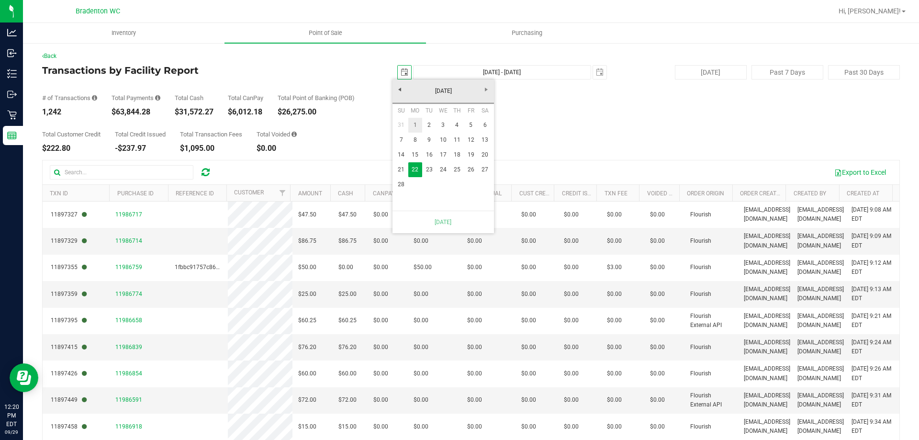
click at [414, 127] on link "1" at bounding box center [415, 125] width 14 height 15
type input "[DATE] - [DATE]"
type input "[DATE]"
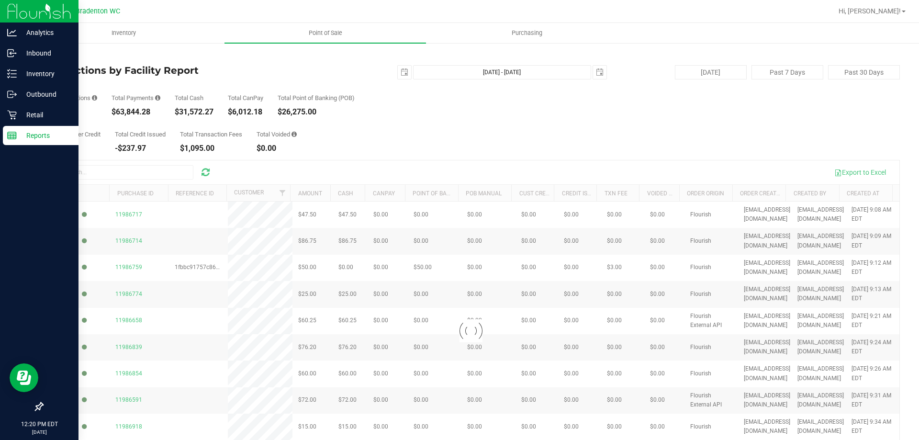
click at [26, 136] on p "Reports" at bounding box center [45, 135] width 57 height 11
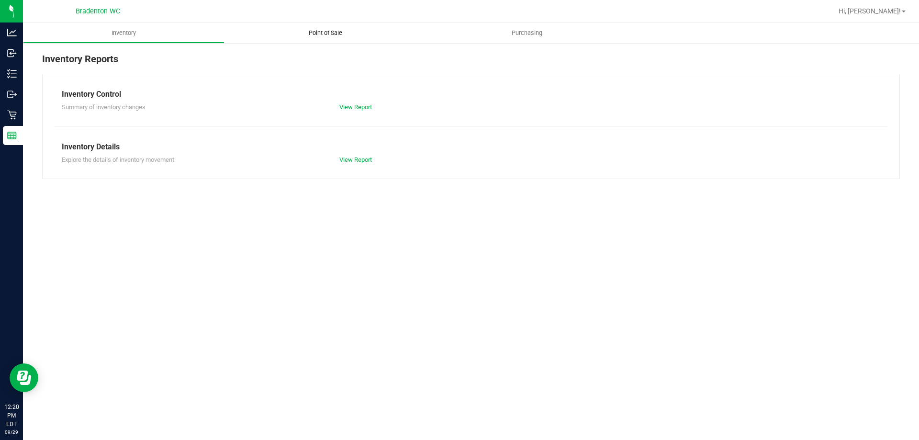
click at [336, 31] on span "Point of Sale" at bounding box center [325, 33] width 59 height 9
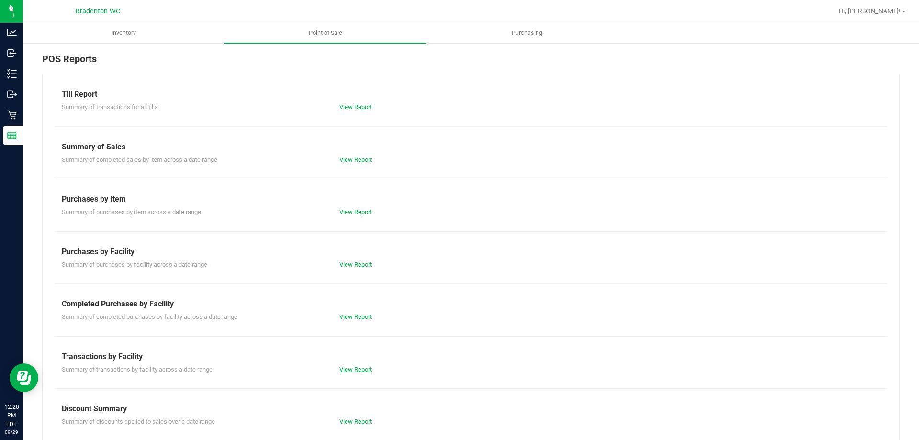
click at [351, 367] on link "View Report" at bounding box center [355, 369] width 33 height 7
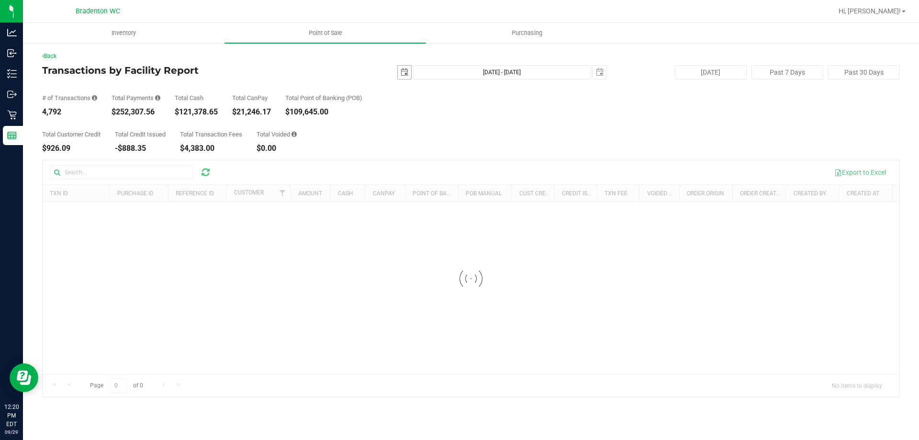
click at [412, 73] on div "[DATE] [DATE] - [DATE] [DATE]" at bounding box center [467, 72] width 293 height 14
click at [407, 73] on span "select" at bounding box center [405, 72] width 8 height 8
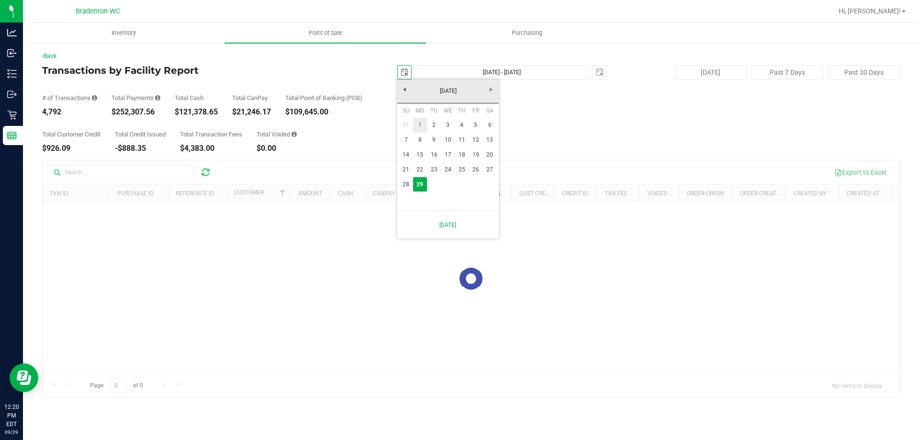
drag, startPoint x: 420, startPoint y: 126, endPoint x: 456, endPoint y: 110, distance: 39.8
click at [421, 126] on link "1" at bounding box center [420, 125] width 14 height 15
type input "[DATE]"
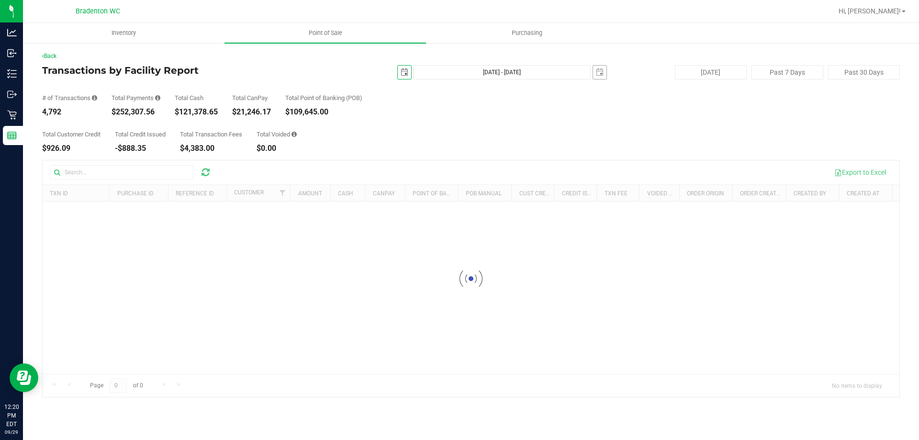
click at [599, 74] on span "select" at bounding box center [599, 72] width 13 height 13
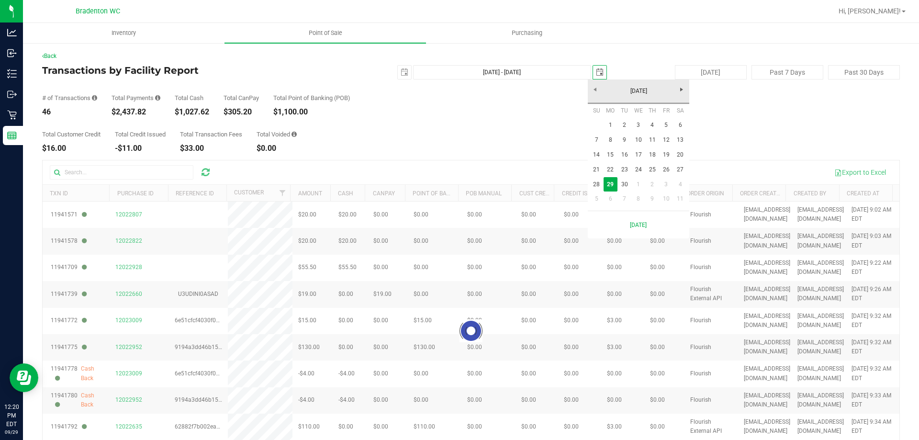
scroll to position [0, 24]
click at [596, 185] on link "28" at bounding box center [597, 184] width 14 height 15
type input "[DATE] - [DATE]"
type input "[DATE]"
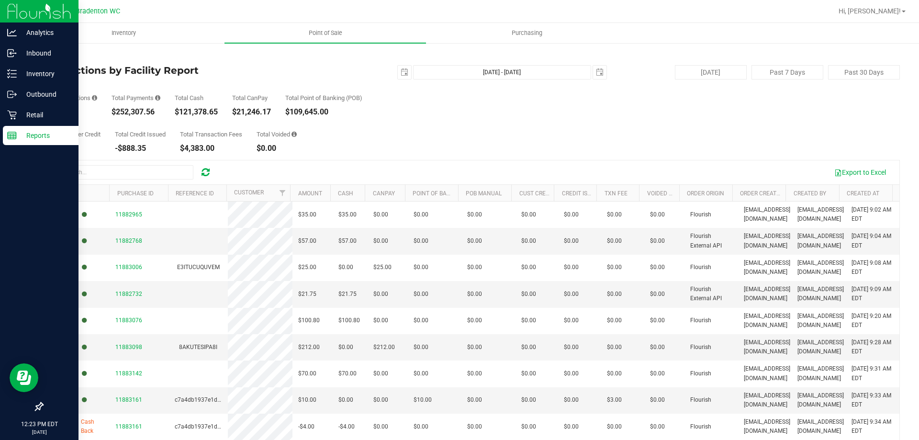
click at [15, 133] on icon at bounding box center [12, 136] width 10 height 10
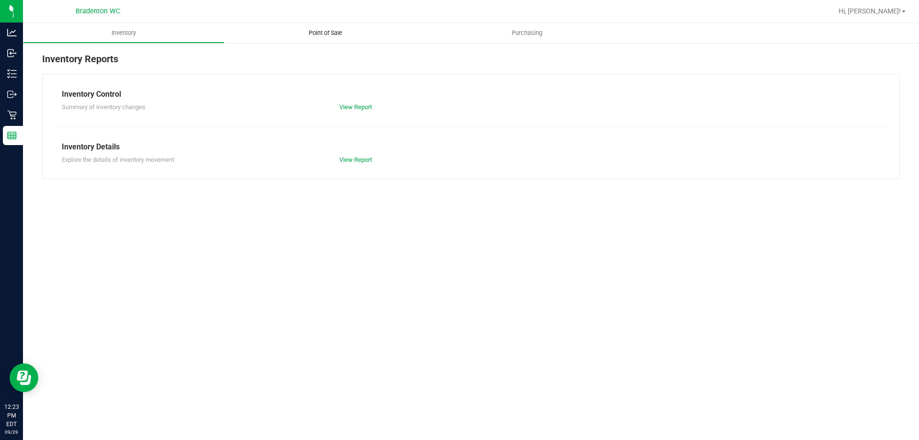
click at [331, 36] on span "Point of Sale" at bounding box center [325, 33] width 59 height 9
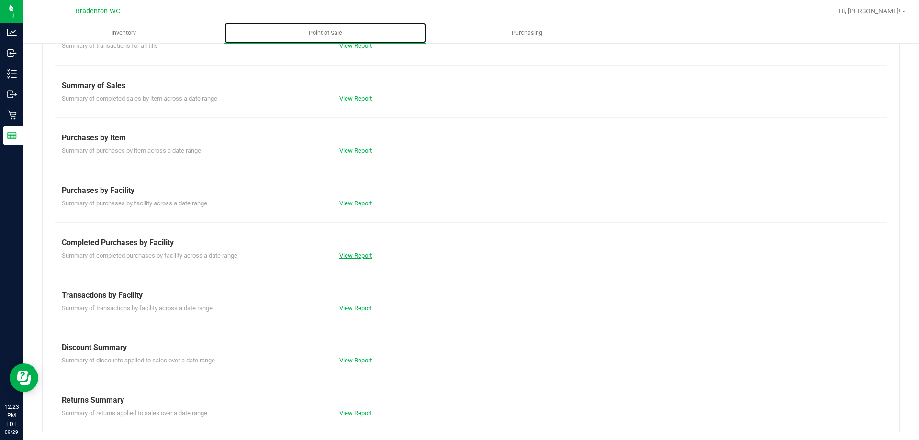
scroll to position [63, 0]
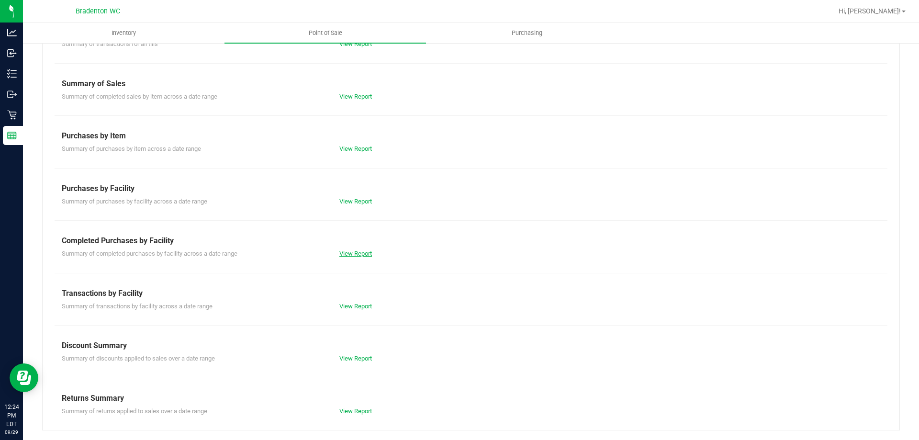
click at [355, 254] on link "View Report" at bounding box center [355, 253] width 33 height 7
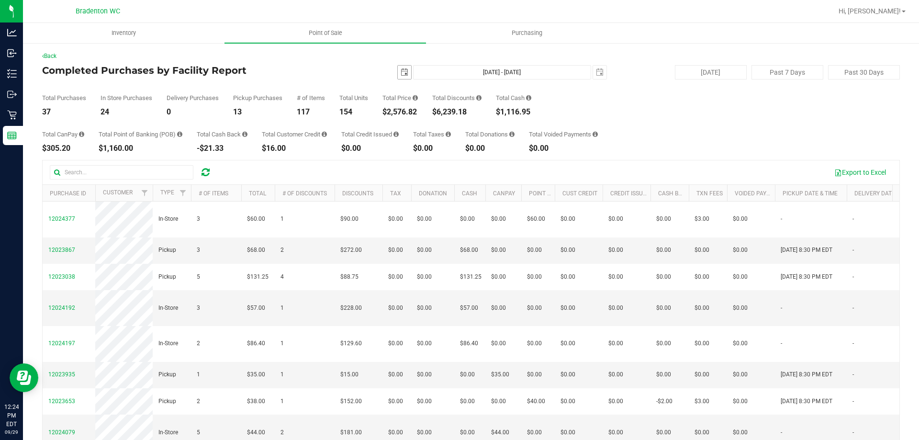
click at [403, 74] on span "select" at bounding box center [405, 72] width 8 height 8
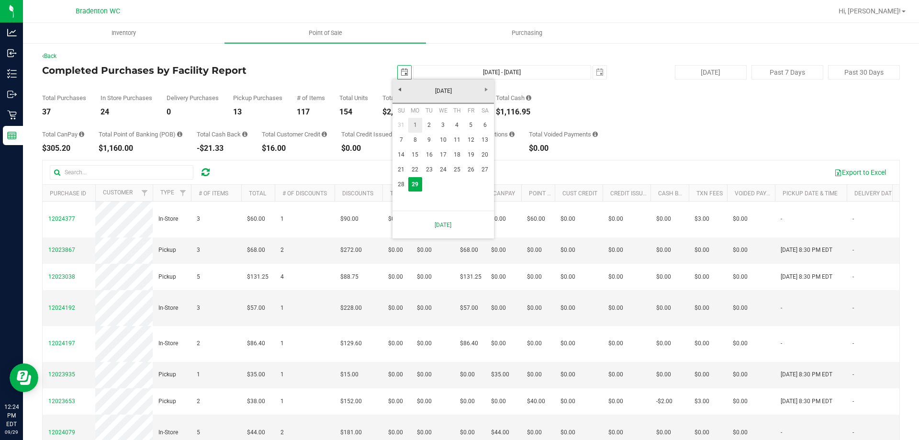
click at [413, 124] on link "1" at bounding box center [415, 125] width 14 height 15
type input "[DATE]"
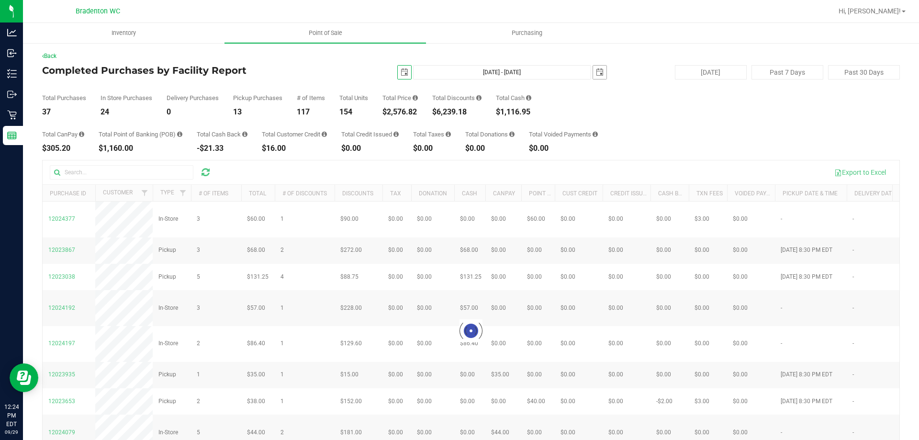
click at [596, 74] on span "select" at bounding box center [600, 72] width 8 height 8
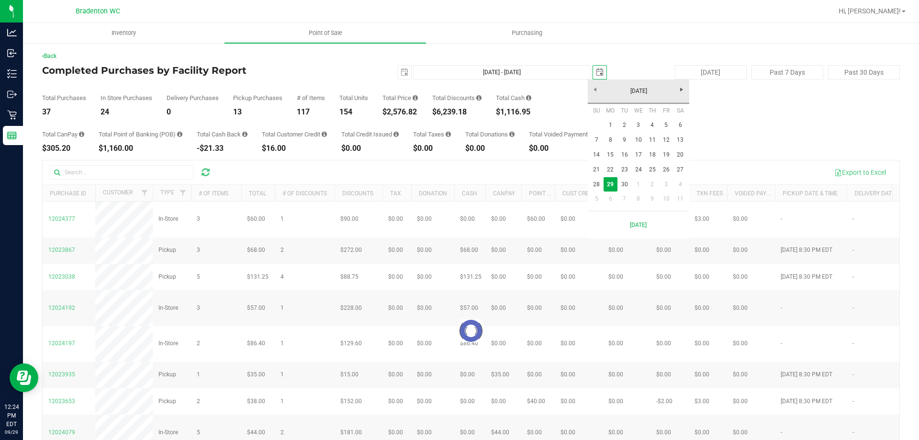
scroll to position [0, 24]
click at [594, 185] on link "28" at bounding box center [597, 184] width 14 height 15
type input "[DATE] - [DATE]"
type input "[DATE]"
